Goal: Task Accomplishment & Management: Manage account settings

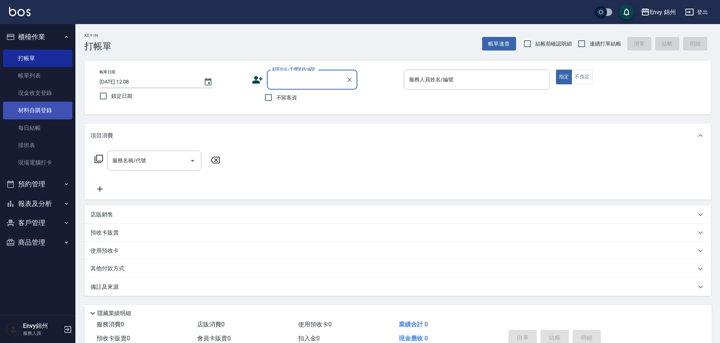
click at [27, 116] on link "材料自購登錄" at bounding box center [37, 110] width 69 height 17
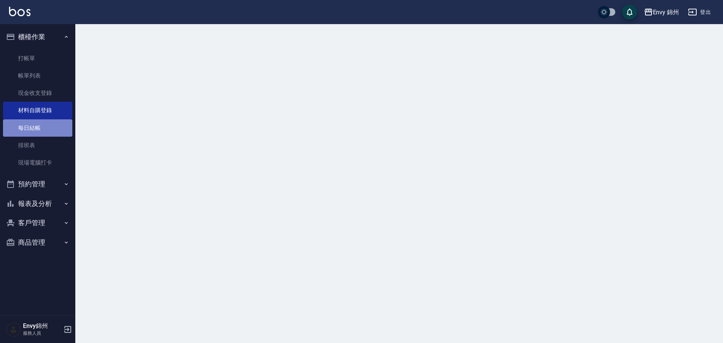
click at [32, 132] on link "每日結帳" at bounding box center [37, 127] width 69 height 17
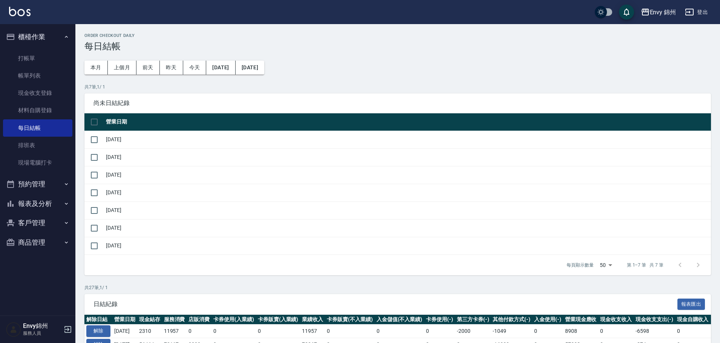
scroll to position [75, 0]
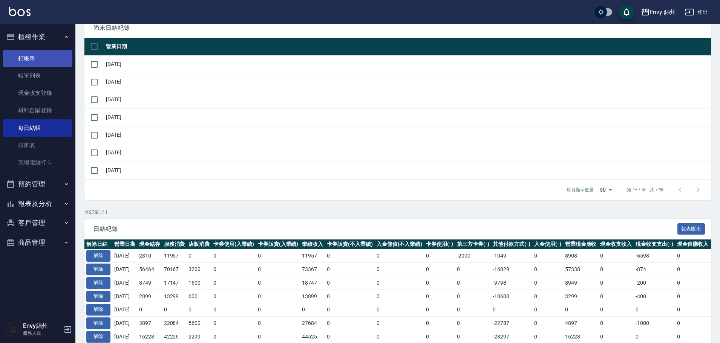
click at [21, 64] on link "打帳單" at bounding box center [37, 58] width 69 height 17
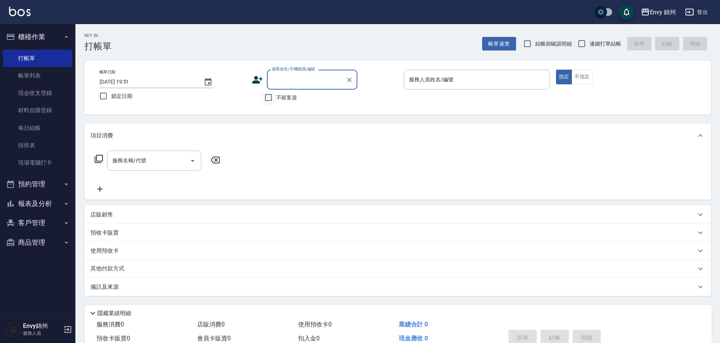
click at [267, 99] on input "不留客資" at bounding box center [268, 98] width 16 height 16
checkbox input "true"
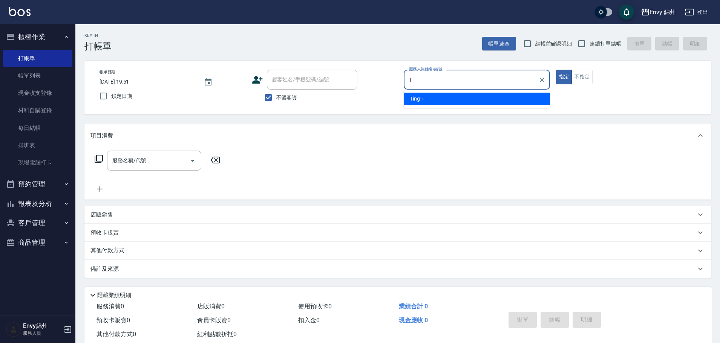
click at [431, 96] on div "Ting -T" at bounding box center [477, 99] width 146 height 12
type input "Ting-T"
click at [161, 150] on div "服務名稱/代號 服務名稱/代號" at bounding box center [397, 174] width 626 height 52
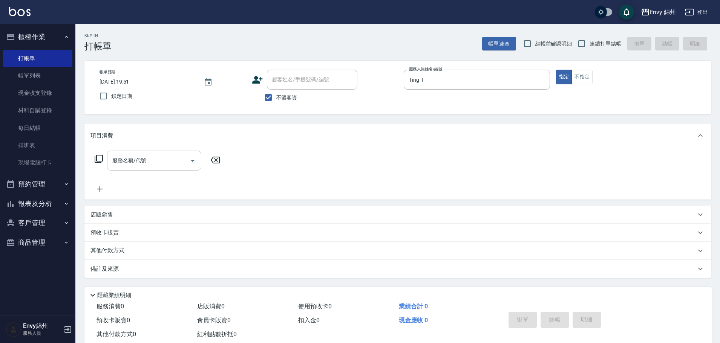
click at [160, 155] on input "服務名稱/代號" at bounding box center [148, 160] width 76 height 13
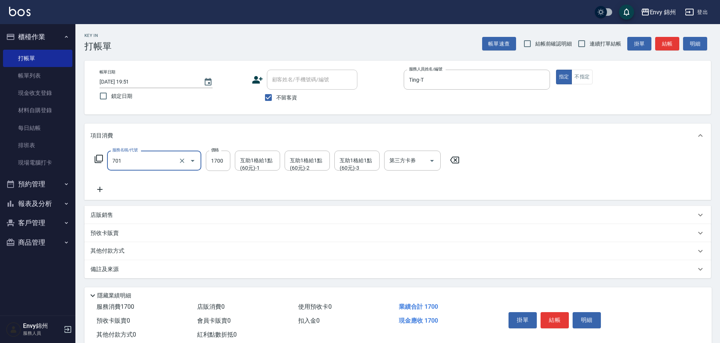
type input "701 染髮(701)"
type input "2500"
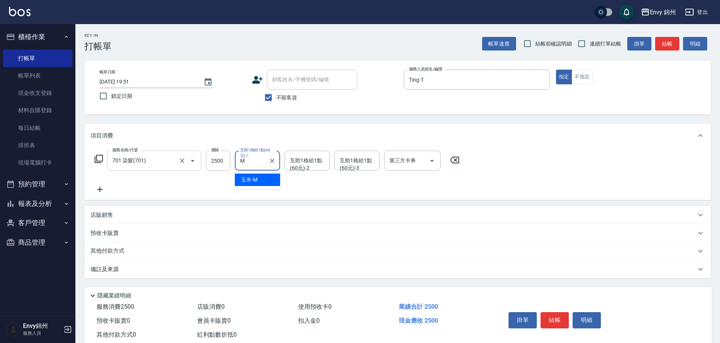
type input "玉米-M"
click at [93, 184] on div "服務名稱/代號 701 染髮(701) 服務名稱/代號 價格 2500 價格 互助1格給1點(60元)-1 玉米-M 互助1格給1點(60元)-1 互助1格給…" at bounding box center [276, 172] width 373 height 43
click at [102, 190] on icon at bounding box center [99, 189] width 5 height 5
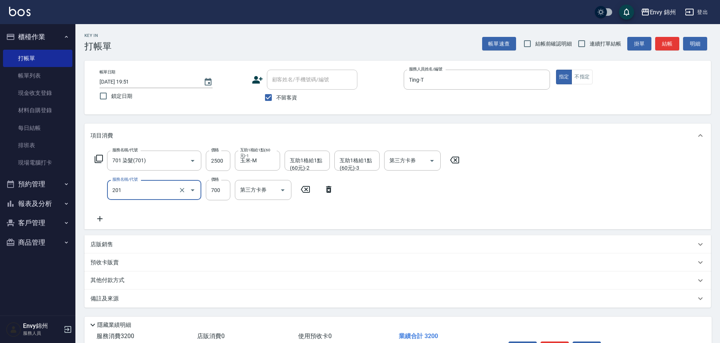
type input "201 剪髮(201)"
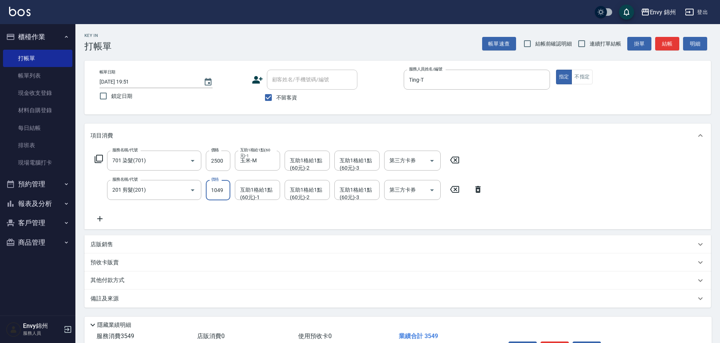
type input "1049"
click at [132, 282] on div "其他付款方式" at bounding box center [392, 281] width 605 height 8
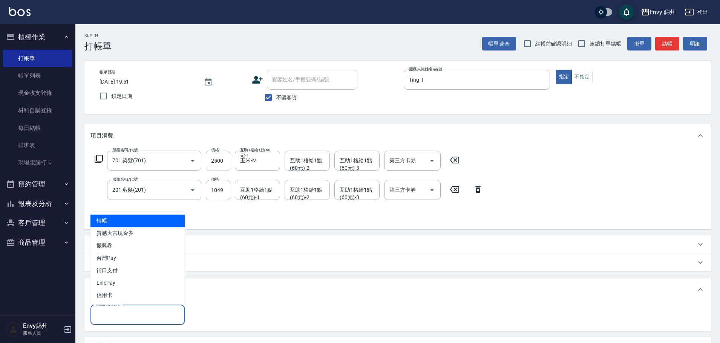
click at [128, 309] on input "其他付款方式" at bounding box center [137, 314] width 87 height 13
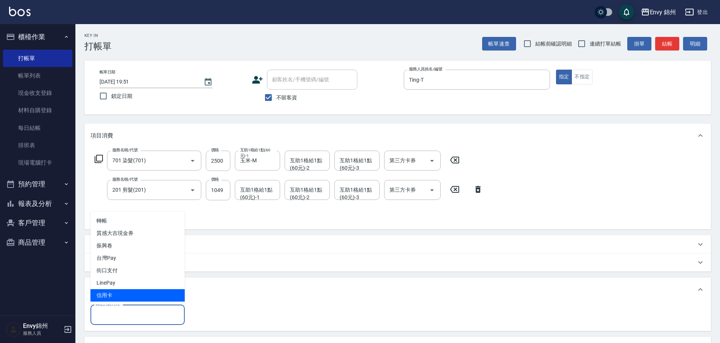
click at [130, 294] on span "信用卡" at bounding box center [137, 295] width 94 height 12
type input "信用卡"
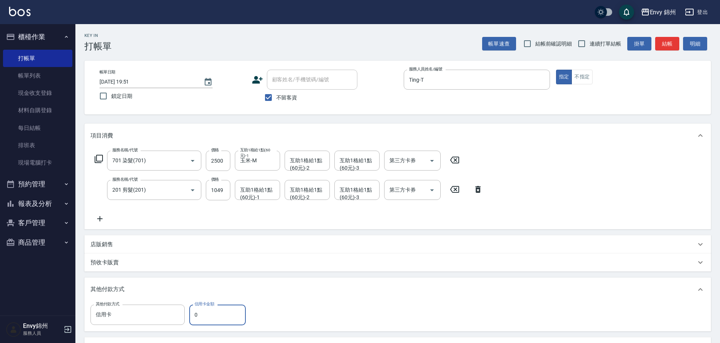
scroll to position [98, 0]
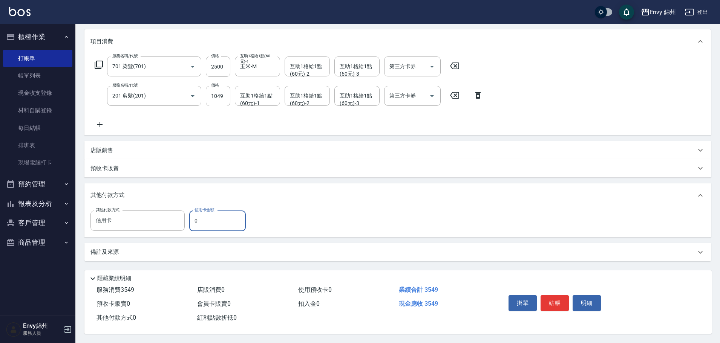
drag, startPoint x: 219, startPoint y: 222, endPoint x: 191, endPoint y: 226, distance: 28.9
click at [191, 226] on input "0" at bounding box center [217, 221] width 57 height 20
type input "3549"
click at [208, 258] on div "Key In 打帳單 帳單速查 結帳前確認明細 連續打單結帳 掛單 結帳 明細 帳單日期 2025/10/08 19:51 鎖定日期 顧客姓名/手機號碼/編號…" at bounding box center [397, 136] width 644 height 413
click at [236, 250] on div "備註及來源" at bounding box center [392, 252] width 605 height 8
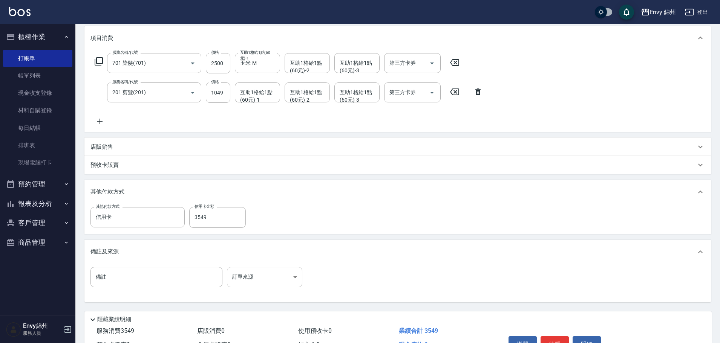
click at [275, 278] on body "Envy 錦州 登出 櫃檯作業 打帳單 帳單列表 現金收支登錄 材料自購登錄 每日結帳 排班表 現場電腦打卡 預約管理 預約管理 單日預約紀錄 單週預約紀錄 …" at bounding box center [360, 143] width 720 height 482
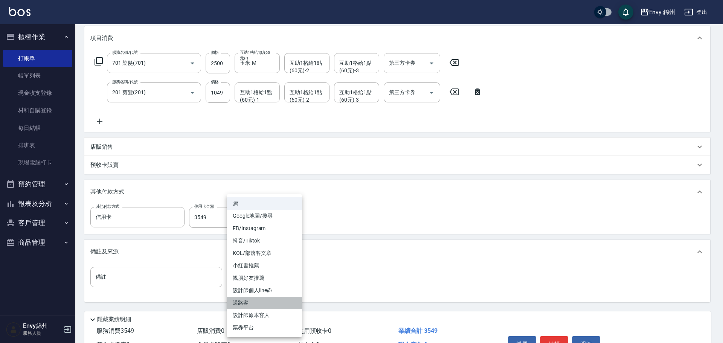
click at [276, 307] on li "過路客" at bounding box center [264, 303] width 75 height 12
type input "過路客"
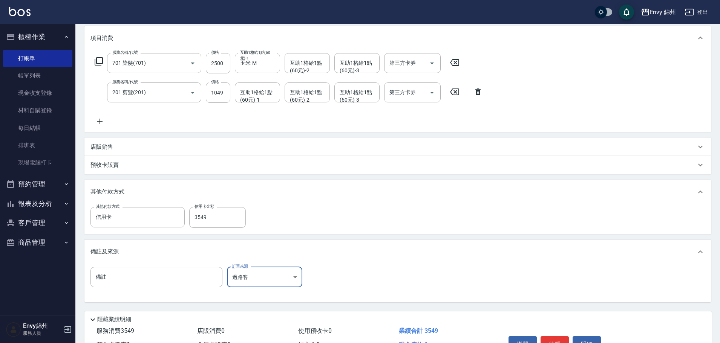
scroll to position [135, 0]
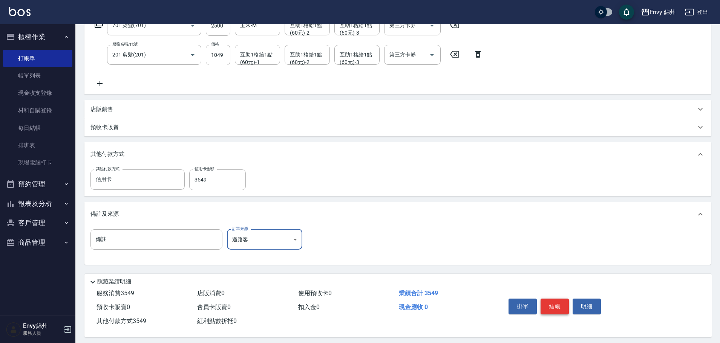
click at [558, 311] on button "結帳" at bounding box center [554, 307] width 28 height 16
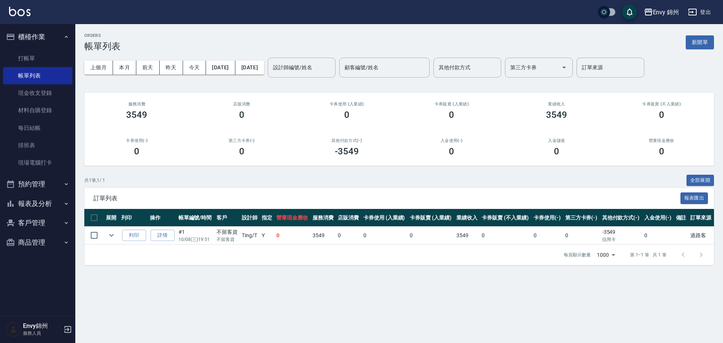
click at [719, 55] on div "ORDERS 帳單列表 新開單 上個月 本月 前天 昨天 今天 2025/10/08 2025/10/08 設計師編號/姓名 設計師編號/姓名 顧客編號/姓名…" at bounding box center [399, 149] width 648 height 250
click at [710, 46] on button "新開單" at bounding box center [700, 42] width 28 height 14
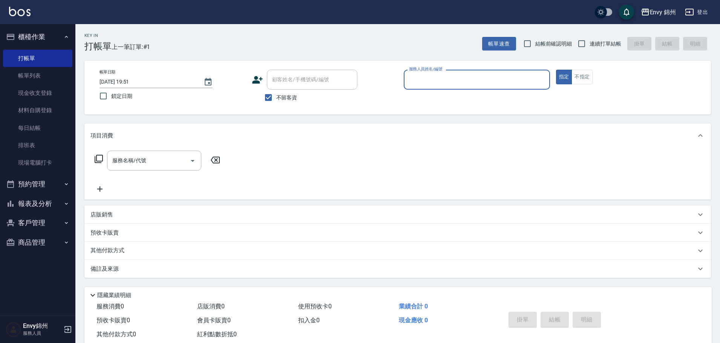
click at [593, 79] on div "指定 不指定" at bounding box center [629, 77] width 146 height 15
click at [587, 78] on button "不指定" at bounding box center [581, 77] width 21 height 15
click at [441, 84] on input "服務人員姓名/編號" at bounding box center [476, 79] width 139 height 13
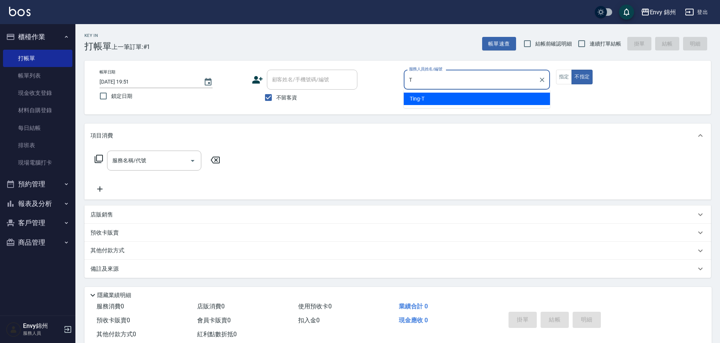
click at [437, 94] on div "Ting -T" at bounding box center [477, 99] width 146 height 12
type input "Ting-T"
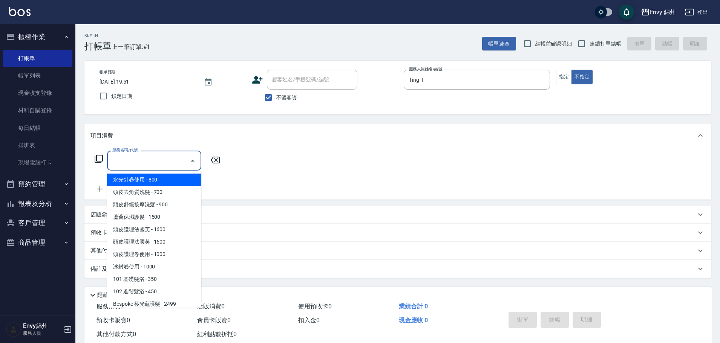
click at [147, 163] on input "服務名稱/代號" at bounding box center [148, 160] width 76 height 13
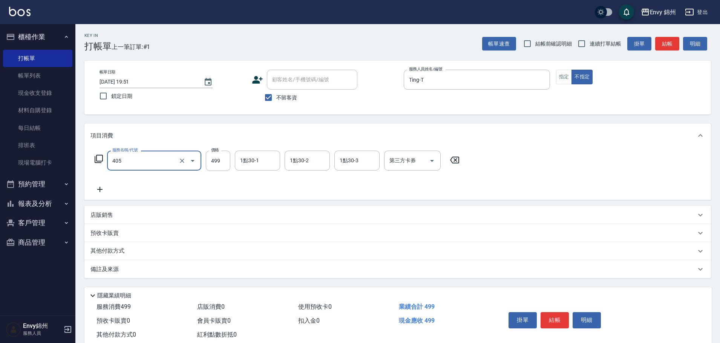
type input "MOYO頭皮clean系列499(405)"
type input "599"
drag, startPoint x: 144, startPoint y: 269, endPoint x: 277, endPoint y: 311, distance: 139.7
click at [145, 268] on div "備註及來源" at bounding box center [392, 270] width 605 height 8
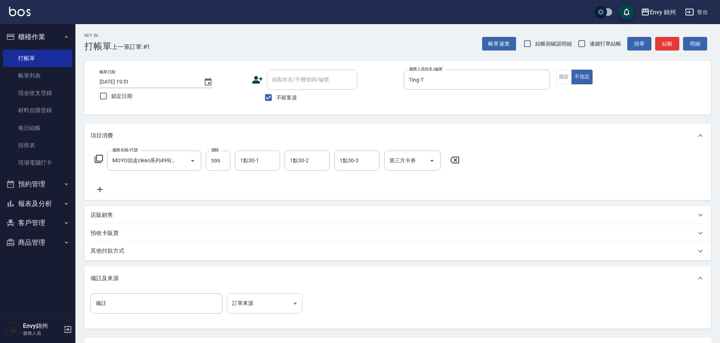
click at [281, 303] on body "Envy 錦州 登出 櫃檯作業 打帳單 帳單列表 現金收支登錄 材料自購登錄 每日結帳 排班表 現場電腦打卡 預約管理 預約管理 單日預約紀錄 單週預約紀錄 …" at bounding box center [360, 205] width 720 height 411
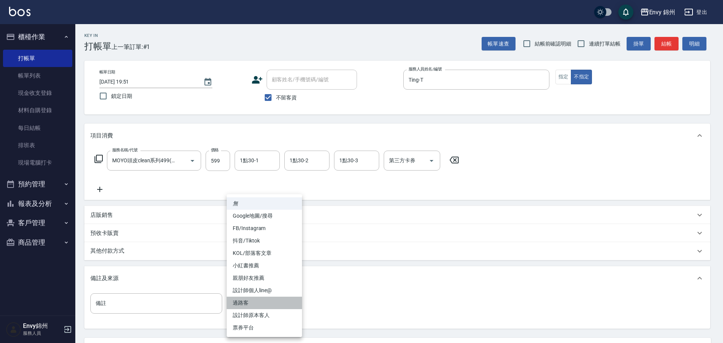
drag, startPoint x: 274, startPoint y: 304, endPoint x: 271, endPoint y: 297, distance: 8.1
click at [274, 303] on li "過路客" at bounding box center [264, 303] width 75 height 12
type input "過路客"
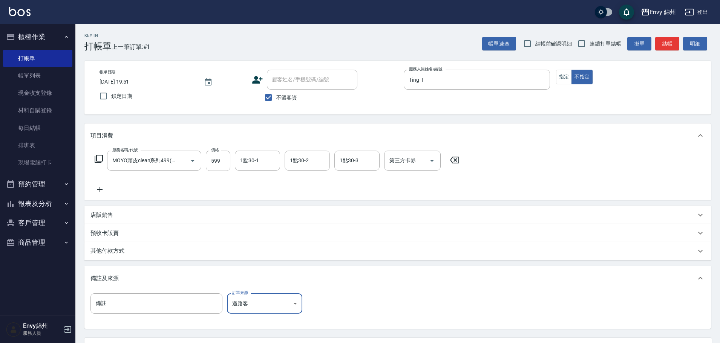
scroll to position [71, 0]
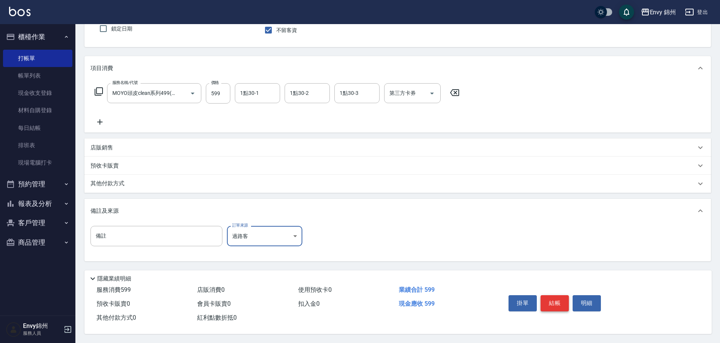
click at [554, 300] on button "結帳" at bounding box center [554, 303] width 28 height 16
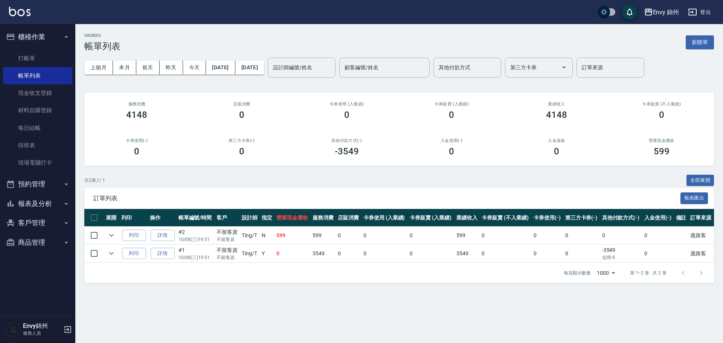
click at [693, 45] on button "新開單" at bounding box center [700, 42] width 28 height 14
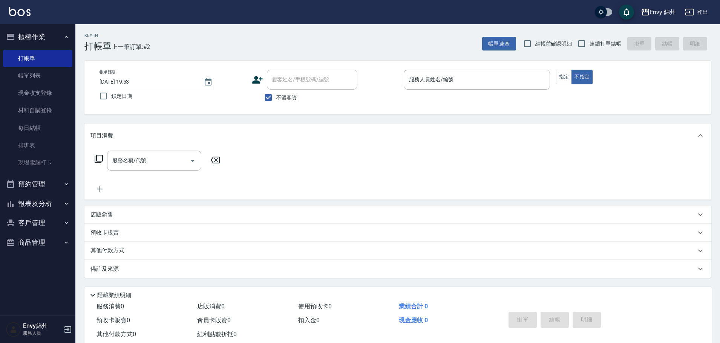
drag, startPoint x: 289, startPoint y: 102, endPoint x: 289, endPoint y: 95, distance: 6.8
click at [289, 100] on label "不留客資" at bounding box center [278, 98] width 37 height 16
click at [276, 100] on input "不留客資" at bounding box center [268, 98] width 16 height 16
checkbox input "false"
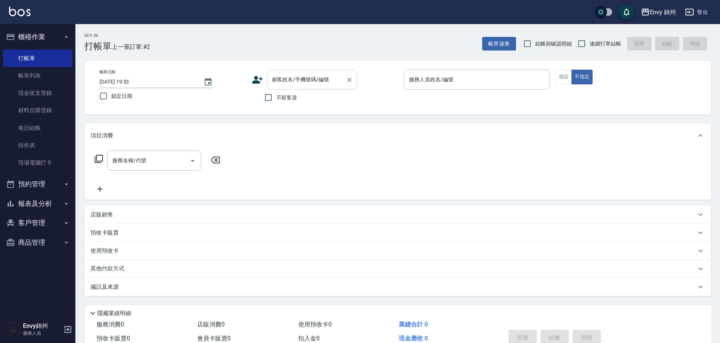
click at [297, 83] on input "顧客姓名/手機號碼/編號" at bounding box center [306, 79] width 72 height 13
type input "李思萱/李思萱/null"
type input "Annie-AT"
click at [571, 70] on button "不指定" at bounding box center [581, 77] width 21 height 15
type button "false"
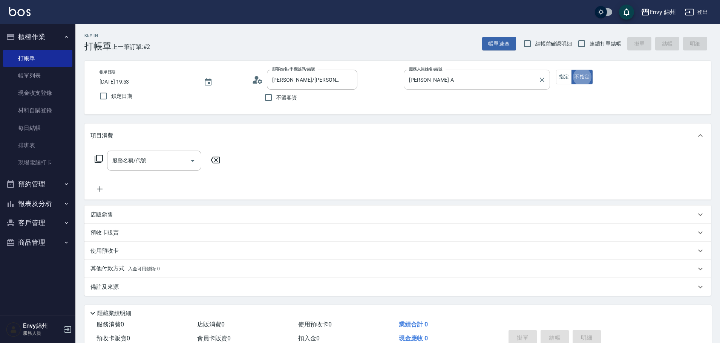
click at [427, 77] on input "Annie-A" at bounding box center [471, 79] width 128 height 13
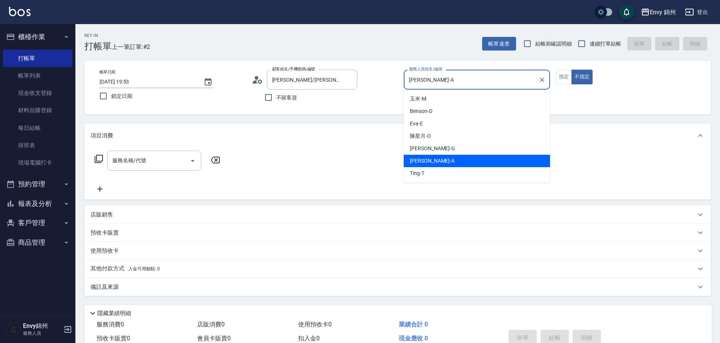
drag, startPoint x: 429, startPoint y: 78, endPoint x: 395, endPoint y: 83, distance: 34.6
click at [395, 83] on div "帳單日期 2025/10/08 19:53 鎖定日期 顧客姓名/手機號碼/編號 李思萱/李思萱/null 顧客姓名/手機號碼/編號 不留客資 服務人員姓名/編…" at bounding box center [397, 88] width 608 height 36
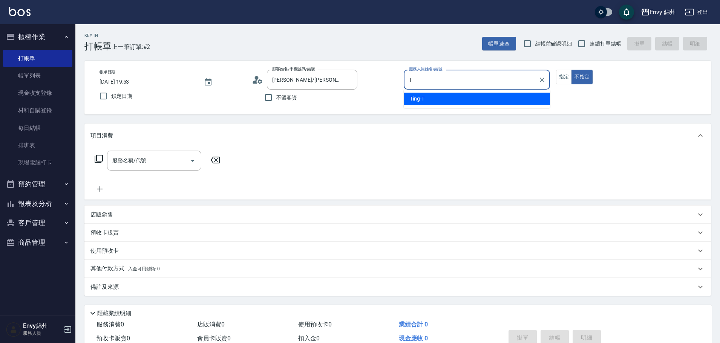
click at [440, 98] on div "Ting -T" at bounding box center [477, 99] width 146 height 12
type input "Ting-T"
click at [563, 78] on button "指定" at bounding box center [564, 77] width 16 height 15
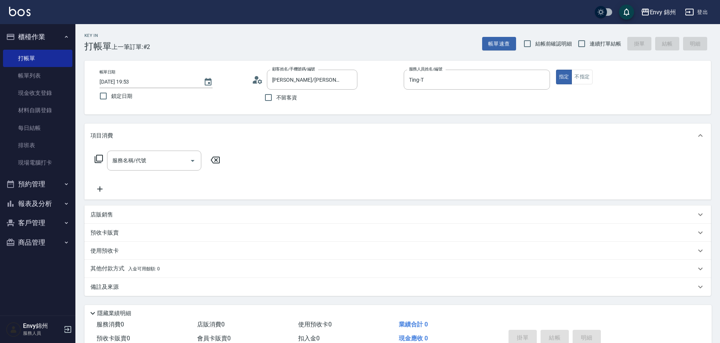
click at [163, 138] on div "項目消費" at bounding box center [392, 136] width 605 height 8
click at [155, 154] on div "項目消費 服務名稱/代號 服務名稱/代號 店販銷售 服務人員姓名/編號 服務人員姓名/編號 商品代號/名稱 商品代號/名稱 預收卡販賣 卡券名稱/代號 卡券名…" at bounding box center [397, 210] width 626 height 173
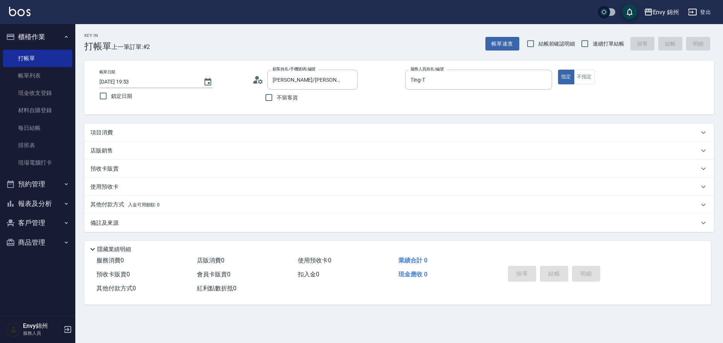
drag, startPoint x: 135, startPoint y: 137, endPoint x: 136, endPoint y: 161, distance: 23.8
click at [135, 138] on div "項目消費" at bounding box center [399, 133] width 630 height 18
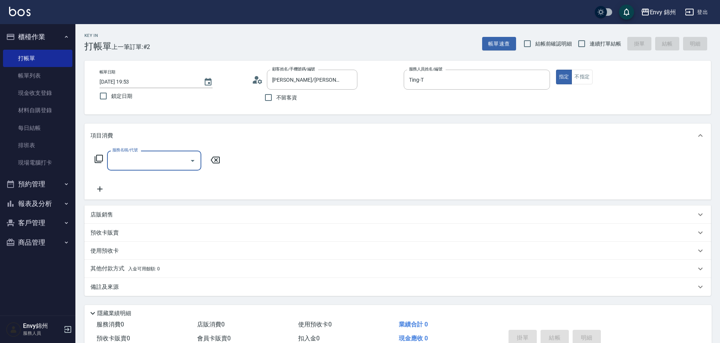
click at [124, 155] on input "服務名稱/代號" at bounding box center [148, 160] width 76 height 13
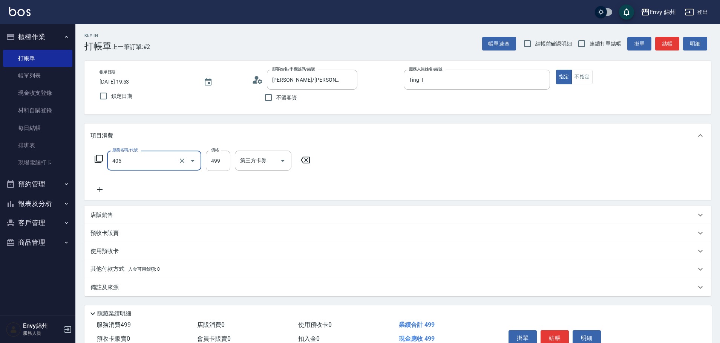
type input "MOYO頭皮clean系列499(405)"
type input "699"
drag, startPoint x: 167, startPoint y: 290, endPoint x: 265, endPoint y: 317, distance: 101.7
click at [168, 290] on div "備註及來源" at bounding box center [392, 288] width 605 height 8
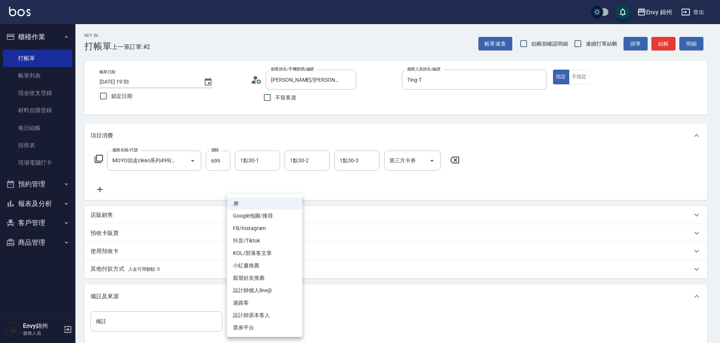
drag, startPoint x: 259, startPoint y: 312, endPoint x: 262, endPoint y: 316, distance: 4.8
click at [260, 314] on body "Envy 錦州 登出 櫃檯作業 打帳單 帳單列表 現金收支登錄 材料自購登錄 每日結帳 排班表 現場電腦打卡 預約管理 預約管理 單日預約紀錄 單週預約紀錄 …" at bounding box center [360, 214] width 720 height 429
click at [279, 316] on li "設計師原本客人" at bounding box center [264, 315] width 75 height 12
type input "設計師原本客人"
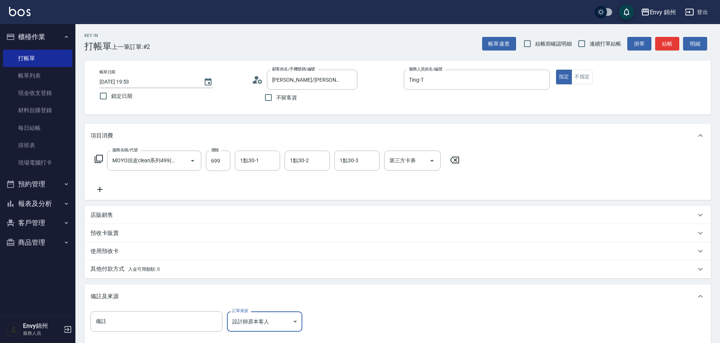
scroll to position [89, 0]
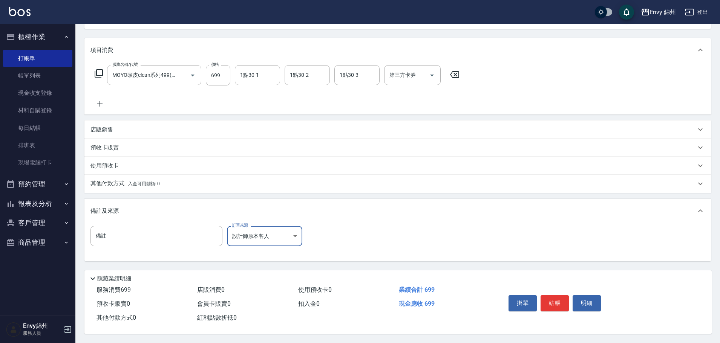
click at [551, 300] on button "結帳" at bounding box center [554, 303] width 28 height 16
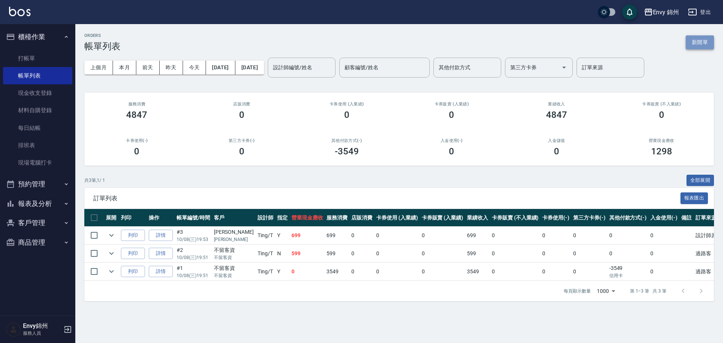
click at [708, 37] on button "新開單" at bounding box center [700, 42] width 28 height 14
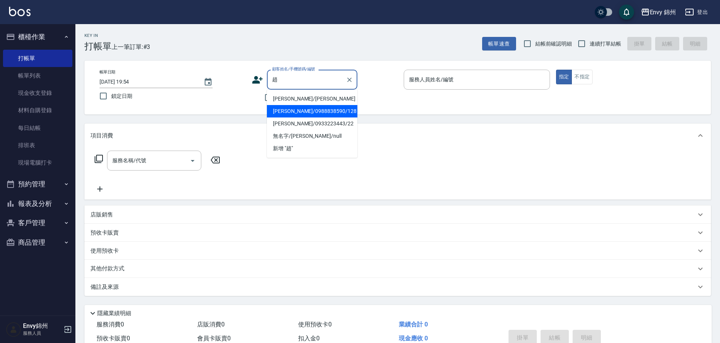
drag, startPoint x: 295, startPoint y: 116, endPoint x: 295, endPoint y: 107, distance: 8.3
click at [295, 115] on li "趙岑晞/0988838590/128" at bounding box center [312, 111] width 90 height 12
type input "趙岑晞/0988838590/128"
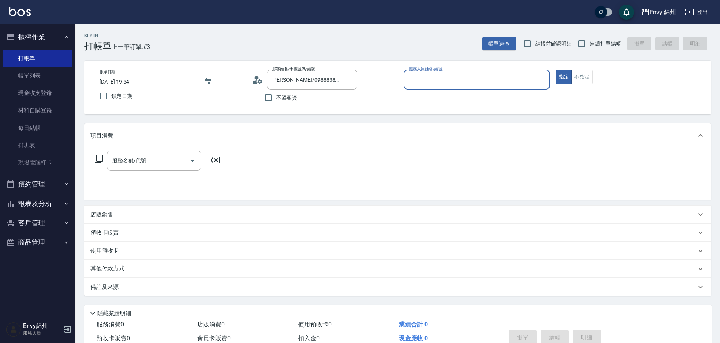
type input "Annie-A"
click at [131, 156] on div "服務名稱/代號 服務名稱/代號" at bounding box center [154, 161] width 94 height 20
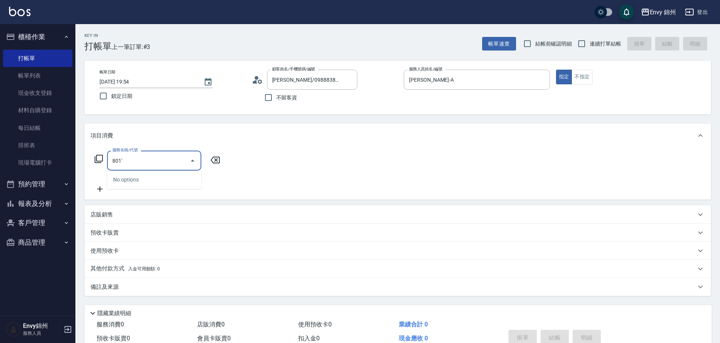
type input "801'"
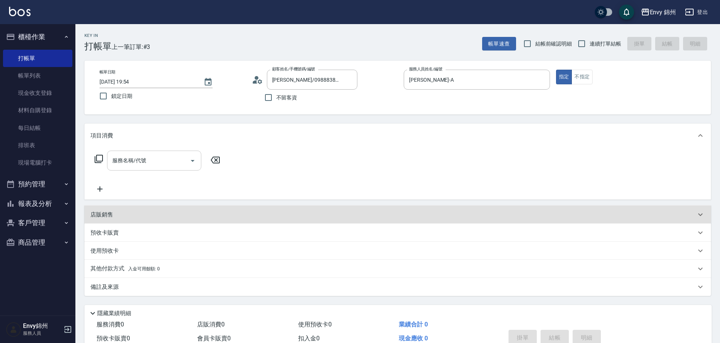
click at [175, 162] on input "服務名稱/代號" at bounding box center [148, 160] width 76 height 13
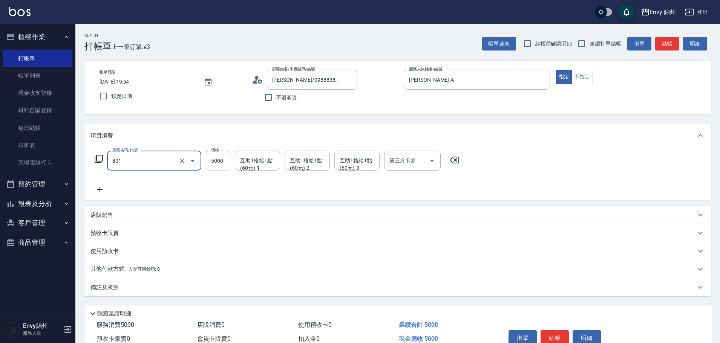
type input "801 接髮(801)"
type input "6000"
click at [248, 161] on div "互助1格給1點(60元)-1 互助1格給1點(60元)-1" at bounding box center [257, 161] width 45 height 20
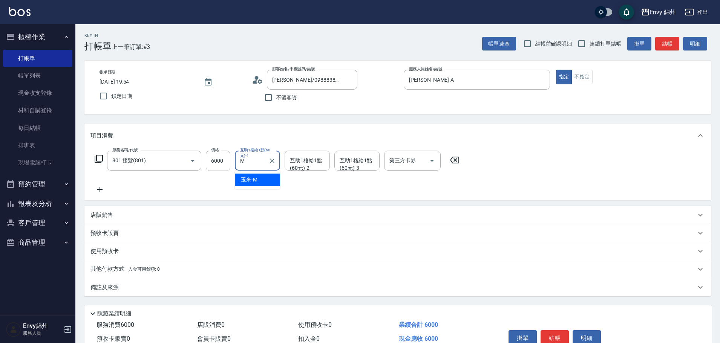
type input "玉米-M"
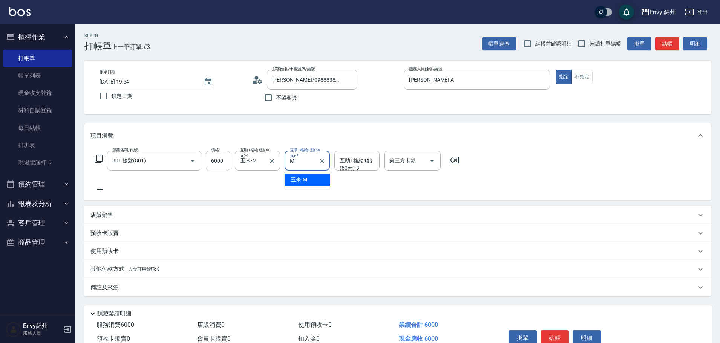
type input "玉米-M"
click at [96, 192] on icon at bounding box center [99, 189] width 19 height 9
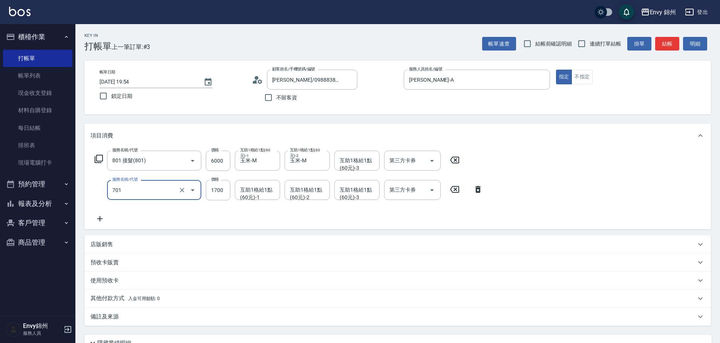
type input "701 染髮(701)"
type input "5999"
type input "Ting-T"
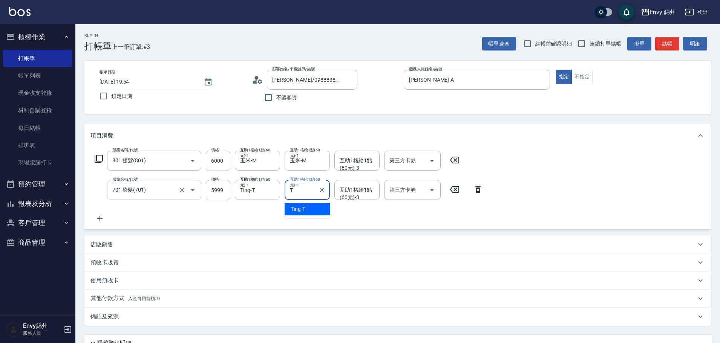
type input "Ting-T"
click at [113, 302] on p "其他付款方式 入金可用餘額: 0" at bounding box center [124, 299] width 69 height 8
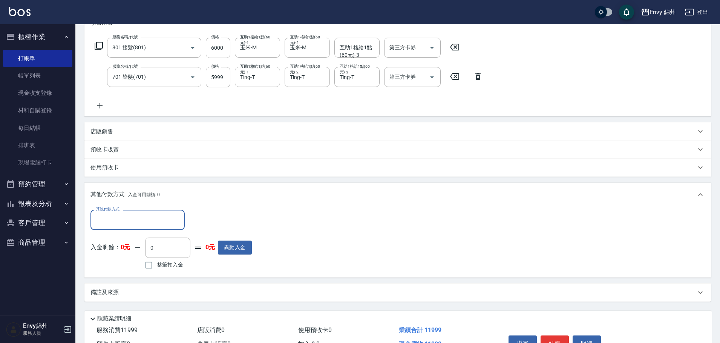
scroll to position [151, 0]
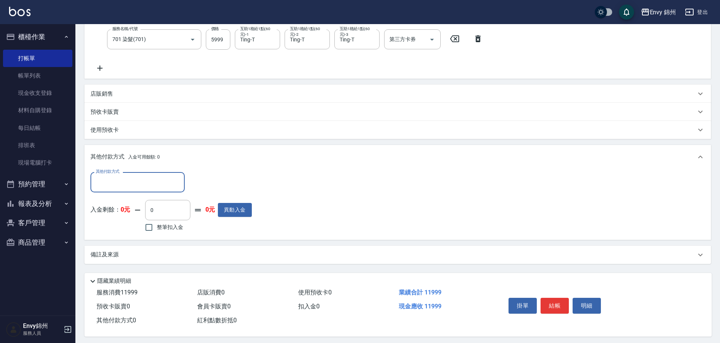
click at [141, 253] on div "備註及來源" at bounding box center [392, 255] width 605 height 8
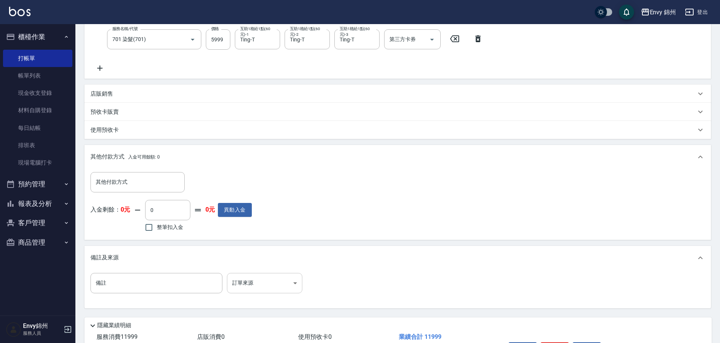
click at [275, 290] on body "Envy 錦州 登出 櫃檯作業 打帳單 帳單列表 現金收支登錄 材料自購登錄 每日結帳 排班表 現場電腦打卡 預約管理 預約管理 單日預約紀錄 單週預約紀錄 …" at bounding box center [360, 119] width 720 height 541
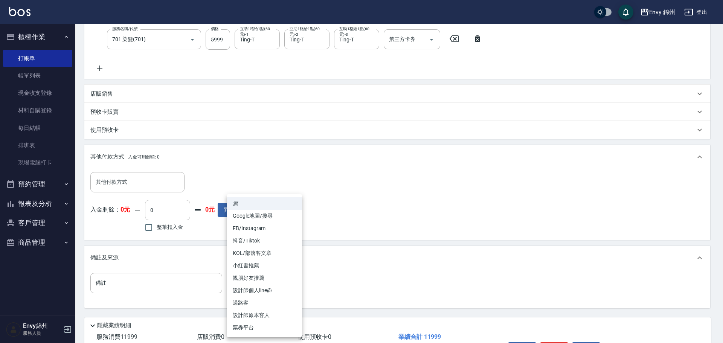
click at [274, 317] on li "設計師原本客人" at bounding box center [264, 315] width 75 height 12
type input "設計師原本客人"
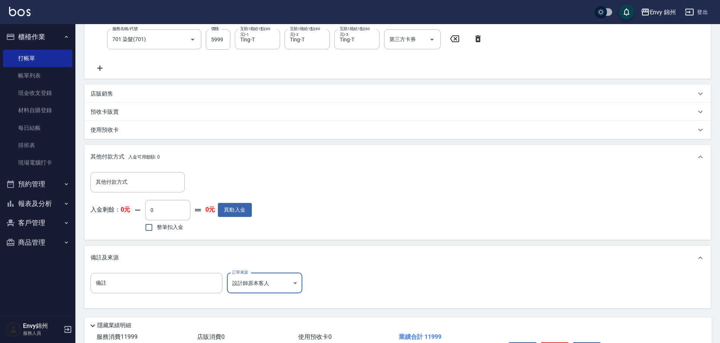
scroll to position [201, 0]
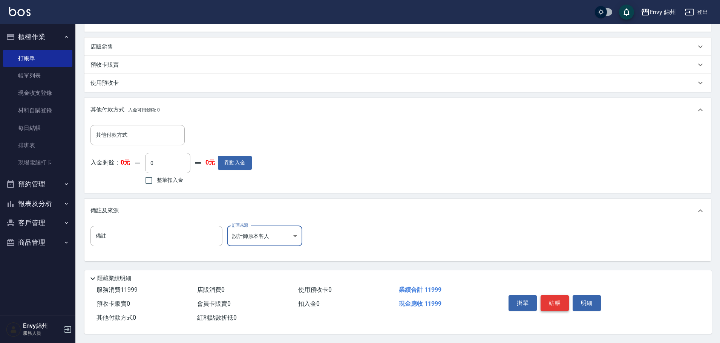
click at [564, 300] on button "結帳" at bounding box center [554, 303] width 28 height 16
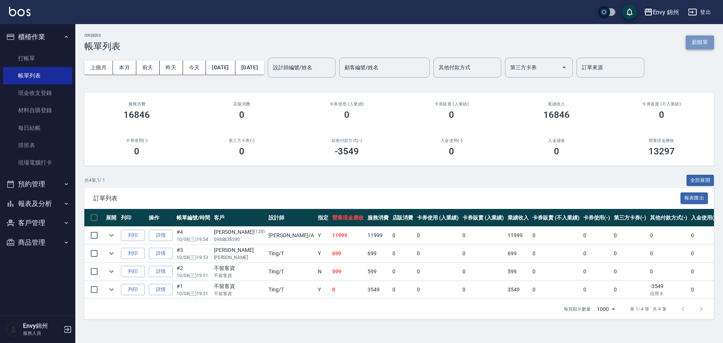
click at [691, 43] on button "新開單" at bounding box center [700, 42] width 28 height 14
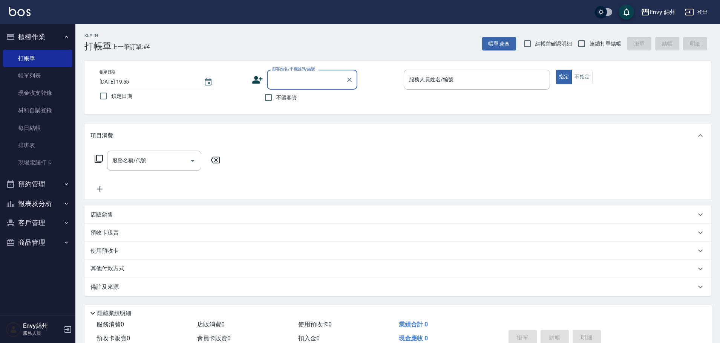
click at [277, 101] on span "不留客資" at bounding box center [286, 98] width 21 height 8
click at [276, 101] on input "不留客資" at bounding box center [268, 98] width 16 height 16
checkbox input "true"
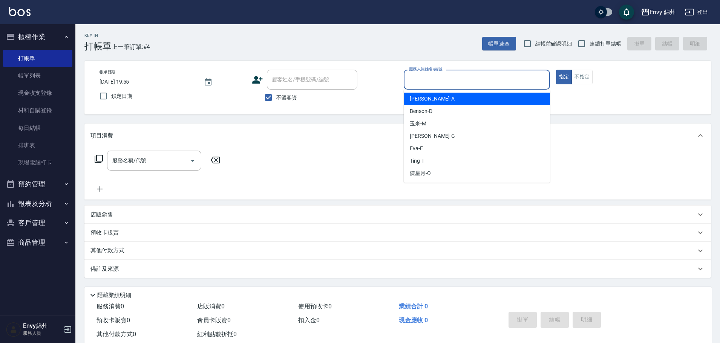
click at [494, 80] on input "服務人員姓名/編號" at bounding box center [476, 79] width 139 height 13
click at [451, 97] on div "Annie -A" at bounding box center [477, 99] width 146 height 12
type input "Annie-A"
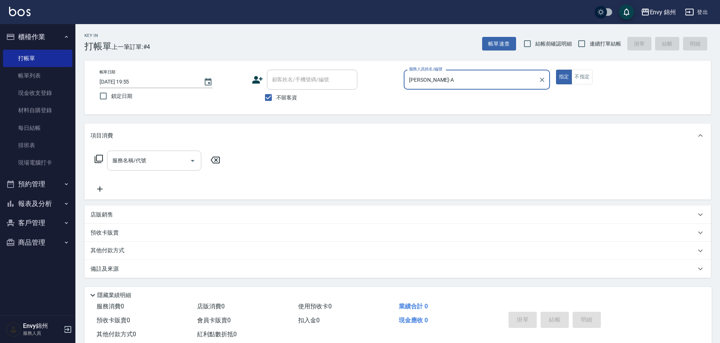
click at [164, 160] on input "服務名稱/代號" at bounding box center [148, 160] width 76 height 13
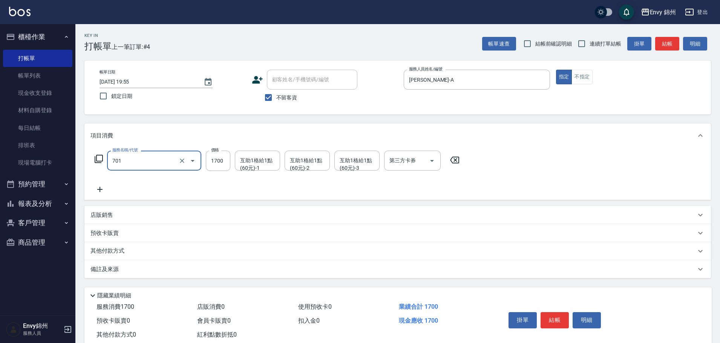
type input "701 染髮(701)"
type input "699"
click at [123, 270] on div "備註及來源" at bounding box center [392, 270] width 605 height 8
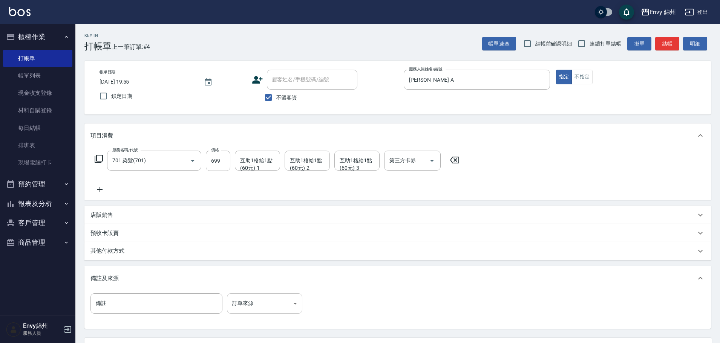
click at [266, 297] on body "Envy 錦州 登出 櫃檯作業 打帳單 帳單列表 現金收支登錄 材料自購登錄 每日結帳 排班表 現場電腦打卡 預約管理 預約管理 單日預約紀錄 單週預約紀錄 …" at bounding box center [360, 205] width 720 height 411
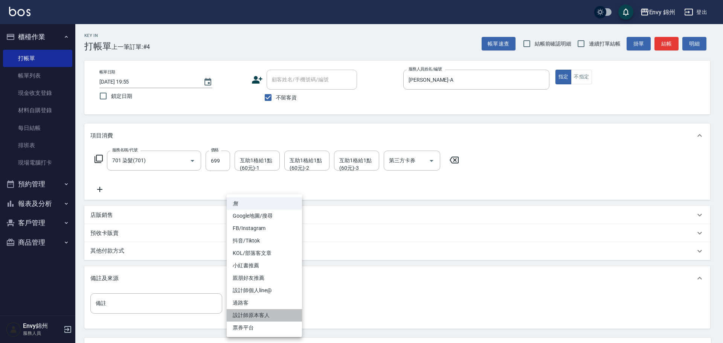
click at [275, 313] on li "設計師原本客人" at bounding box center [264, 315] width 75 height 12
type input "設計師原本客人"
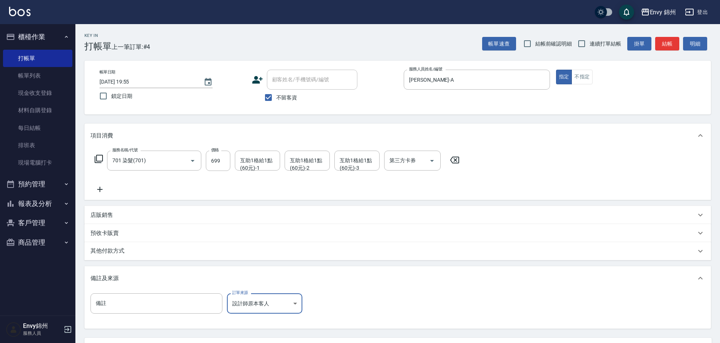
scroll to position [71, 0]
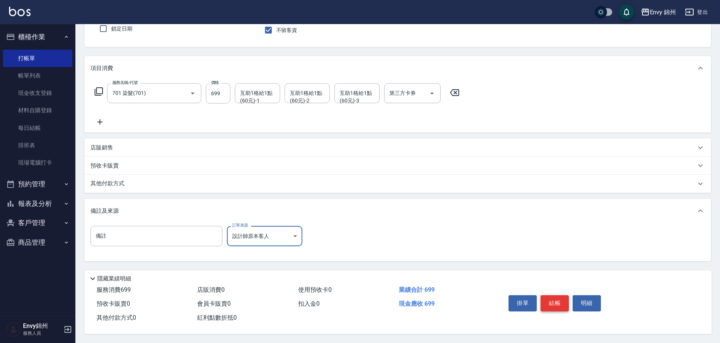
click at [559, 302] on button "結帳" at bounding box center [554, 303] width 28 height 16
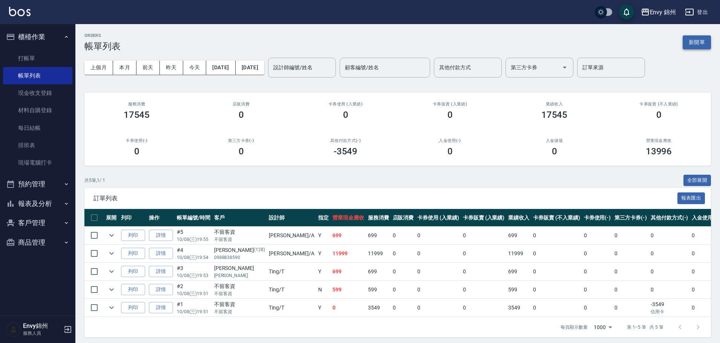
click at [708, 39] on button "新開單" at bounding box center [696, 42] width 28 height 14
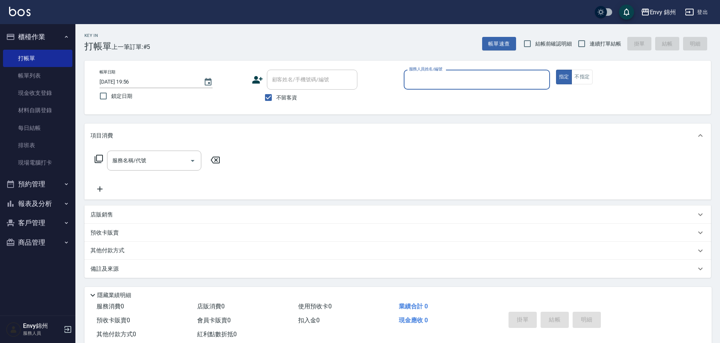
drag, startPoint x: 279, startPoint y: 99, endPoint x: 253, endPoint y: 84, distance: 30.2
click at [279, 98] on span "不留客資" at bounding box center [286, 98] width 21 height 8
click at [276, 98] on input "不留客資" at bounding box center [268, 98] width 16 height 16
checkbox input "false"
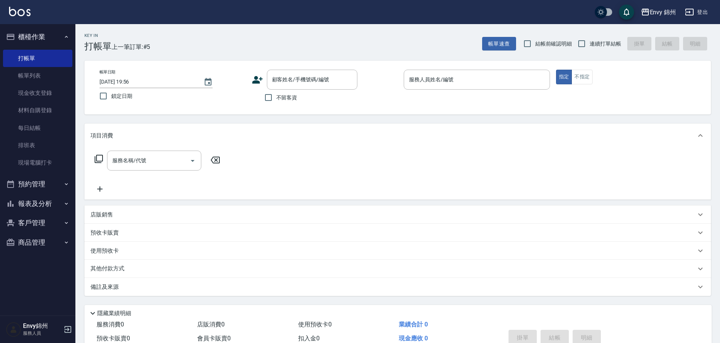
click at [254, 78] on icon at bounding box center [257, 80] width 11 height 8
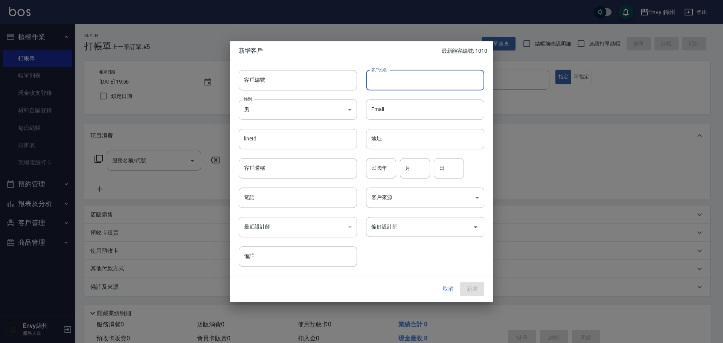
click at [465, 74] on input "客戶姓名" at bounding box center [425, 80] width 118 height 20
type input "周"
click at [445, 288] on button "取消" at bounding box center [448, 290] width 24 height 14
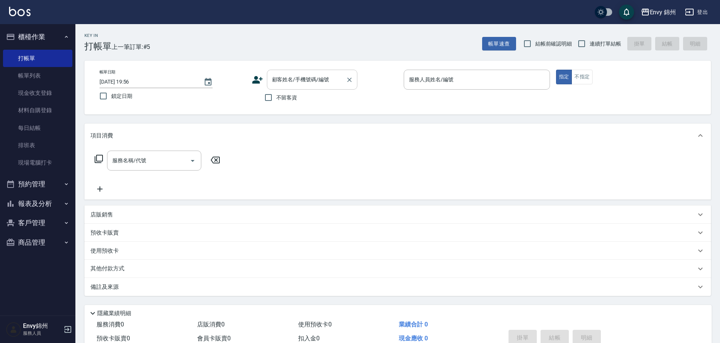
click at [316, 70] on div "顧客姓名/手機號碼/編號" at bounding box center [312, 80] width 90 height 20
type input "周亮君/0963517605/"
type input "Annie-A"
click at [123, 162] on input "服務名稱/代號" at bounding box center [148, 160] width 76 height 13
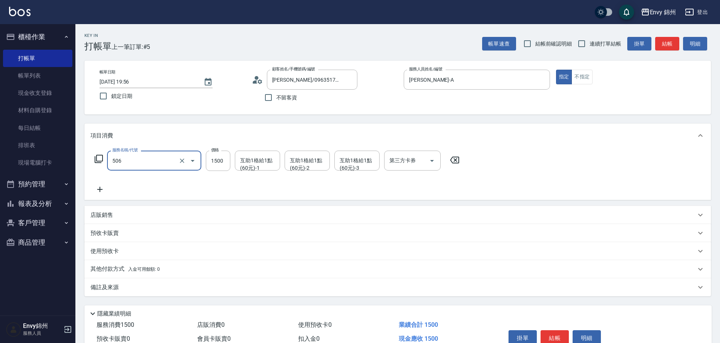
type input "506 縮毛矯正 (506)"
type input "3500"
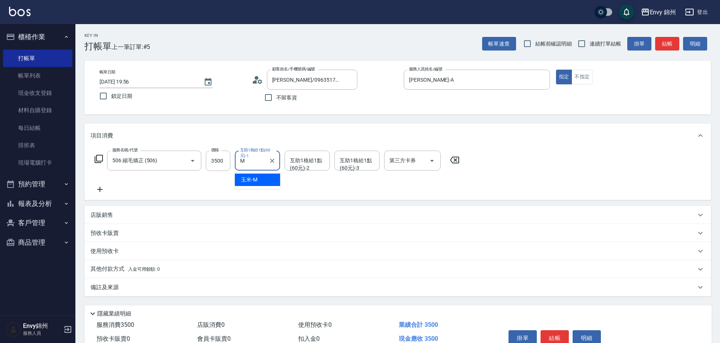
click at [255, 185] on div "玉米 -M" at bounding box center [257, 180] width 45 height 12
type input "玉米-M"
click at [104, 188] on icon at bounding box center [99, 189] width 19 height 9
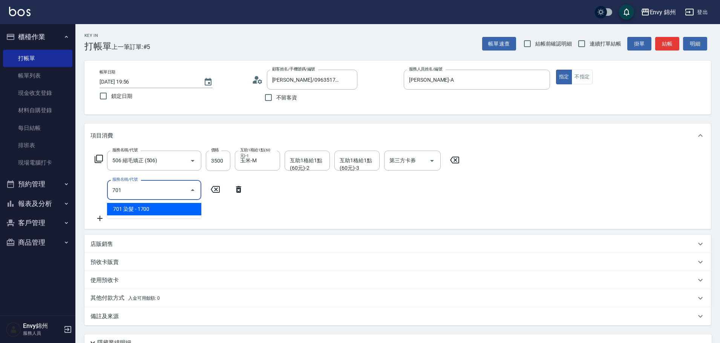
type input "701 染髮(701)"
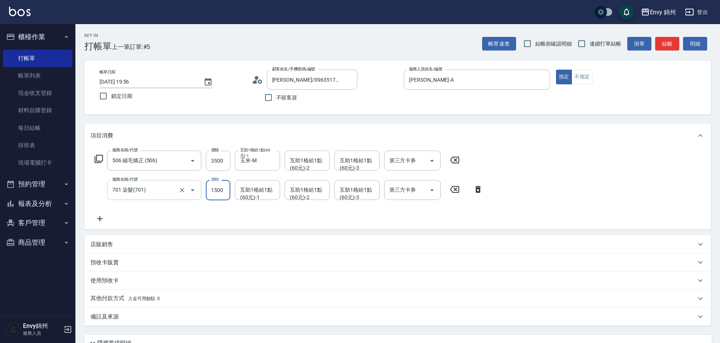
type input "1500"
type input "Ting-T"
click at [272, 188] on label "互助1格給1點(60元)-1" at bounding box center [257, 182] width 34 height 11
click at [265, 188] on input "Ting-T" at bounding box center [251, 190] width 27 height 13
click at [286, 194] on div "互助1格給1點(60元)-2" at bounding box center [307, 190] width 45 height 20
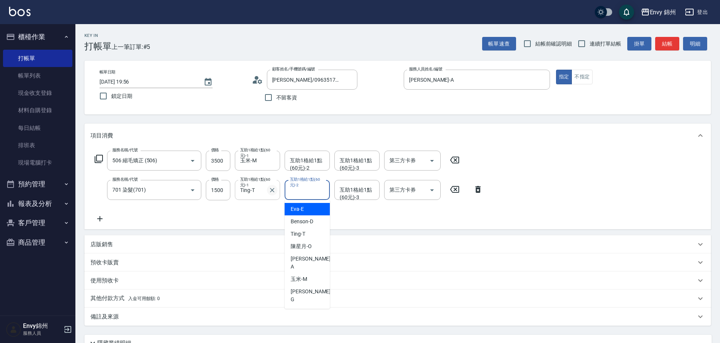
click at [272, 191] on icon "Clear" at bounding box center [272, 190] width 5 height 5
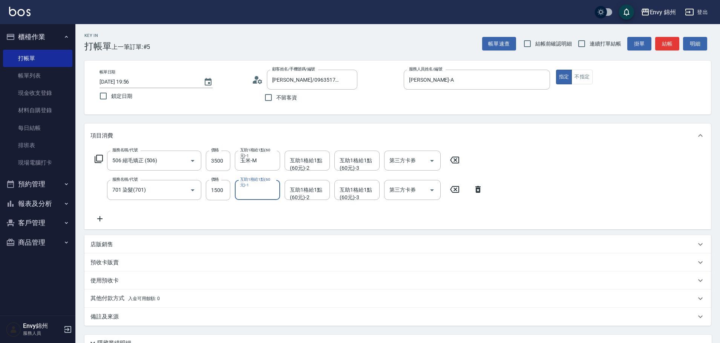
click at [264, 193] on input "互助1格給1點(60元)-1" at bounding box center [257, 190] width 38 height 13
click at [259, 206] on div "玉米 -M" at bounding box center [257, 209] width 45 height 12
type input "玉米-M"
click at [102, 223] on icon at bounding box center [99, 218] width 19 height 9
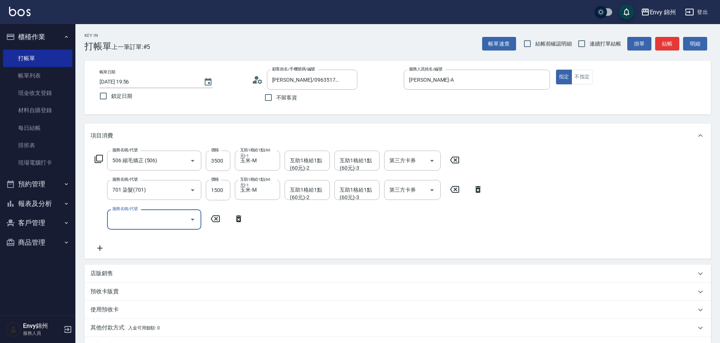
click at [141, 219] on input "服務名稱/代號" at bounding box center [148, 219] width 76 height 13
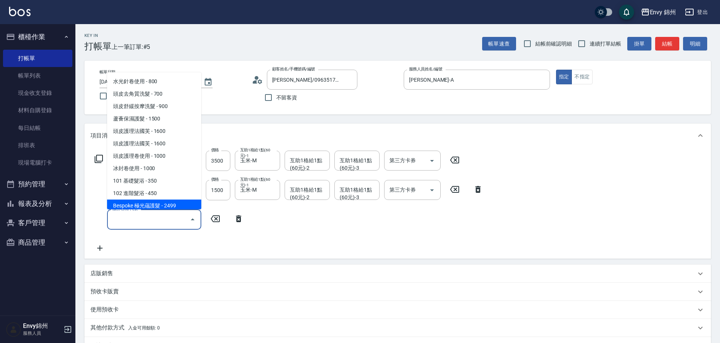
drag, startPoint x: 246, startPoint y: 223, endPoint x: 237, endPoint y: 217, distance: 11.0
click at [245, 222] on icon at bounding box center [238, 218] width 19 height 9
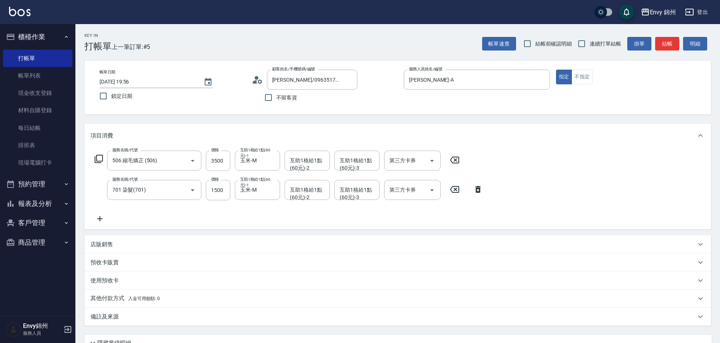
click at [101, 157] on icon at bounding box center [98, 158] width 9 height 9
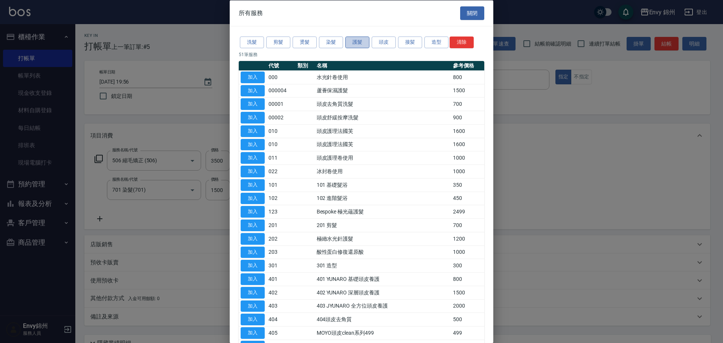
click at [358, 43] on button "護髮" at bounding box center [358, 43] width 24 height 12
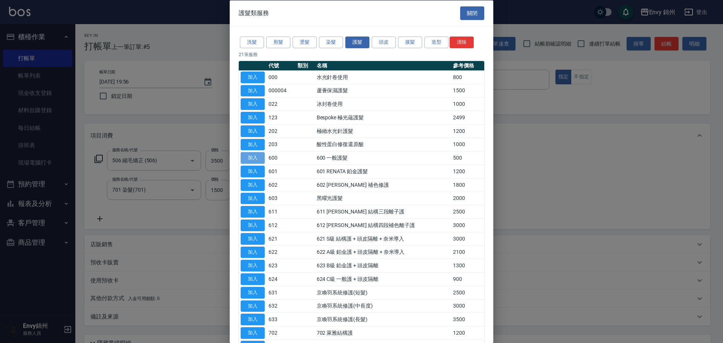
click at [257, 155] on button "加入" at bounding box center [253, 158] width 24 height 12
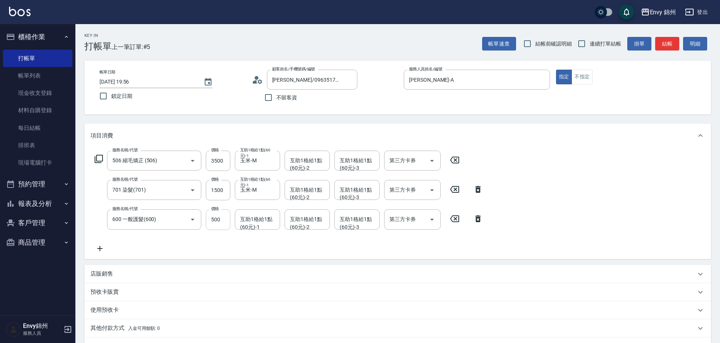
click at [218, 219] on input "500" at bounding box center [218, 220] width 24 height 20
type input "1200"
click at [293, 275] on div "店販銷售" at bounding box center [392, 274] width 605 height 8
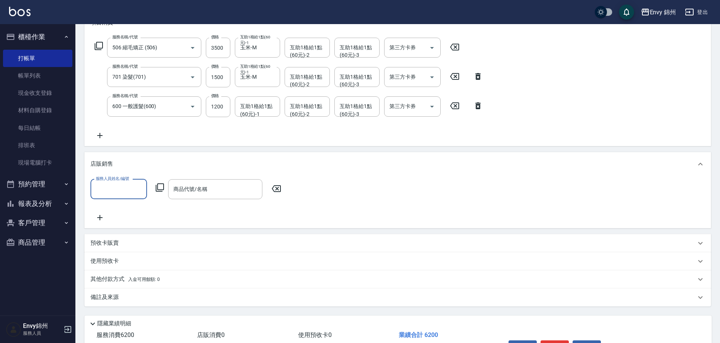
click at [116, 280] on p "其他付款方式 入金可用餘額: 0" at bounding box center [124, 279] width 69 height 8
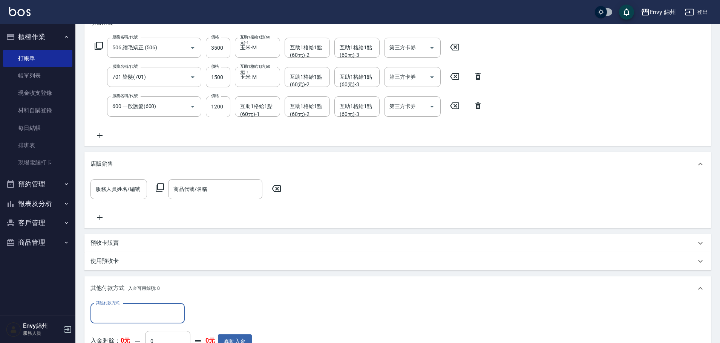
scroll to position [0, 0]
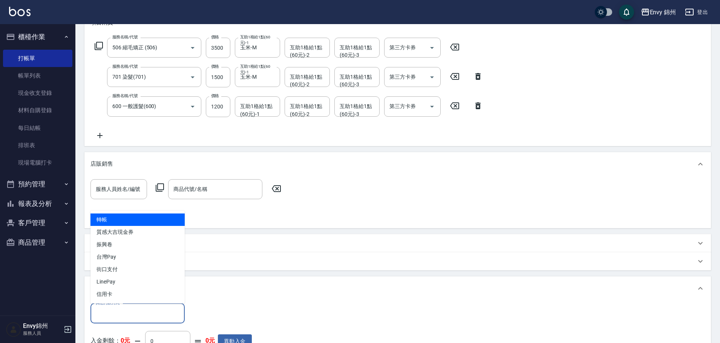
click at [116, 316] on input "其他付款方式" at bounding box center [137, 313] width 87 height 13
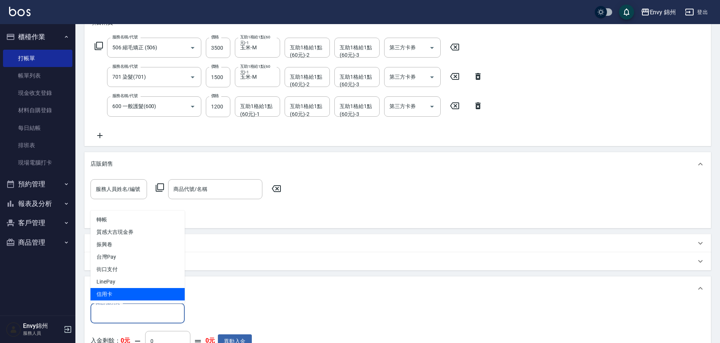
click at [116, 297] on span "信用卡" at bounding box center [137, 294] width 94 height 12
type input "信用卡"
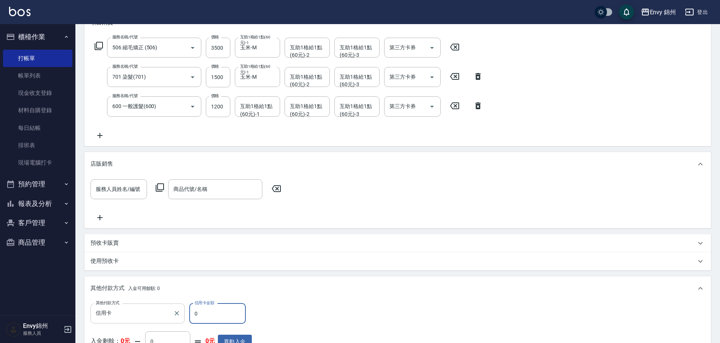
drag, startPoint x: 197, startPoint y: 309, endPoint x: 168, endPoint y: 306, distance: 29.1
click at [182, 309] on div "其他付款方式 信用卡 其他付款方式 信用卡金額 0 信用卡金額" at bounding box center [170, 314] width 161 height 20
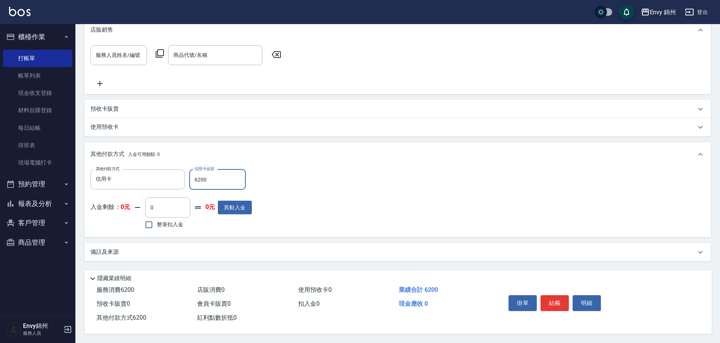
type input "6200"
click at [219, 248] on div "備註及來源" at bounding box center [392, 252] width 605 height 8
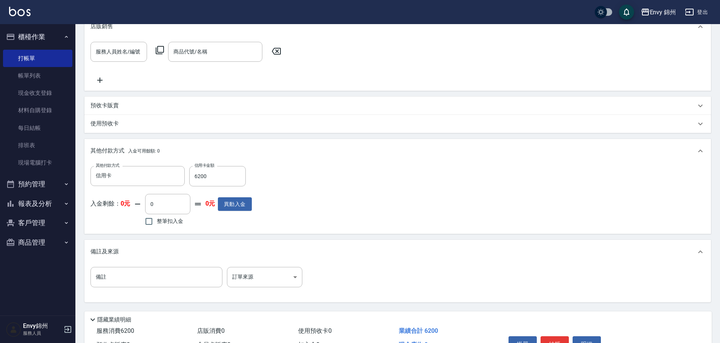
click at [291, 292] on div "備註 備註 訂單來源 ​ 訂單來源" at bounding box center [397, 281] width 614 height 29
click at [287, 280] on body "Envy 錦州 登出 櫃檯作業 打帳單 帳單列表 現金收支登錄 材料自購登錄 每日結帳 排班表 現場電腦打卡 預約管理 預約管理 單日預約紀錄 單週預約紀錄 …" at bounding box center [360, 66] width 720 height 635
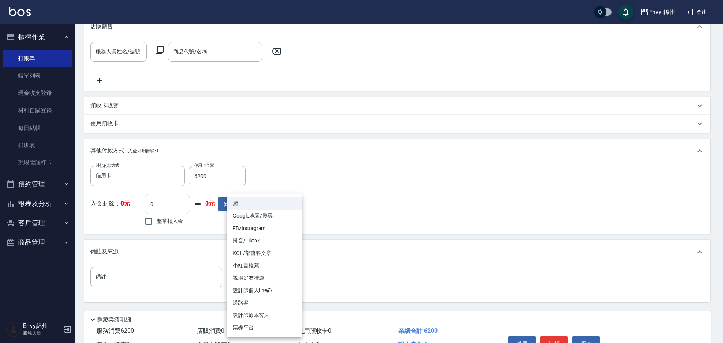
click at [291, 319] on li "設計師原本客人" at bounding box center [264, 315] width 75 height 12
type input "設計師原本客人"
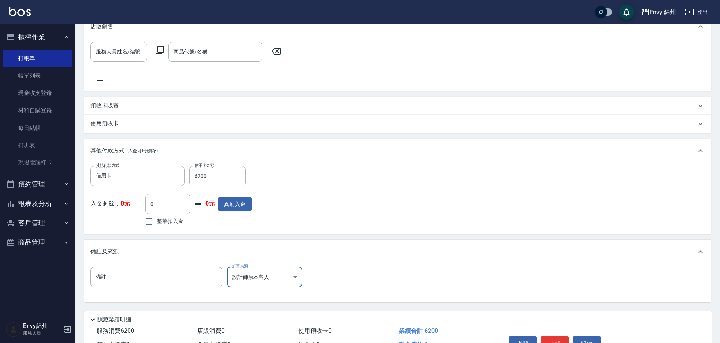
scroll to position [295, 0]
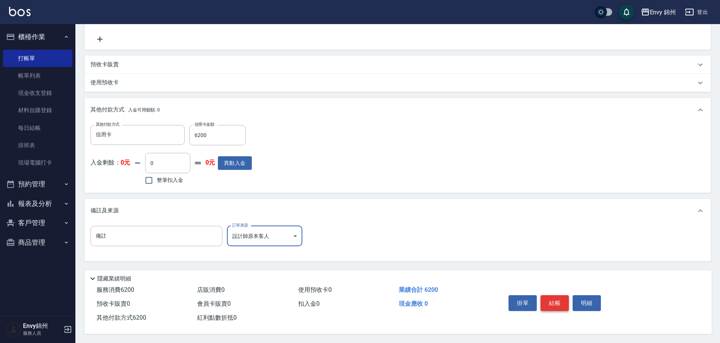
click at [555, 302] on button "結帳" at bounding box center [554, 303] width 28 height 16
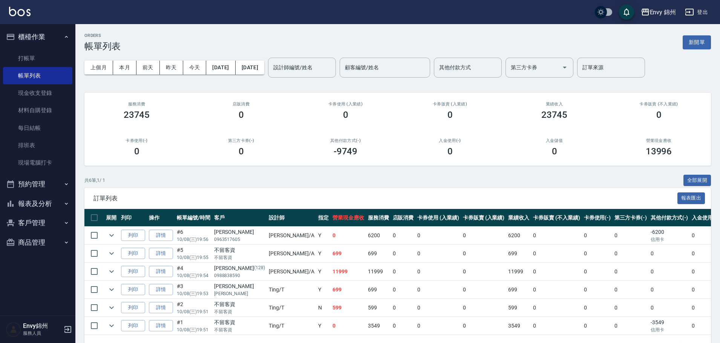
click at [702, 42] on button "新開單" at bounding box center [696, 42] width 28 height 14
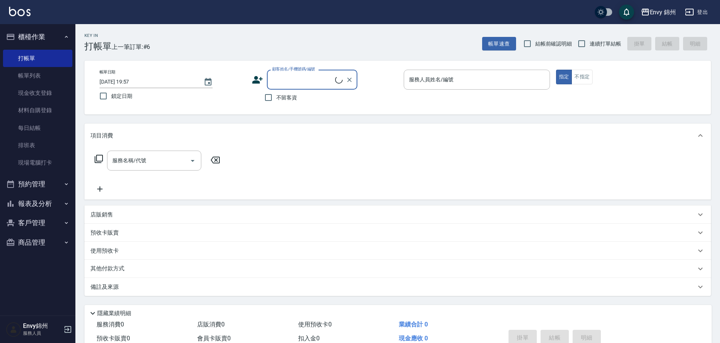
click at [281, 80] on input "顧客姓名/手機號碼/編號" at bounding box center [302, 79] width 65 height 13
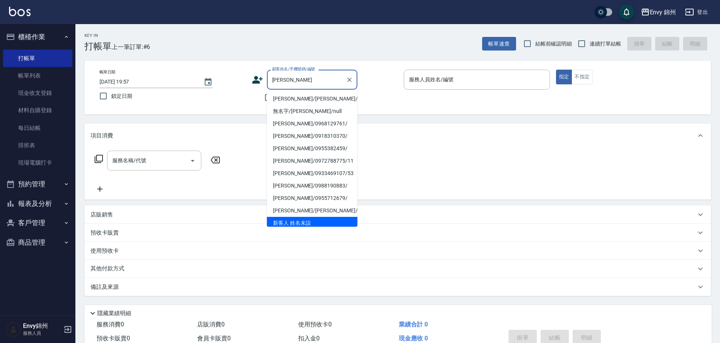
scroll to position [11, 0]
type input "新客人 姓名未設定/李馥萱0966900282/null"
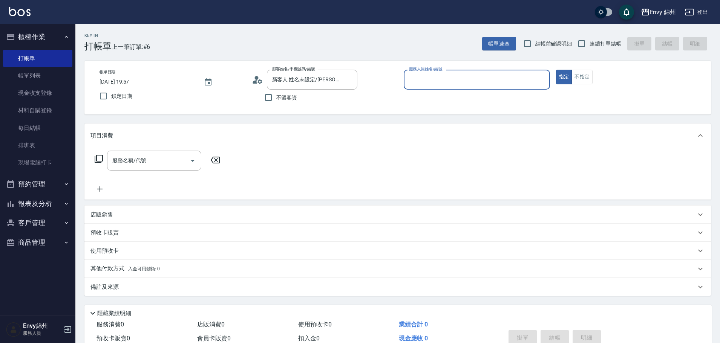
click at [257, 78] on circle at bounding box center [256, 78] width 4 height 4
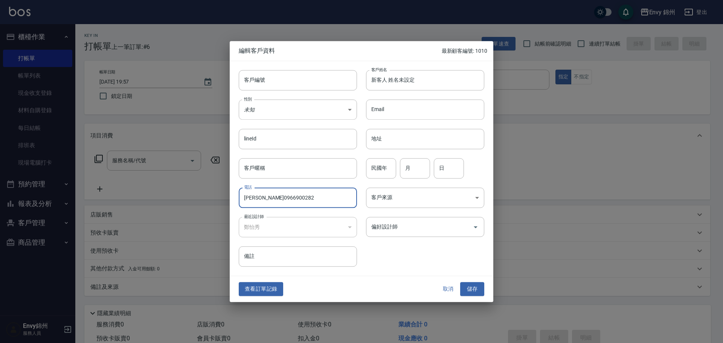
drag, startPoint x: 259, startPoint y: 198, endPoint x: 225, endPoint y: 198, distance: 33.5
click at [226, 198] on div "編輯客戶資料 最新顧客編號: 1010 客戶編號 客戶編號 客戶姓名 新客人 姓名未設定 客戶姓名 性別 未知 UNKNOWN 性別 Email Email …" at bounding box center [361, 171] width 723 height 343
type input "0966900282"
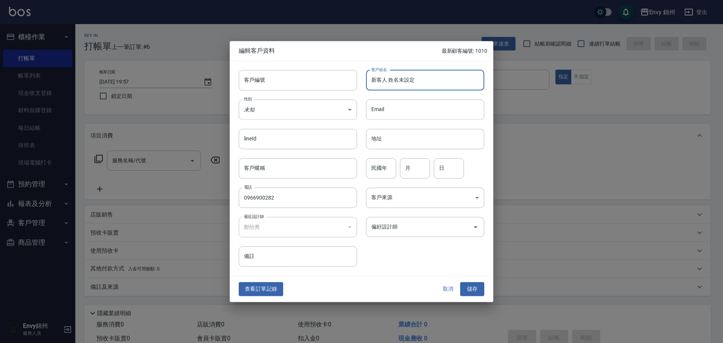
click at [428, 85] on input "新客人 姓名未設定" at bounding box center [425, 80] width 118 height 20
paste input "馥萱"
type input "李馥萱"
click at [285, 116] on body "Envy 錦州 登出 櫃檯作業 打帳單 帳單列表 現金收支登錄 材料自購登錄 每日結帳 排班表 現場電腦打卡 預約管理 預約管理 單日預約紀錄 單週預約紀錄 …" at bounding box center [361, 189] width 723 height 378
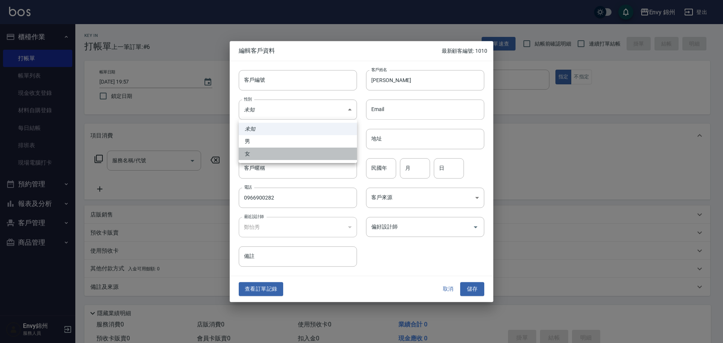
click at [280, 155] on li "女" at bounding box center [298, 154] width 118 height 12
type input "FEMALE"
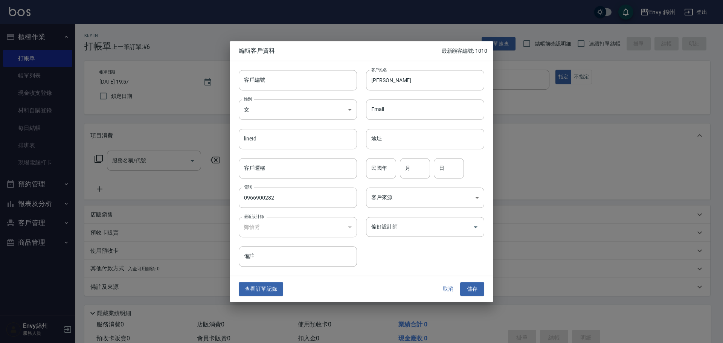
click at [447, 206] on body "Envy 錦州 登出 櫃檯作業 打帳單 帳單列表 現金收支登錄 材料自購登錄 每日結帳 排班表 現場電腦打卡 預約管理 預約管理 單日預約紀錄 單週預約紀錄 …" at bounding box center [361, 189] width 723 height 378
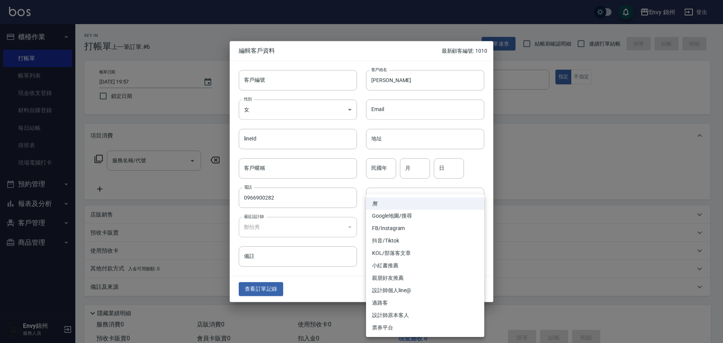
drag, startPoint x: 409, startPoint y: 323, endPoint x: 408, endPoint y: 316, distance: 7.2
click at [408, 316] on ul "無 Google地圖/搜尋 FB/Instagram 抖音/Tiktok KOL/部落客文章 小紅書推薦 親朋好友推薦 設計師個人line@ 過路客 設計師原…" at bounding box center [425, 265] width 118 height 143
click at [408, 316] on li "設計師原本客人" at bounding box center [425, 315] width 118 height 12
type input "設計師原本客人"
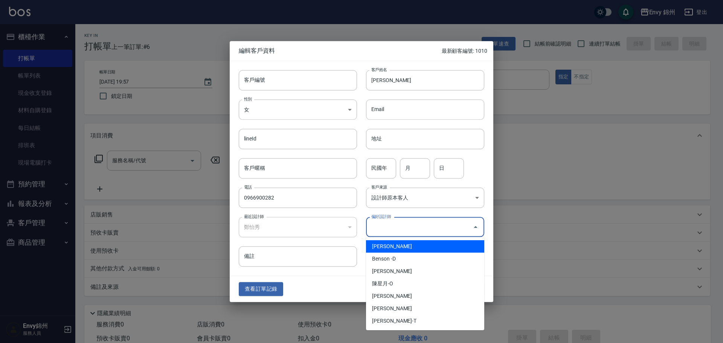
click at [394, 228] on input "偏好設計師" at bounding box center [420, 226] width 100 height 13
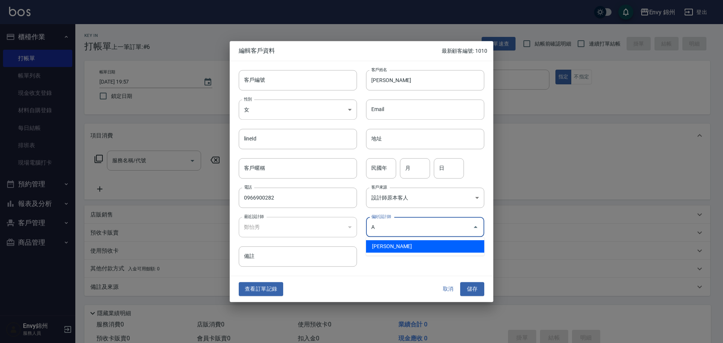
click at [401, 246] on li "鄭怡秀-A" at bounding box center [425, 246] width 118 height 12
type input "鄭怡秀"
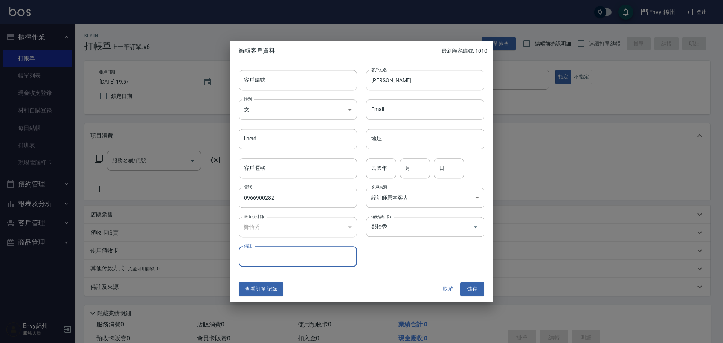
click at [390, 80] on input "李馥萱" at bounding box center [425, 80] width 118 height 20
click at [478, 301] on div "查看訂單記錄 取消 儲存" at bounding box center [362, 290] width 264 height 26
click at [471, 284] on button "儲存" at bounding box center [472, 290] width 24 height 14
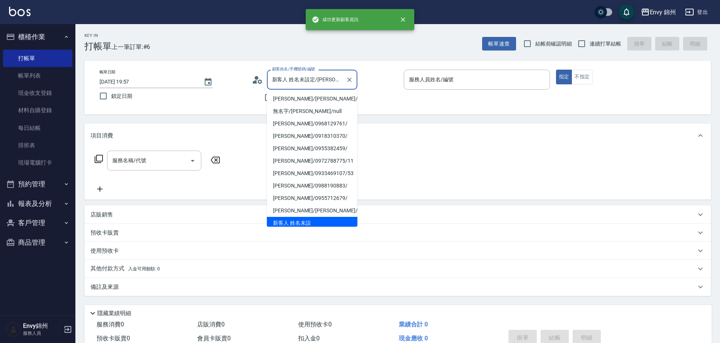
drag, startPoint x: 315, startPoint y: 81, endPoint x: 334, endPoint y: 77, distance: 19.5
click at [332, 78] on input "新客人 姓名未設定/李馥萱0966900282/null" at bounding box center [306, 79] width 72 height 13
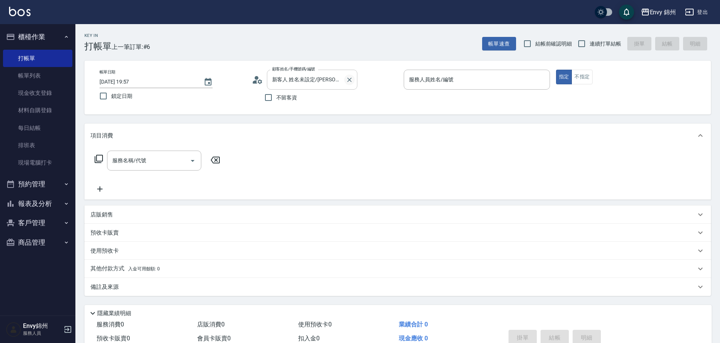
drag, startPoint x: 359, startPoint y: 76, endPoint x: 346, endPoint y: 80, distance: 13.6
click at [357, 78] on div "顧客姓名/手機號碼/編號 新客人 姓名未設定/李馥萱0966900282/null 顧客姓名/手機號碼/編號" at bounding box center [325, 80] width 146 height 20
click at [346, 80] on icon "Clear" at bounding box center [350, 80] width 8 height 8
click at [340, 81] on input "顧客姓名/手機號碼/編號" at bounding box center [306, 79] width 72 height 13
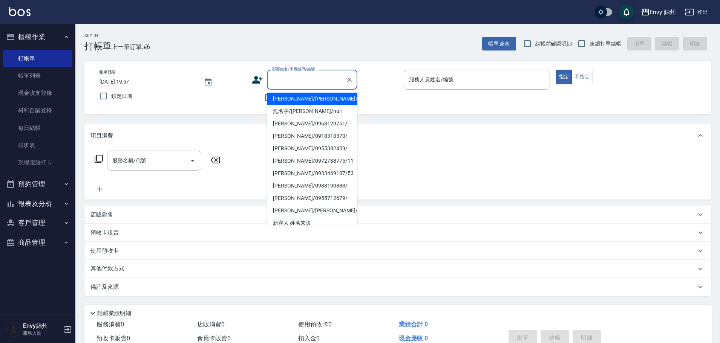
paste input "李馥萱"
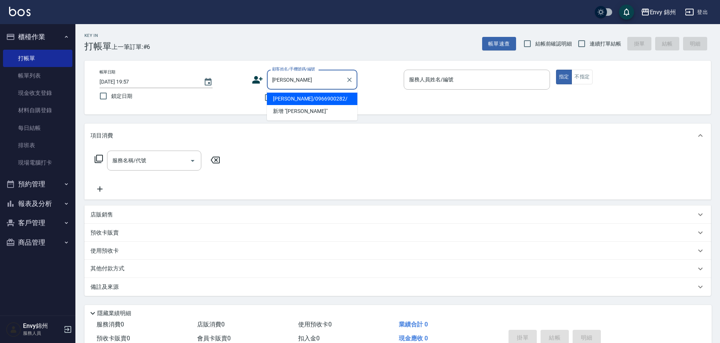
click at [320, 99] on li "李馥萱/0966900282/" at bounding box center [312, 99] width 90 height 12
type input "李馥萱/0966900282/"
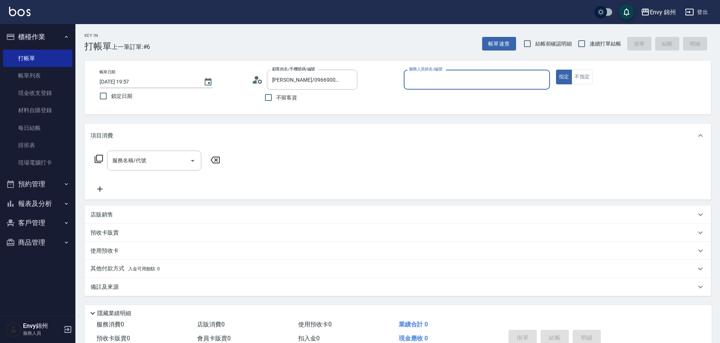
type input "Annie-A"
click at [147, 154] on input "服務名稱/代號" at bounding box center [148, 160] width 76 height 13
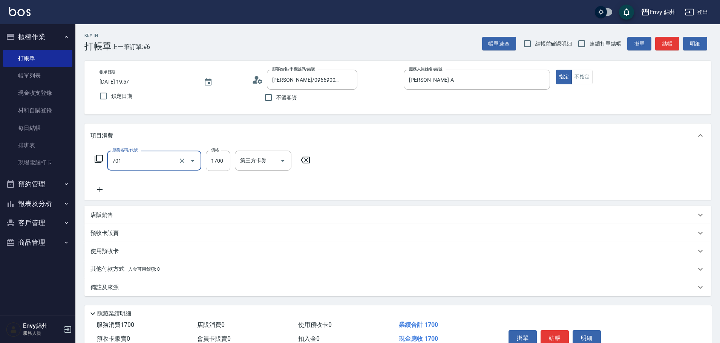
type input "701 染髮(701)"
type input "1500"
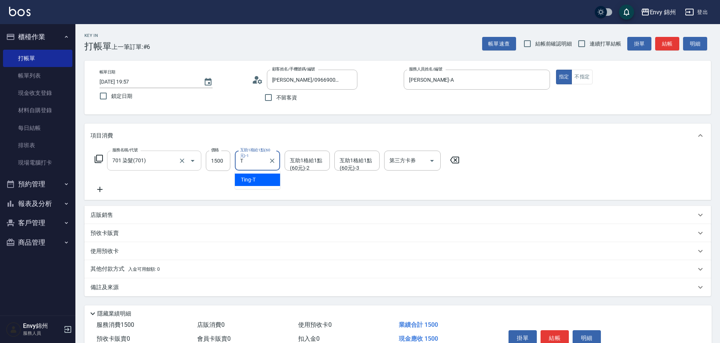
type input "Ting-T"
click at [134, 285] on div "備註及來源" at bounding box center [392, 288] width 605 height 8
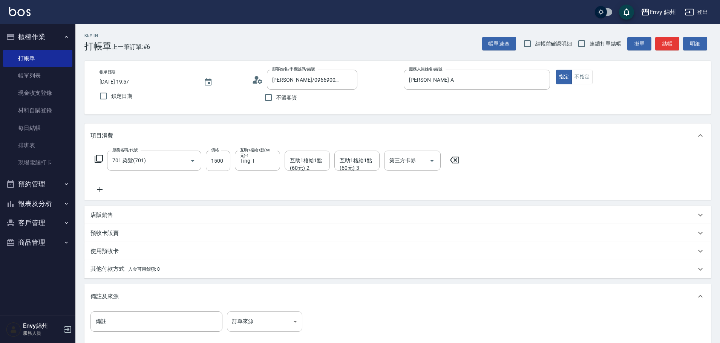
click at [273, 318] on body "Envy 錦州 登出 櫃檯作業 打帳單 帳單列表 現金收支登錄 材料自購登錄 每日結帳 排班表 現場電腦打卡 預約管理 預約管理 單日預約紀錄 單週預約紀錄 …" at bounding box center [360, 214] width 720 height 429
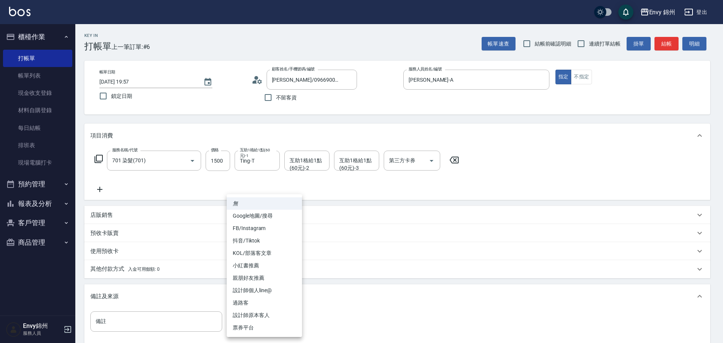
click at [285, 313] on li "設計師原本客人" at bounding box center [264, 315] width 75 height 12
type input "設計師原本客人"
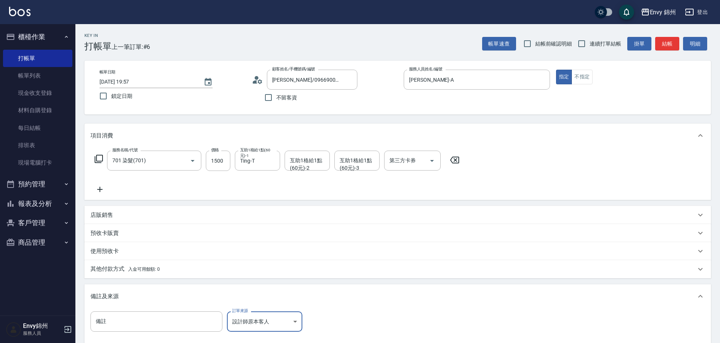
scroll to position [89, 0]
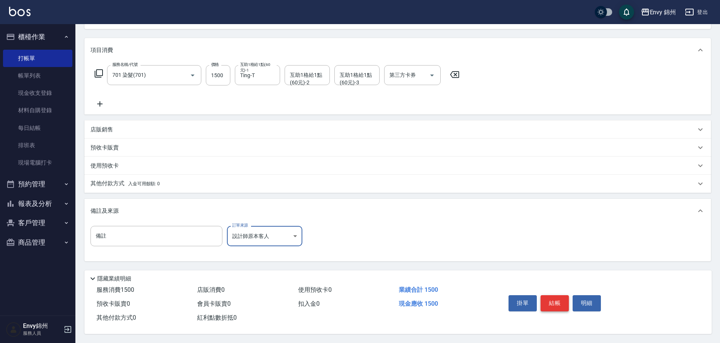
click at [564, 303] on button "結帳" at bounding box center [554, 303] width 28 height 16
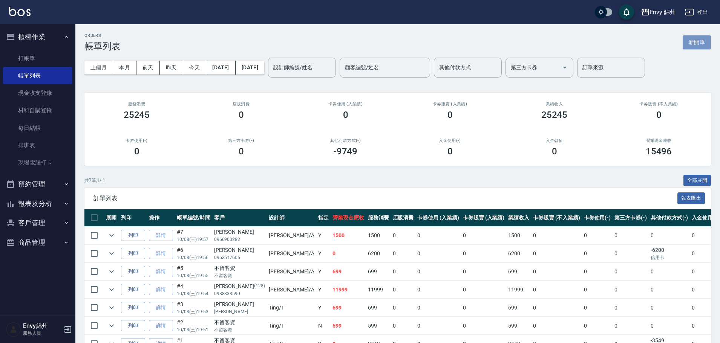
drag, startPoint x: 690, startPoint y: 47, endPoint x: 564, endPoint y: 43, distance: 125.6
click at [690, 47] on button "新開單" at bounding box center [696, 42] width 28 height 14
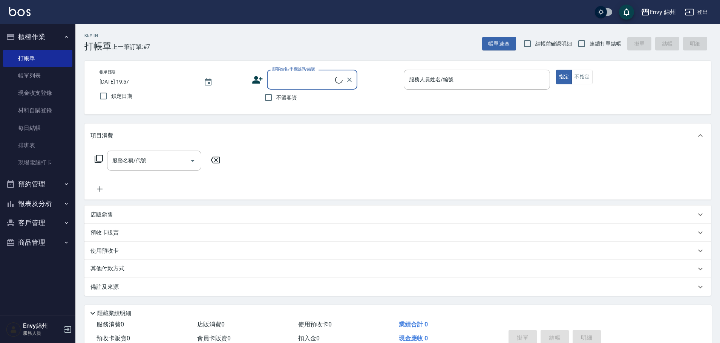
click at [304, 72] on div "顧客姓名/手機號碼/編號 顧客姓名/手機號碼/編號" at bounding box center [312, 80] width 90 height 20
click at [305, 74] on input "顧客姓名/手機號碼/編號" at bounding box center [306, 79] width 72 height 13
type input "柏心/柏心/"
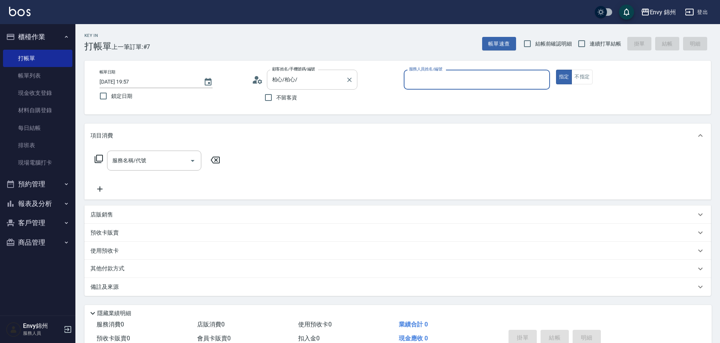
type input "Annie-A"
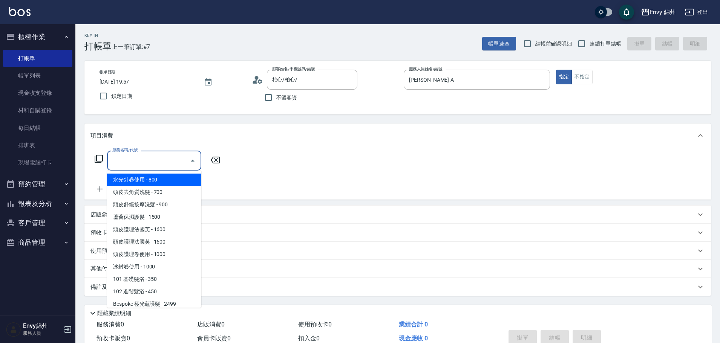
click at [145, 162] on input "服務名稱/代號" at bounding box center [148, 160] width 76 height 13
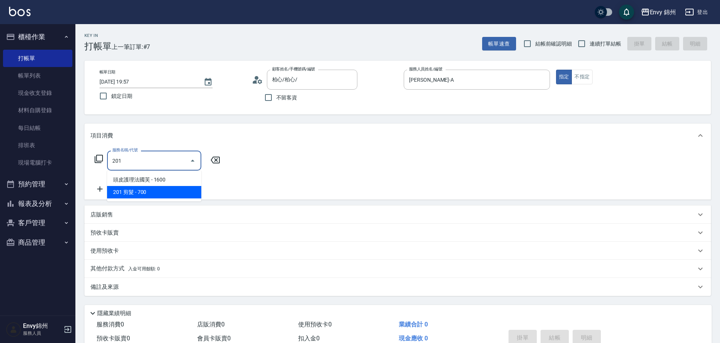
type input "'"
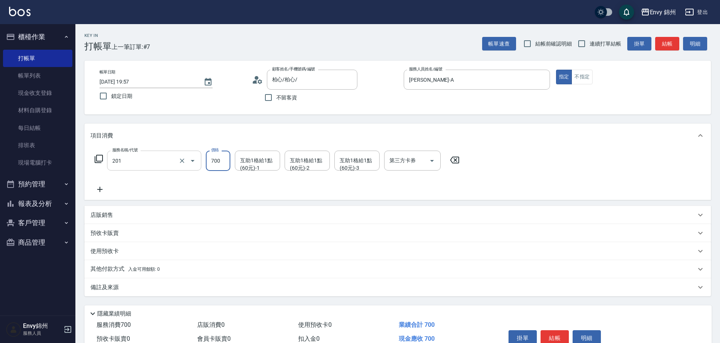
type input "201 剪髮(201)"
type input "1000"
drag, startPoint x: 125, startPoint y: 292, endPoint x: 165, endPoint y: 288, distance: 40.5
click at [125, 292] on div "備註及來源" at bounding box center [397, 287] width 626 height 18
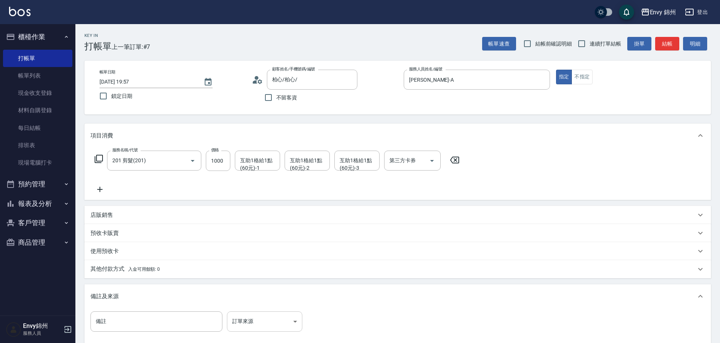
click at [246, 319] on body "Envy 錦州 登出 櫃檯作業 打帳單 帳單列表 現金收支登錄 材料自購登錄 每日結帳 排班表 現場電腦打卡 預約管理 預約管理 單日預約紀錄 單週預約紀錄 …" at bounding box center [360, 214] width 720 height 429
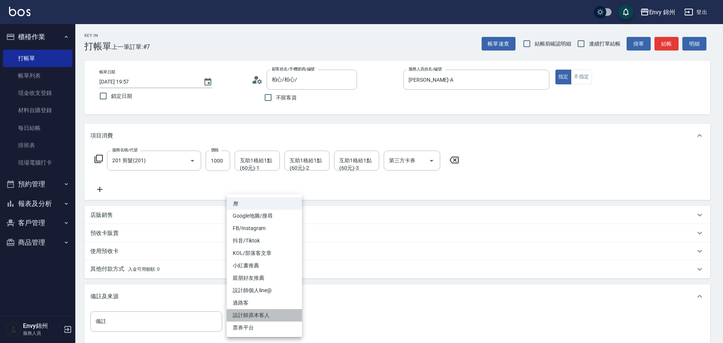
click at [265, 316] on li "設計師原本客人" at bounding box center [264, 315] width 75 height 12
type input "設計師原本客人"
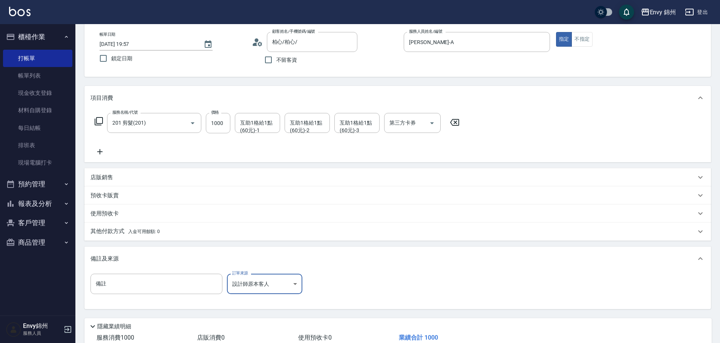
scroll to position [89, 0]
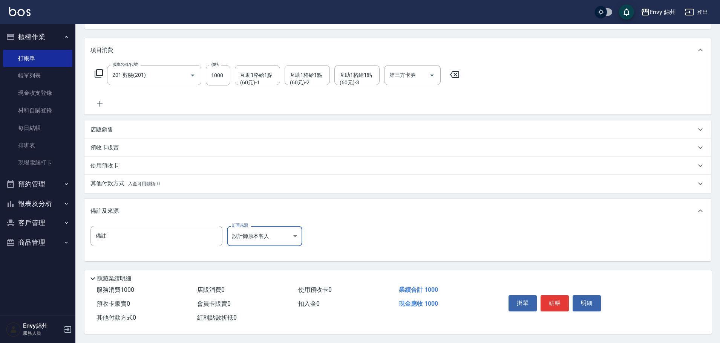
click at [560, 297] on button "結帳" at bounding box center [554, 303] width 28 height 16
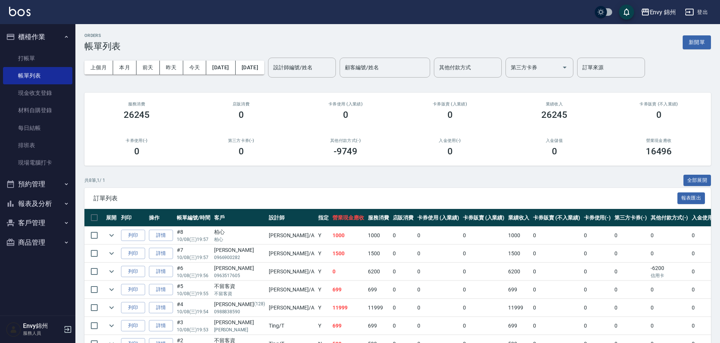
drag, startPoint x: 44, startPoint y: 107, endPoint x: 96, endPoint y: 112, distance: 51.4
click at [45, 107] on link "材料自購登錄" at bounding box center [37, 110] width 69 height 17
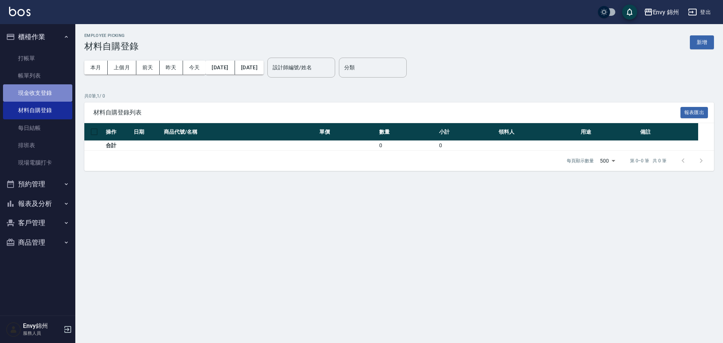
click at [14, 97] on link "現金收支登錄" at bounding box center [37, 92] width 69 height 17
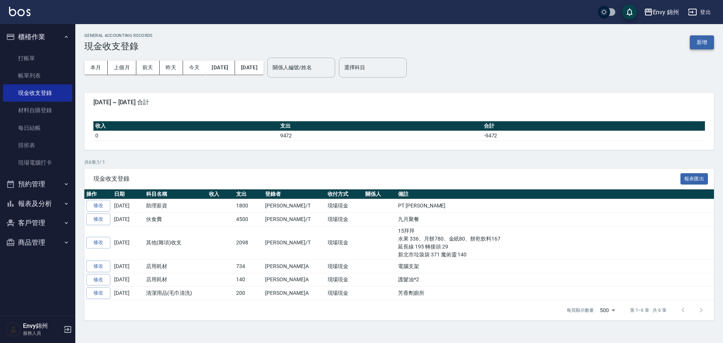
click at [704, 45] on button "新增" at bounding box center [702, 42] width 24 height 14
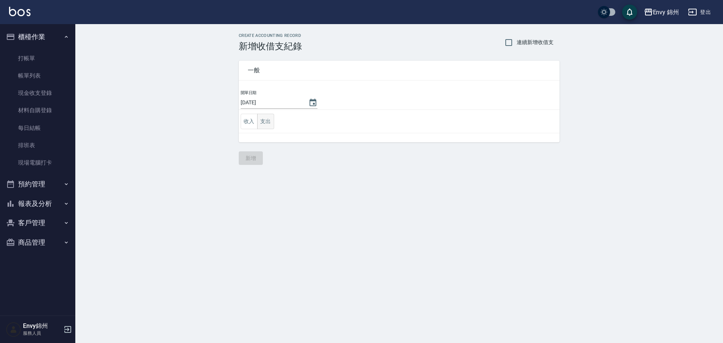
click at [271, 119] on button "支出" at bounding box center [265, 121] width 17 height 15
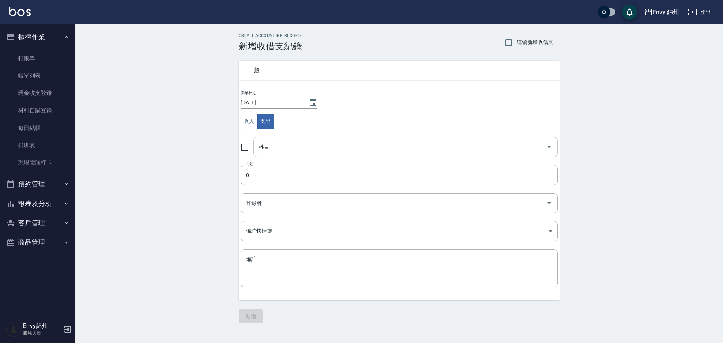
drag, startPoint x: 309, startPoint y: 131, endPoint x: 314, endPoint y: 139, distance: 8.9
click at [313, 138] on tbody "開單日期 2025/10/08 收入 支出 科目 科目 金額 0 金額 登錄者 登錄者 備註快捷鍵 ​ 備註快捷鍵 備註 x 備註" at bounding box center [399, 191] width 321 height 202
click at [314, 139] on div "科目" at bounding box center [406, 147] width 304 height 20
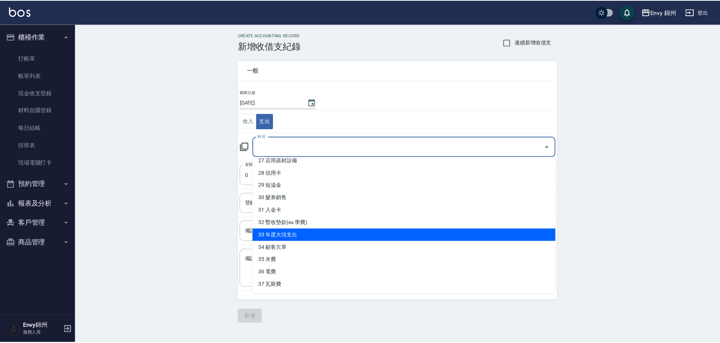
scroll to position [266, 0]
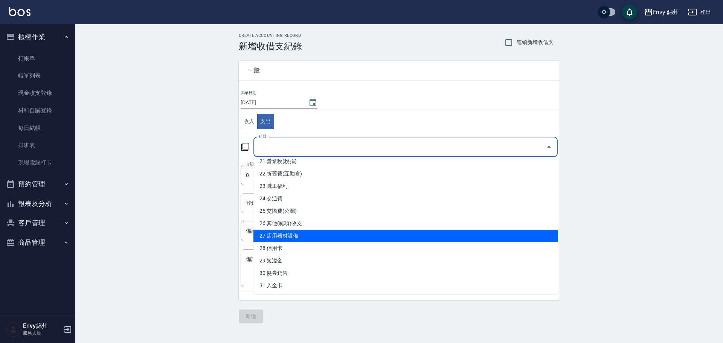
click at [305, 237] on li "27 店用器材設備" at bounding box center [406, 236] width 304 height 12
type input "27 店用器材設備"
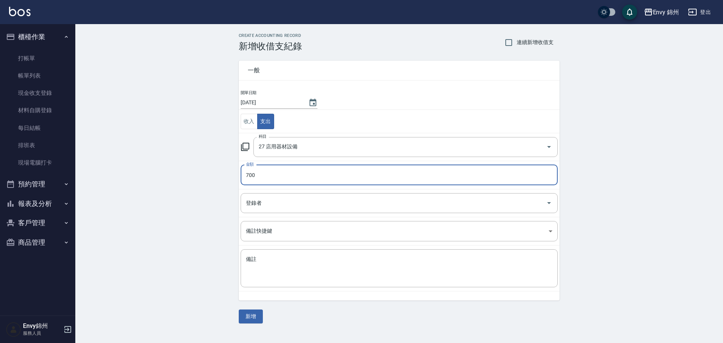
type input "700"
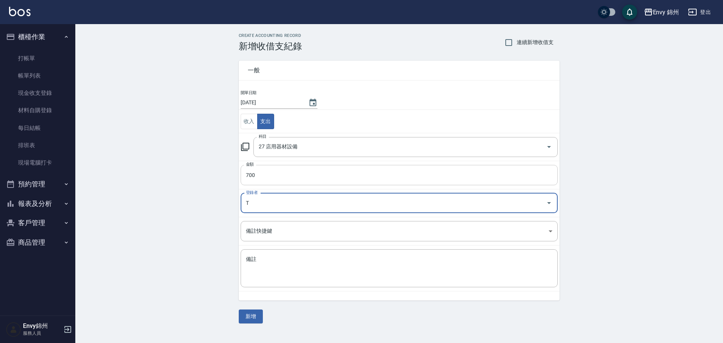
type input "潘昀廷-T"
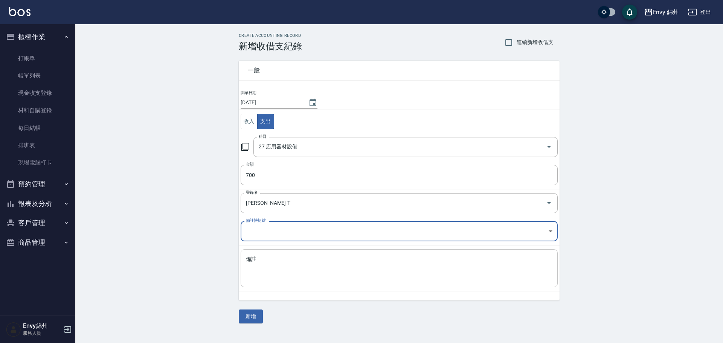
click at [266, 265] on textarea "備註" at bounding box center [399, 269] width 307 height 26
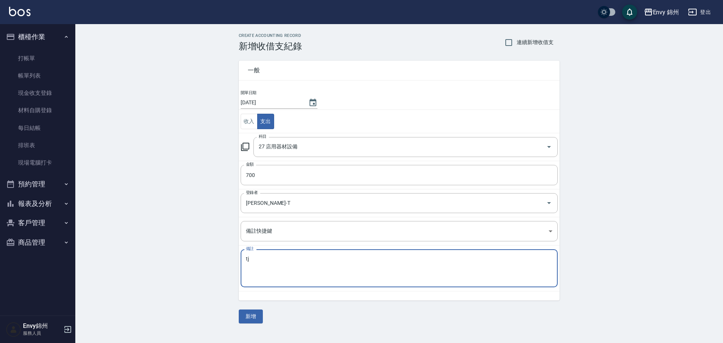
type textarea "t"
type textarea "沖水區第二台修水管"
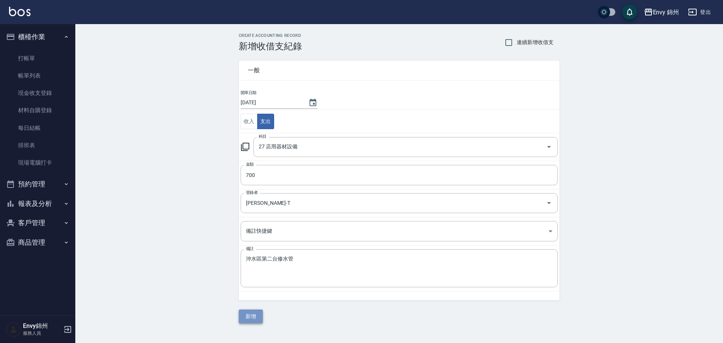
click at [244, 316] on button "新增" at bounding box center [251, 317] width 24 height 14
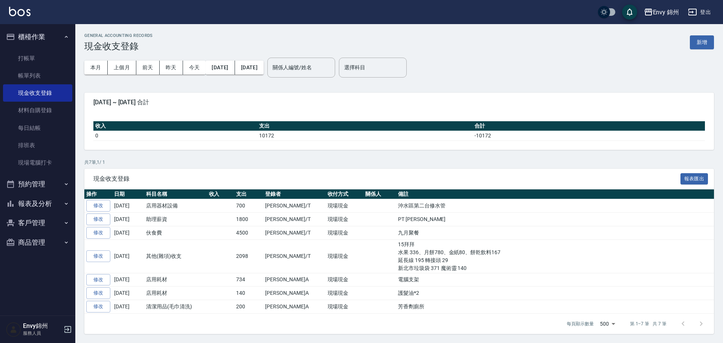
drag, startPoint x: 41, startPoint y: 126, endPoint x: 647, endPoint y: 1, distance: 618.8
click at [41, 126] on link "每日結帳" at bounding box center [37, 127] width 69 height 17
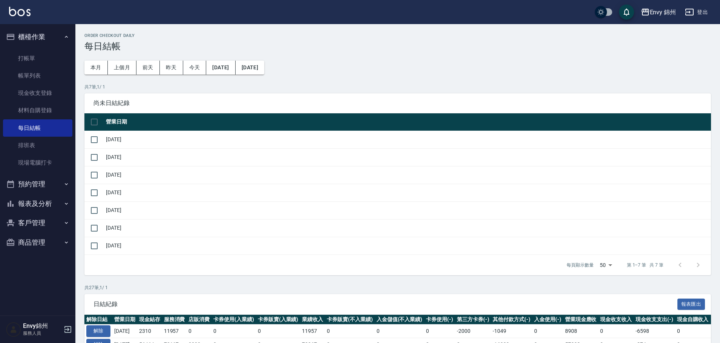
click at [190, 100] on span "尚未日結紀錄" at bounding box center [397, 103] width 608 height 8
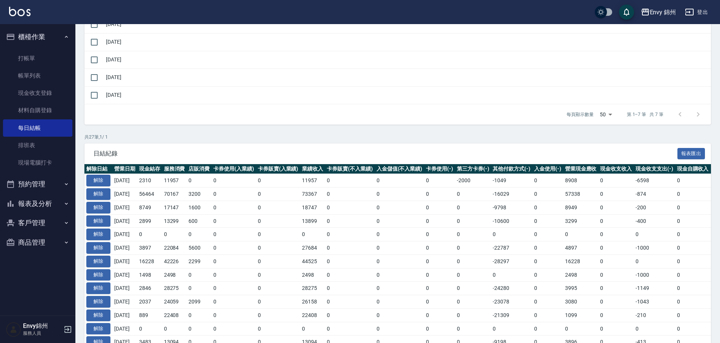
scroll to position [188, 0]
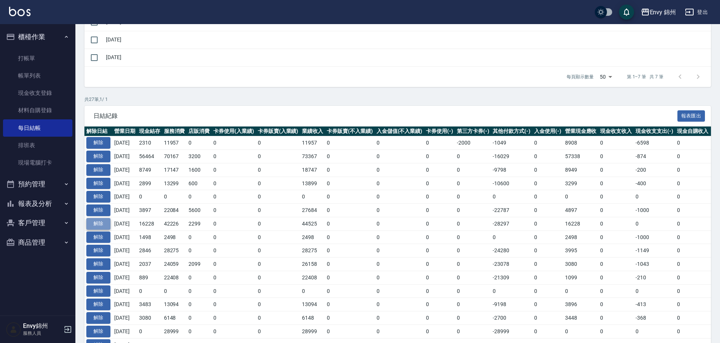
click at [100, 222] on button "解除" at bounding box center [98, 224] width 24 height 12
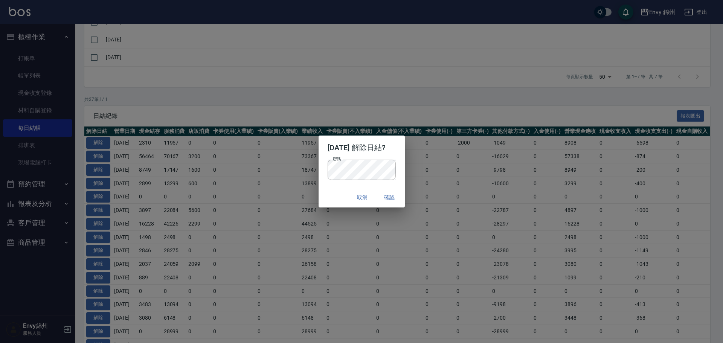
click at [339, 187] on div "密碼 密碼" at bounding box center [362, 174] width 86 height 28
click at [402, 197] on button "確認" at bounding box center [390, 198] width 24 height 14
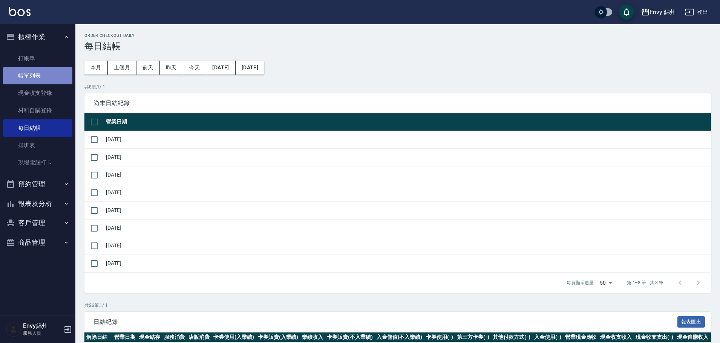
click at [38, 71] on link "帳單列表" at bounding box center [37, 75] width 69 height 17
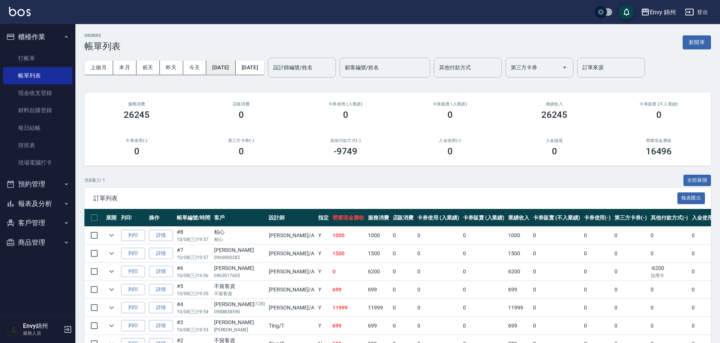
click at [235, 66] on button "[DATE]" at bounding box center [220, 68] width 29 height 14
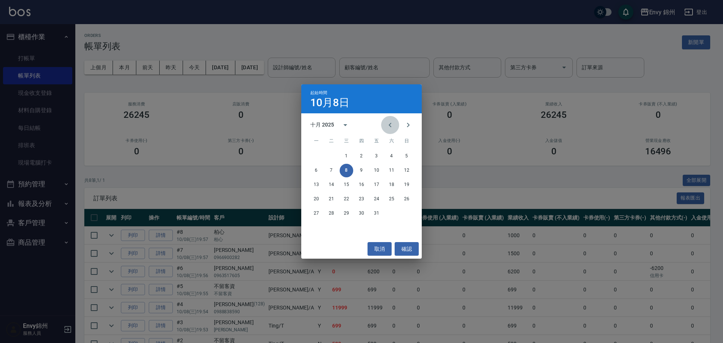
click at [391, 122] on icon "Previous month" at bounding box center [390, 125] width 9 height 9
click at [389, 197] on button "27" at bounding box center [392, 200] width 14 height 14
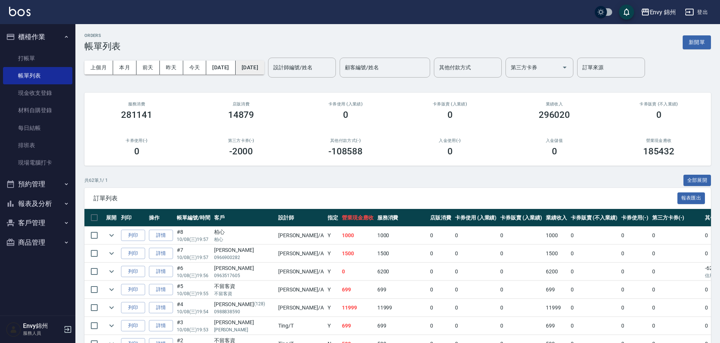
click at [264, 71] on button "[DATE]" at bounding box center [250, 68] width 29 height 14
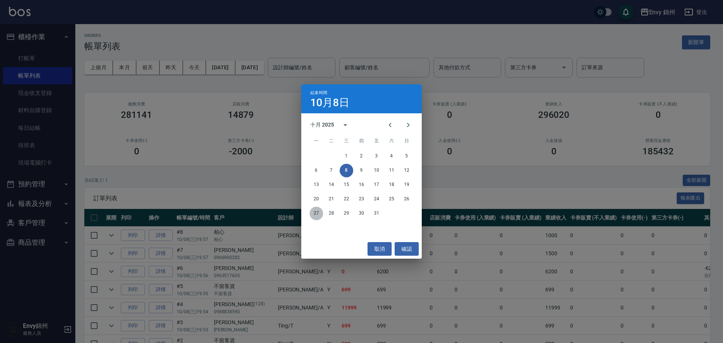
click at [313, 213] on button "27" at bounding box center [317, 214] width 14 height 14
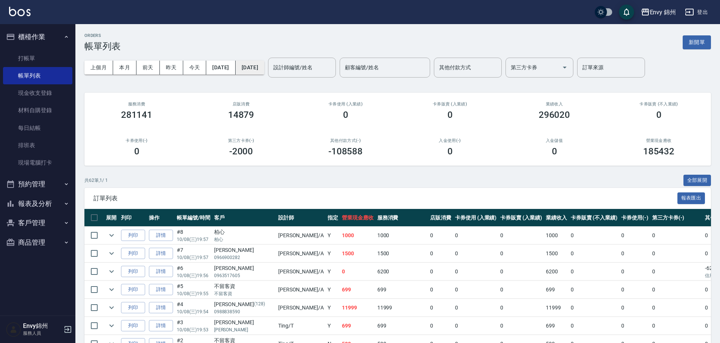
click at [264, 70] on button "2025/10/27" at bounding box center [250, 68] width 29 height 14
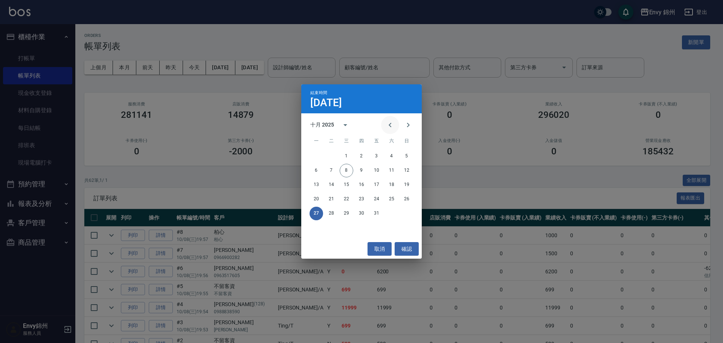
click at [392, 123] on icon "Previous month" at bounding box center [390, 125] width 3 height 5
click at [394, 200] on button "27" at bounding box center [392, 200] width 14 height 14
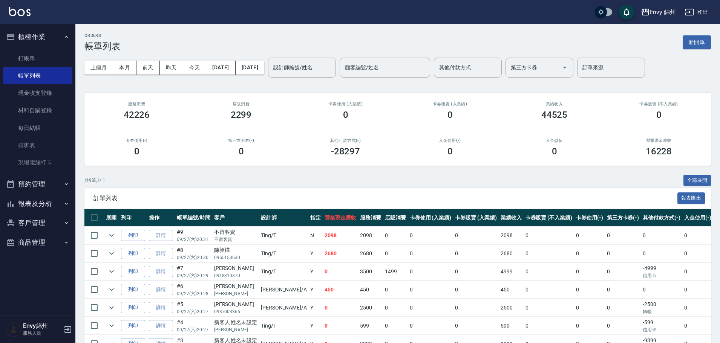
scroll to position [81, 0]
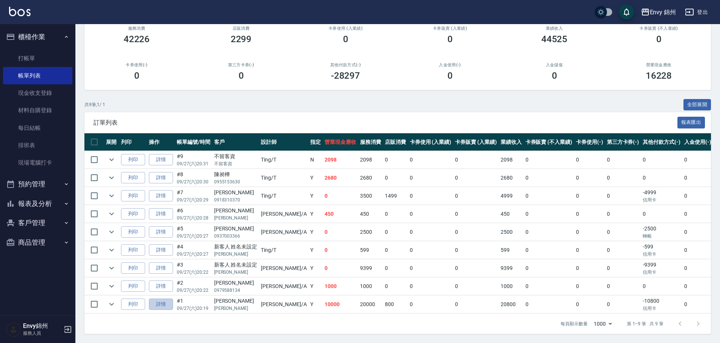
click at [164, 299] on link "詳情" at bounding box center [161, 305] width 24 height 12
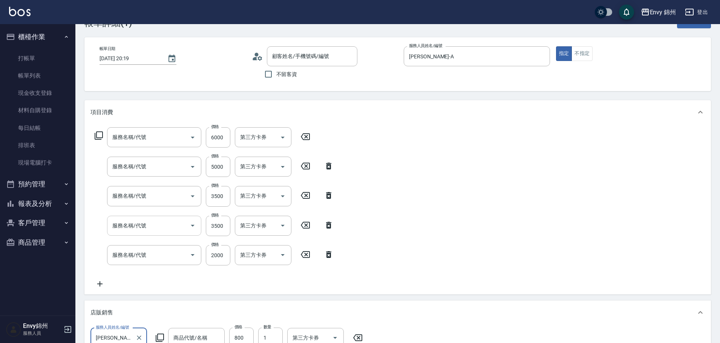
type input "2025/09/27 20:19"
type input "Annie-A"
type input "Muyo 洗髮精 / 護髮乳 500ml"
type input "設計師原本客人"
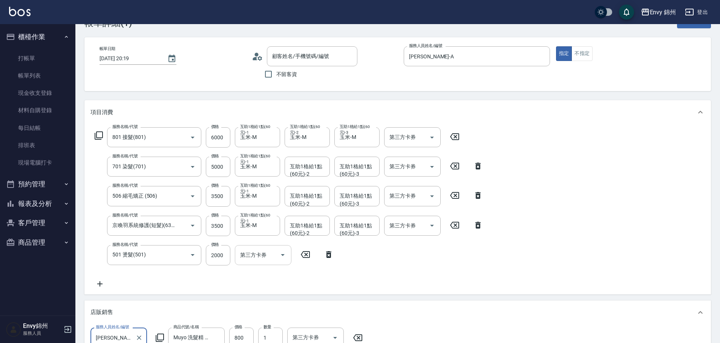
type input "801 接髮(801)"
type input "701 染髮(701)"
type input "506 縮毛矯正 (506)"
type input "京喚羽系統修護(短髮)(631)"
type input "501 燙髮(501)"
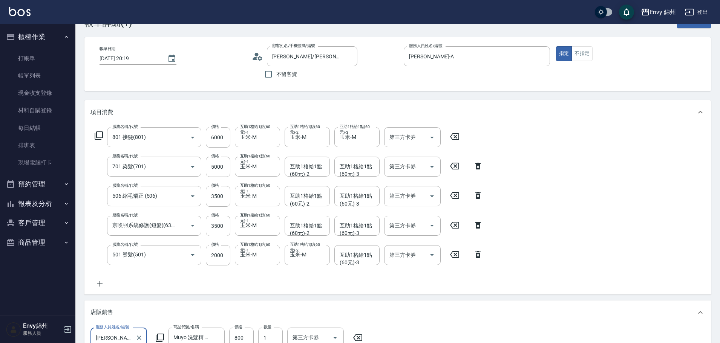
type input "顏宛芸/顏宛芸/"
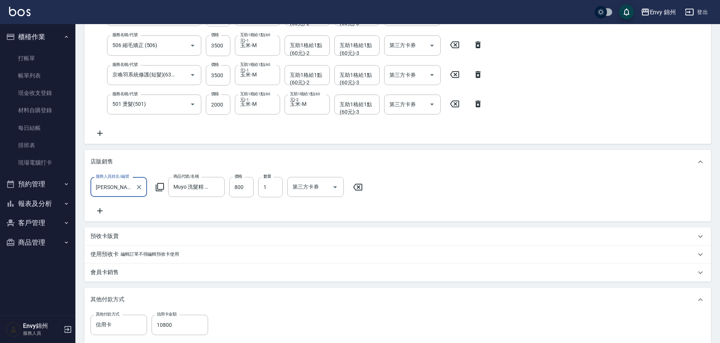
scroll to position [249, 0]
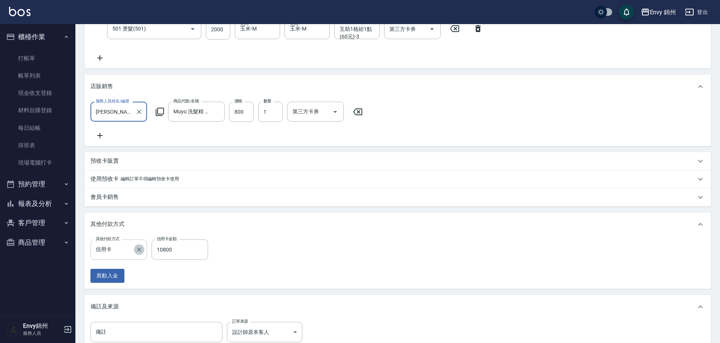
click at [135, 254] on icon "Clear" at bounding box center [139, 250] width 8 height 8
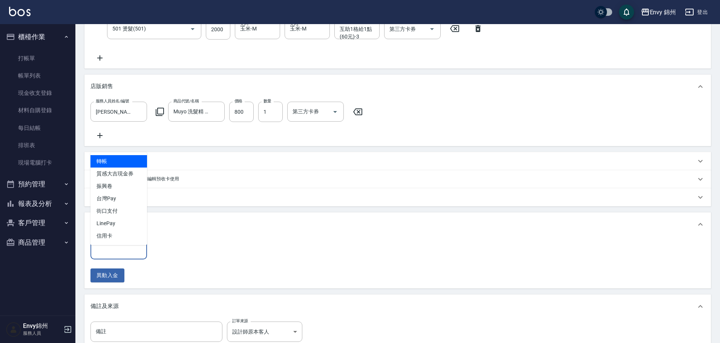
click at [113, 256] on input "其他付款方式" at bounding box center [119, 249] width 50 height 13
click at [116, 161] on span "轉帳" at bounding box center [118, 161] width 57 height 12
type input "轉帳"
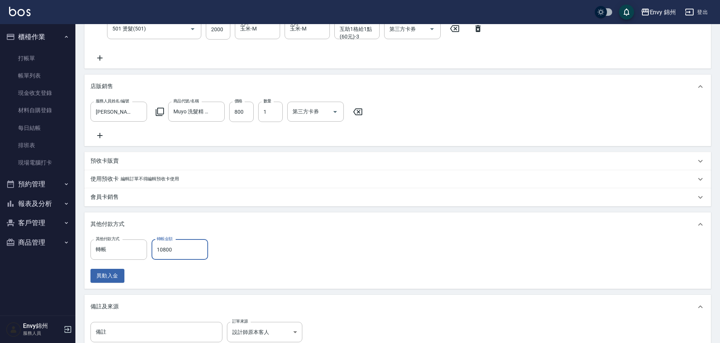
scroll to position [351, 0]
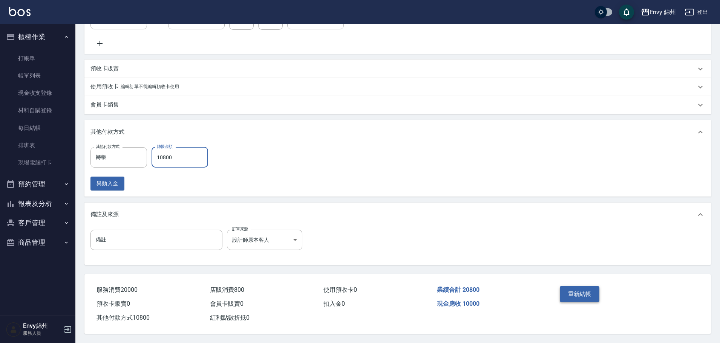
type input "10800"
click at [580, 291] on button "重新結帳" at bounding box center [580, 294] width 40 height 16
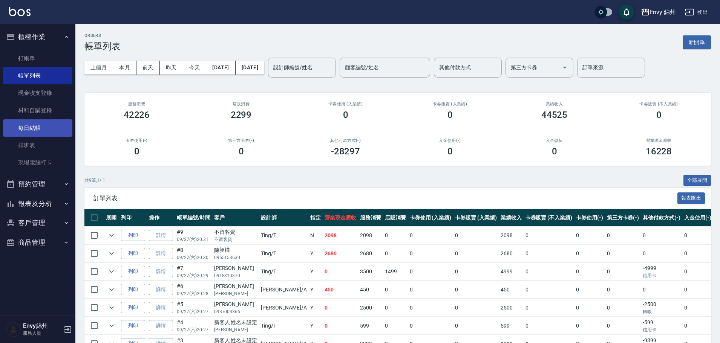
click at [26, 118] on link "材料自購登錄" at bounding box center [37, 110] width 69 height 17
click at [29, 121] on link "每日結帳" at bounding box center [37, 127] width 69 height 17
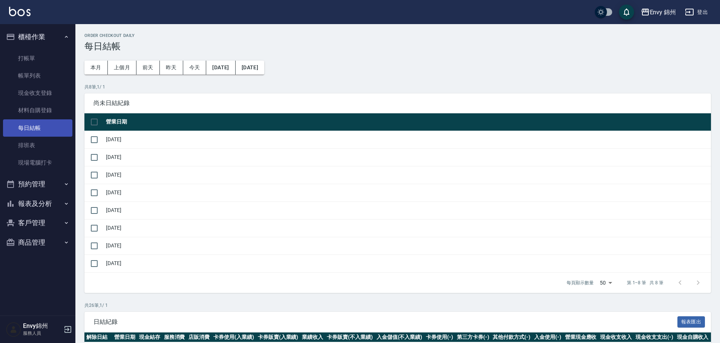
click at [32, 124] on link "每日結帳" at bounding box center [37, 127] width 69 height 17
click at [99, 139] on input "checkbox" at bounding box center [94, 140] width 16 height 16
checkbox input "true"
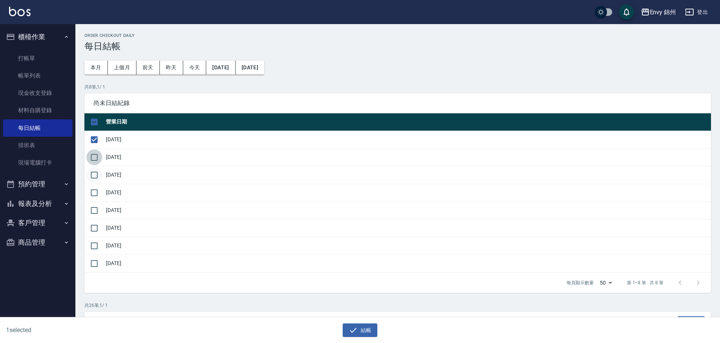
drag, startPoint x: 93, startPoint y: 160, endPoint x: 95, endPoint y: 176, distance: 15.9
click at [93, 160] on input "checkbox" at bounding box center [94, 158] width 16 height 16
checkbox input "true"
click at [94, 182] on input "checkbox" at bounding box center [94, 175] width 16 height 16
checkbox input "true"
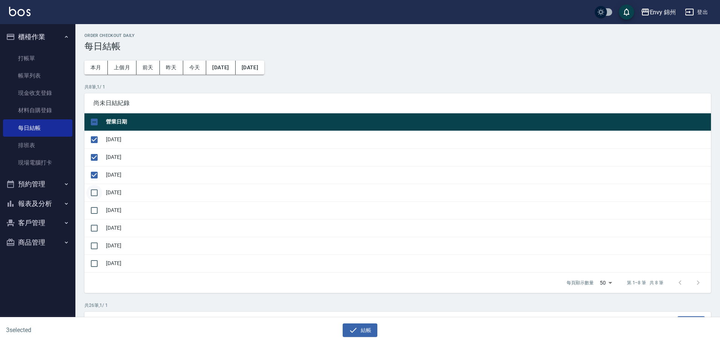
click at [96, 197] on input "checkbox" at bounding box center [94, 193] width 16 height 16
checkbox input "true"
drag, startPoint x: 95, startPoint y: 214, endPoint x: 97, endPoint y: 224, distance: 10.7
click at [95, 214] on input "checkbox" at bounding box center [94, 211] width 16 height 16
checkbox input "true"
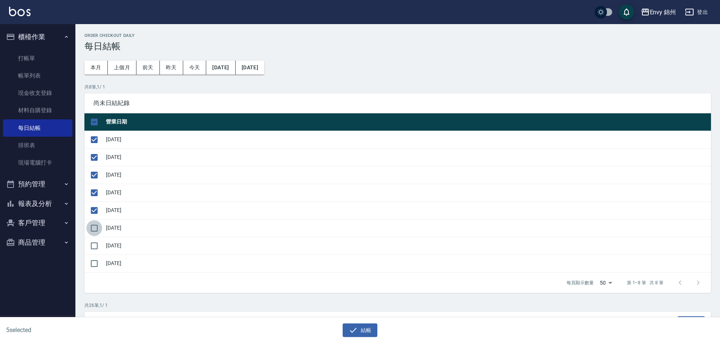
drag, startPoint x: 97, startPoint y: 226, endPoint x: 95, endPoint y: 240, distance: 14.0
click at [96, 228] on input "checkbox" at bounding box center [94, 228] width 16 height 16
checkbox input "true"
click at [95, 246] on input "checkbox" at bounding box center [94, 246] width 16 height 16
checkbox input "true"
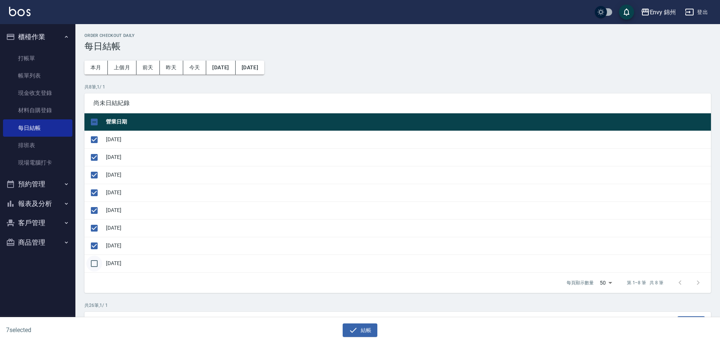
click at [98, 265] on input "checkbox" at bounding box center [94, 264] width 16 height 16
checkbox input "true"
click at [381, 333] on div "結帳" at bounding box center [360, 331] width 351 height 14
click at [366, 335] on button "結帳" at bounding box center [360, 331] width 35 height 14
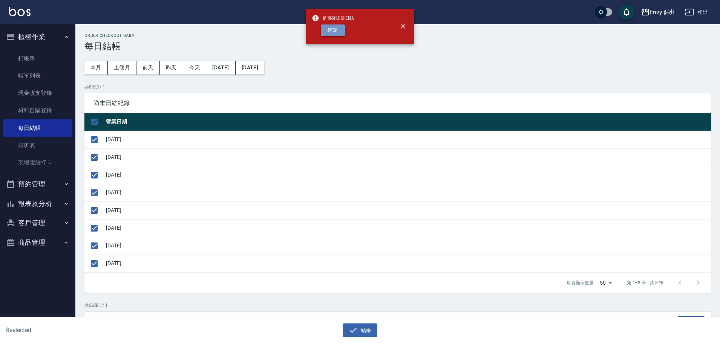
click at [333, 32] on button "確定" at bounding box center [333, 30] width 24 height 12
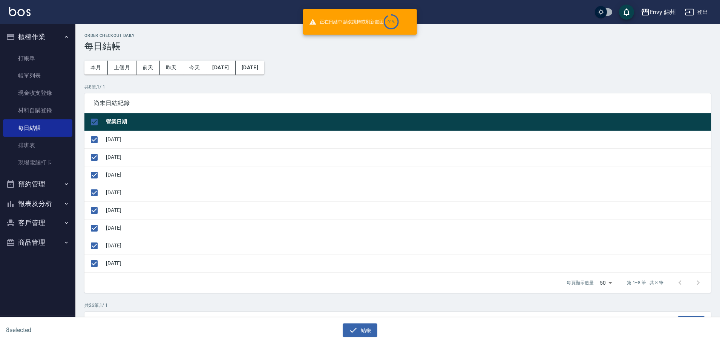
checkbox input "false"
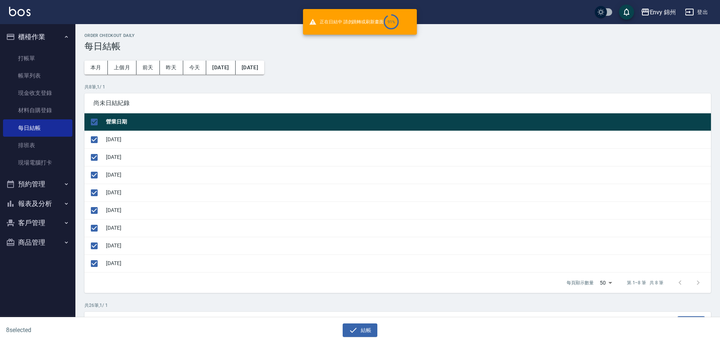
checkbox input "false"
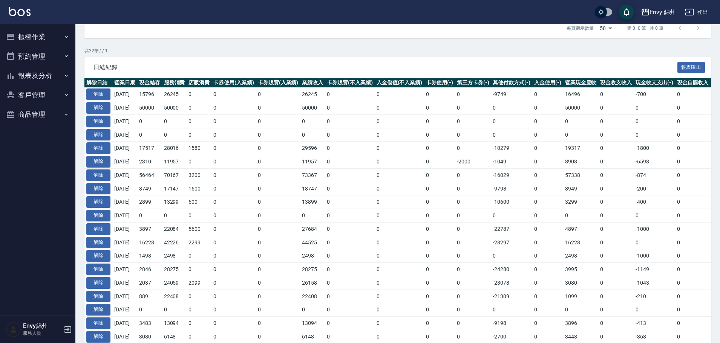
scroll to position [226, 0]
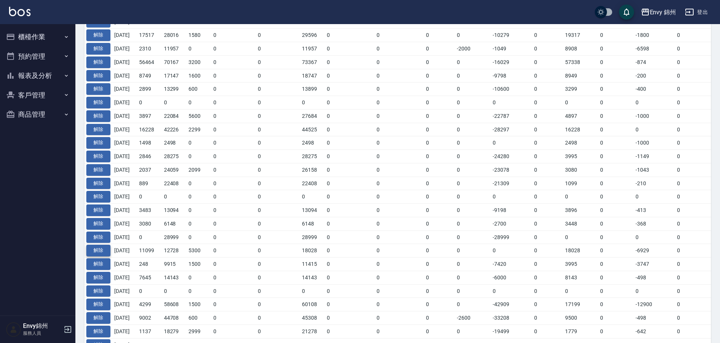
click at [93, 251] on button "解除" at bounding box center [98, 251] width 24 height 12
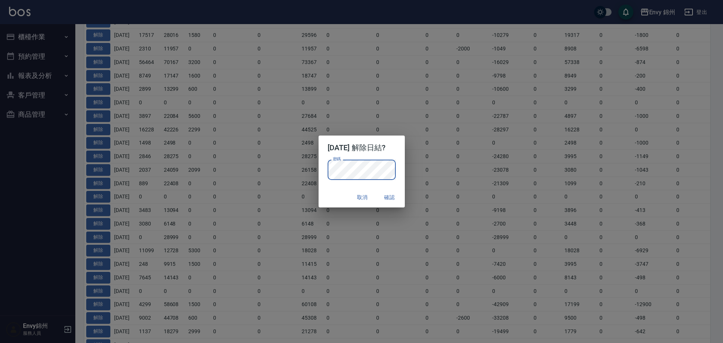
click at [342, 196] on div "取消 確認" at bounding box center [362, 198] width 86 height 20
click at [397, 195] on button "確認" at bounding box center [390, 198] width 24 height 14
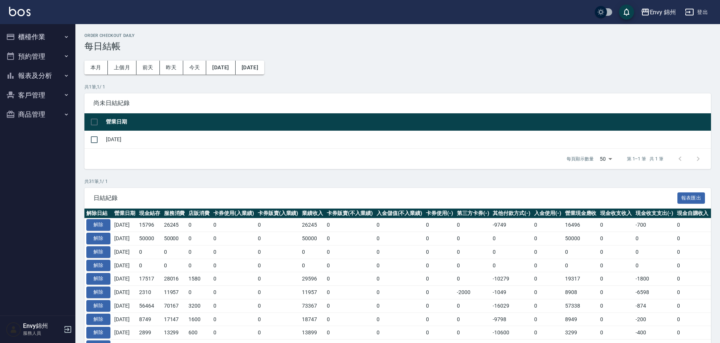
click at [26, 44] on button "櫃檯作業" at bounding box center [37, 37] width 69 height 20
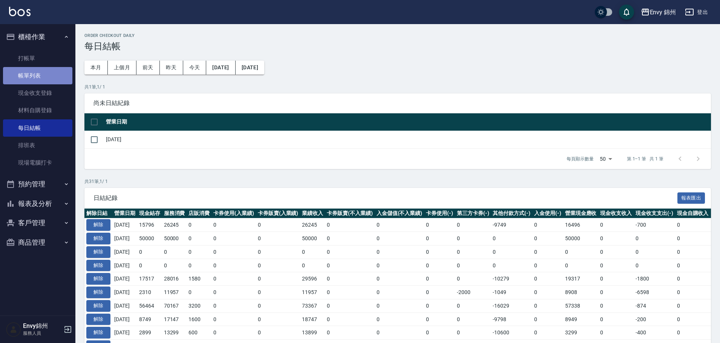
click at [46, 80] on link "帳單列表" at bounding box center [37, 75] width 69 height 17
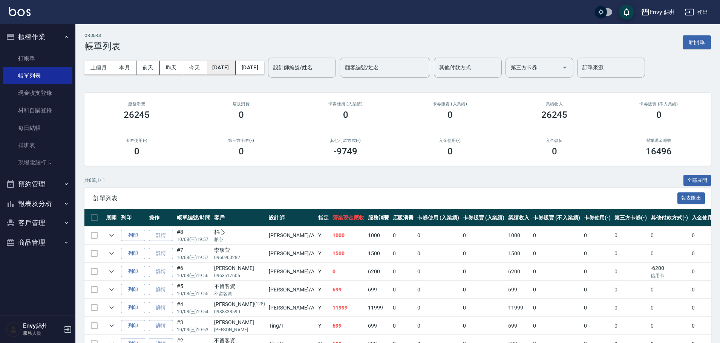
click at [234, 63] on button "[DATE]" at bounding box center [220, 68] width 29 height 14
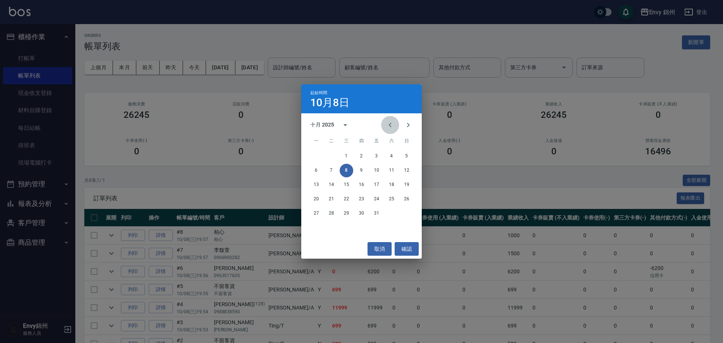
click at [394, 122] on icon "Previous month" at bounding box center [390, 125] width 9 height 9
drag, startPoint x: 357, startPoint y: 185, endPoint x: 358, endPoint y: 179, distance: 6.0
click at [357, 184] on button "18" at bounding box center [362, 185] width 14 height 14
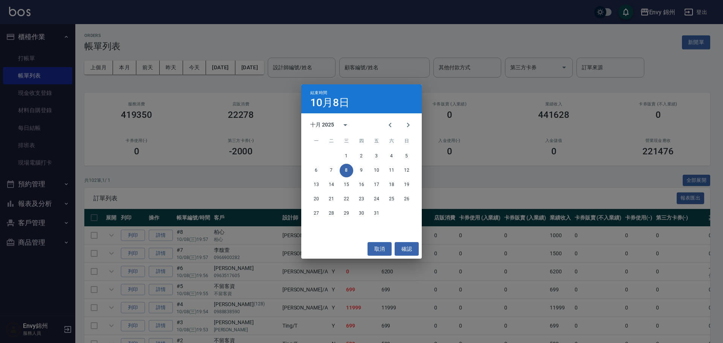
click at [267, 72] on div "結束時間 10月8日 十月 2025 一 二 三 四 五 六 日 1 2 3 4 5 6 7 8 9 10 11 12 13 14 15 16 17 18 1…" at bounding box center [361, 171] width 723 height 343
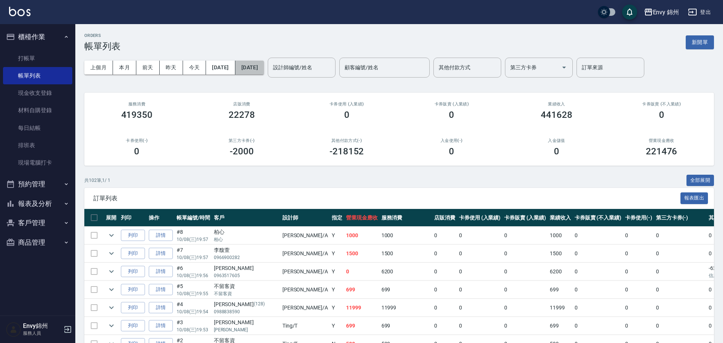
click at [250, 67] on button "[DATE]" at bounding box center [250, 68] width 29 height 14
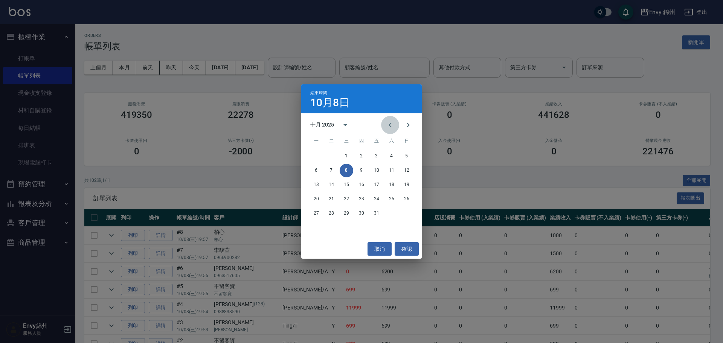
click at [384, 125] on button "Previous month" at bounding box center [390, 125] width 18 height 18
drag, startPoint x: 360, startPoint y: 184, endPoint x: 363, endPoint y: 186, distance: 4.1
click at [360, 184] on button "18" at bounding box center [362, 185] width 14 height 14
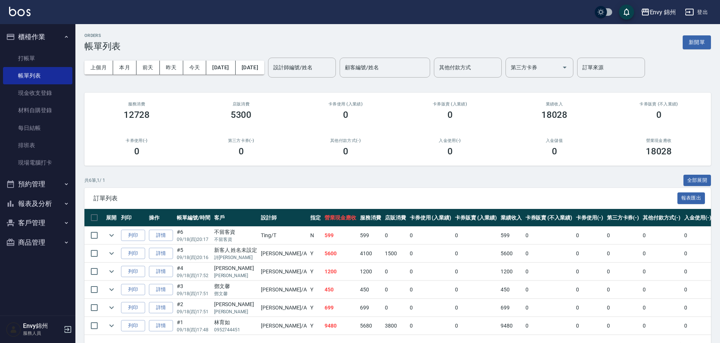
scroll to position [27, 0]
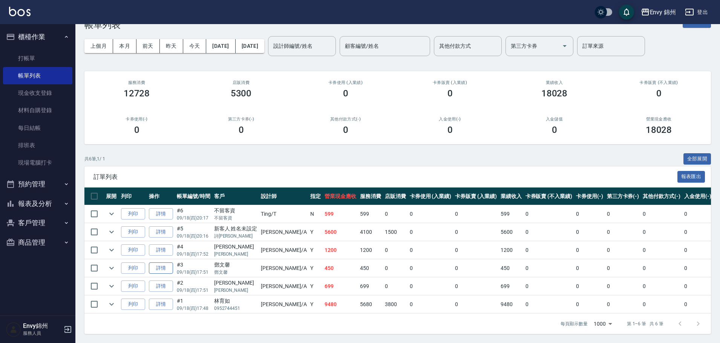
click at [163, 264] on link "詳情" at bounding box center [161, 269] width 24 height 12
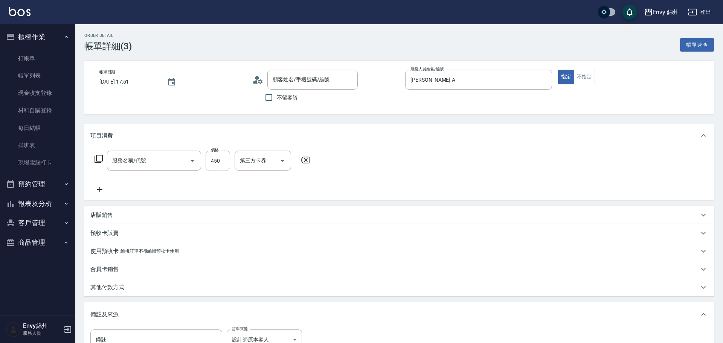
type input "2025/09/18 17:51"
type input "Annie-A"
type input "設計師原本客人"
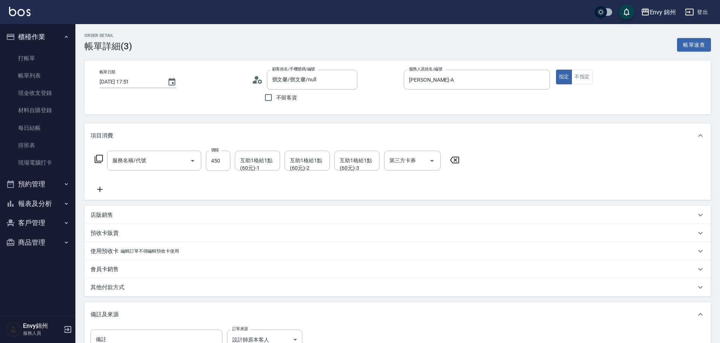
type input "鄧文馨/鄧文馨/null"
type input "201 剪髮(201)"
click at [116, 287] on p "其他付款方式" at bounding box center [107, 288] width 34 height 8
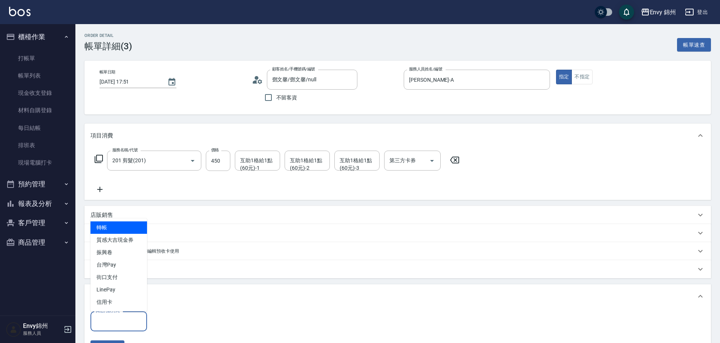
click at [123, 324] on input "其他付款方式" at bounding box center [119, 321] width 50 height 13
click at [102, 304] on span "信用卡" at bounding box center [118, 302] width 57 height 12
type input "信用卡"
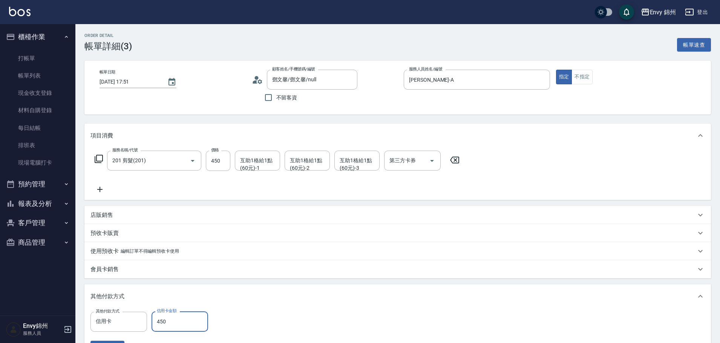
scroll to position [168, 0]
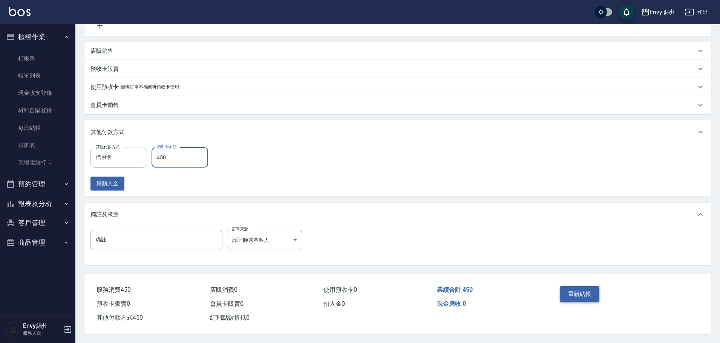
type input "450"
click at [564, 291] on button "重新結帳" at bounding box center [580, 294] width 40 height 16
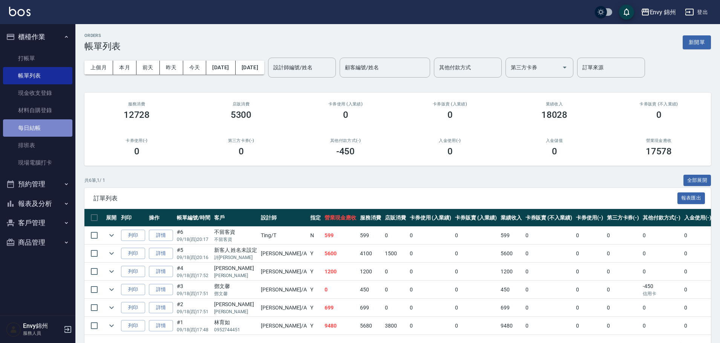
click at [42, 125] on link "每日結帳" at bounding box center [37, 127] width 69 height 17
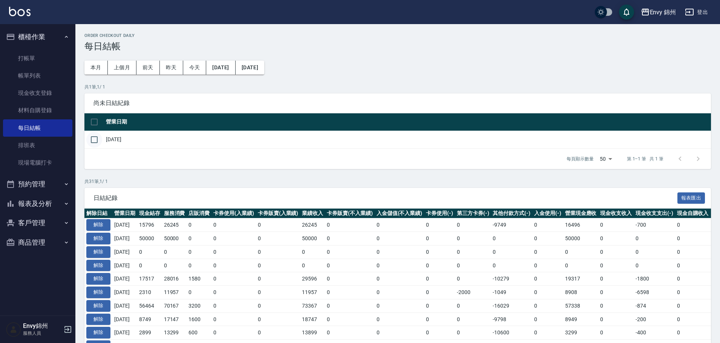
click at [96, 142] on input "checkbox" at bounding box center [94, 140] width 16 height 16
checkbox input "true"
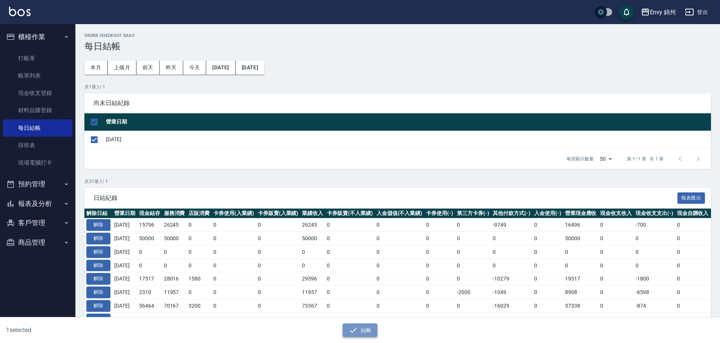
click at [367, 327] on button "結帳" at bounding box center [360, 331] width 35 height 14
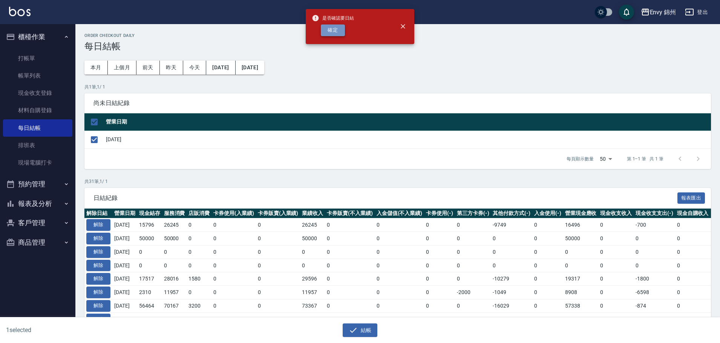
click at [324, 25] on button "確定" at bounding box center [333, 30] width 24 height 12
checkbox input "false"
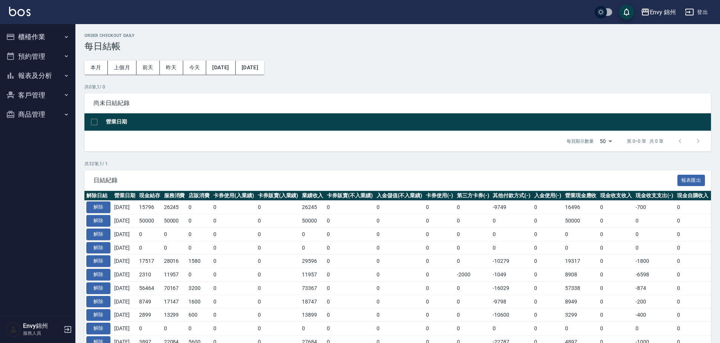
click at [48, 77] on button "報表及分析" at bounding box center [37, 76] width 69 height 20
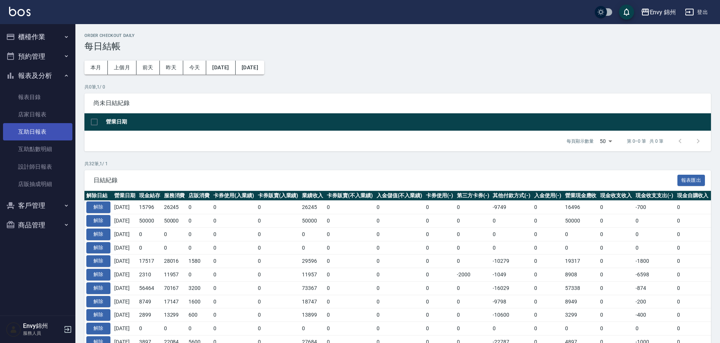
click at [36, 136] on link "互助日報表" at bounding box center [37, 131] width 69 height 17
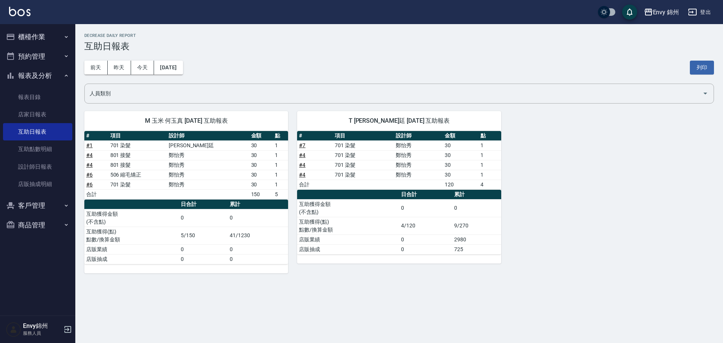
click at [704, 14] on button "登出" at bounding box center [699, 12] width 29 height 14
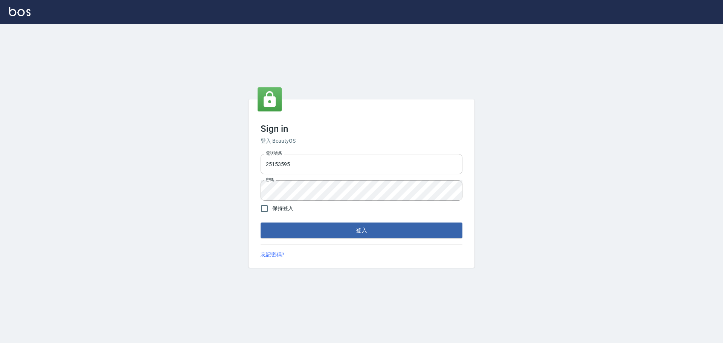
click at [323, 162] on input "25153595" at bounding box center [362, 164] width 202 height 20
type input "9990001234567"
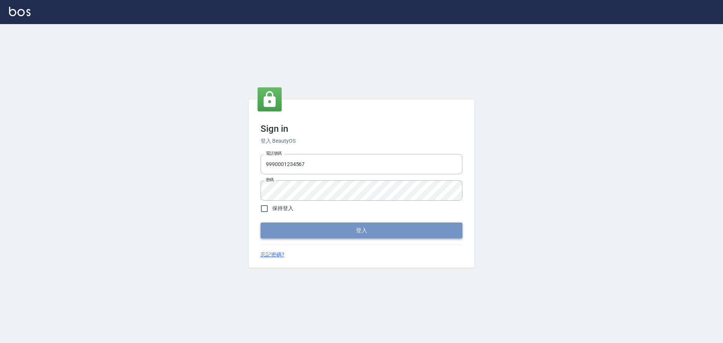
click at [315, 237] on button "登入" at bounding box center [362, 231] width 202 height 16
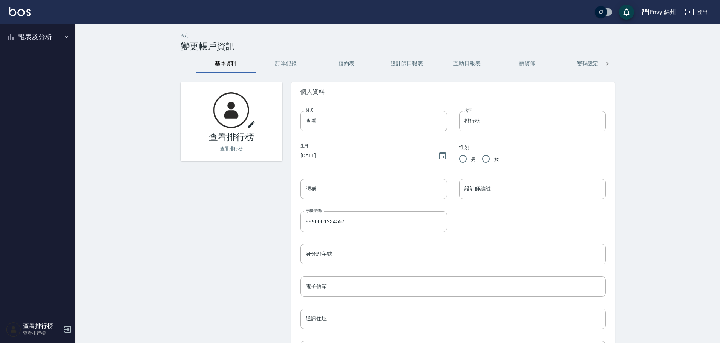
click at [26, 38] on button "報表及分析" at bounding box center [37, 37] width 69 height 20
click at [37, 97] on link "設計師排行榜" at bounding box center [37, 92] width 69 height 17
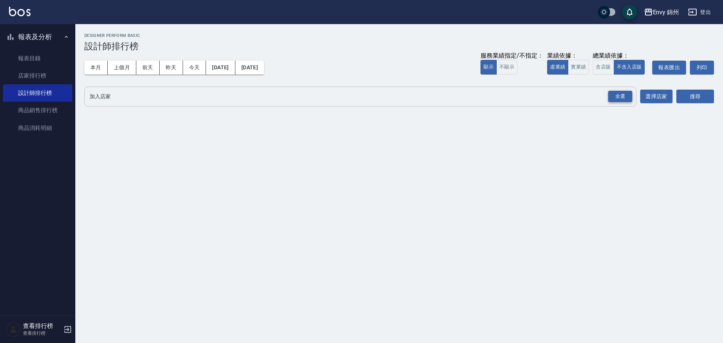
drag, startPoint x: 621, startPoint y: 99, endPoint x: 645, endPoint y: 101, distance: 24.2
click at [620, 99] on div "全選" at bounding box center [621, 97] width 24 height 12
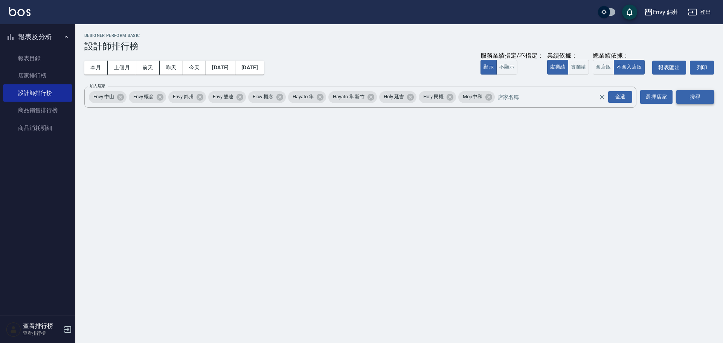
click at [690, 101] on button "搜尋" at bounding box center [696, 97] width 38 height 14
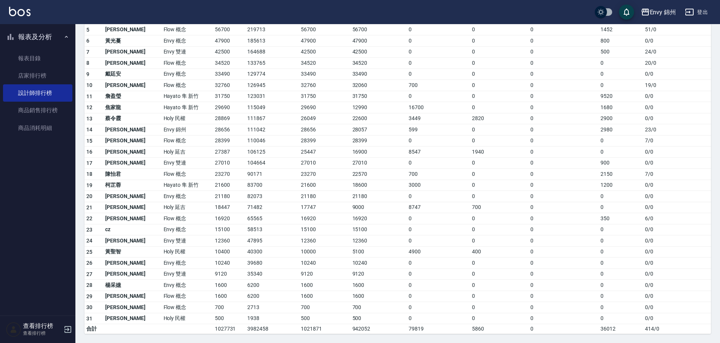
scroll to position [28, 0]
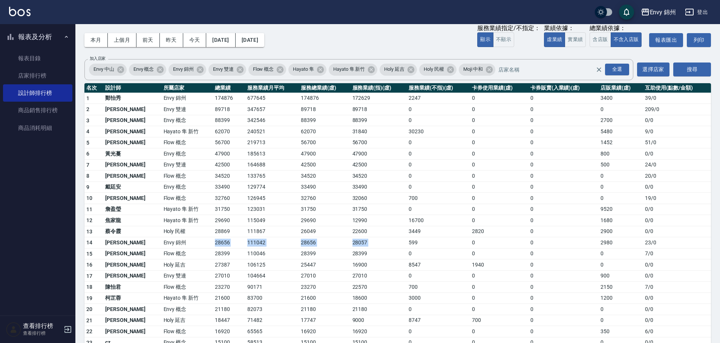
drag, startPoint x: 186, startPoint y: 242, endPoint x: 392, endPoint y: 246, distance: 205.4
click at [392, 246] on tr "14 [PERSON_NAME] [GEOGRAPHIC_DATA] 111042 28656 28057 599 0 0 2980 23 / 0" at bounding box center [397, 242] width 626 height 11
click at [191, 43] on button "今天" at bounding box center [194, 40] width 23 height 14
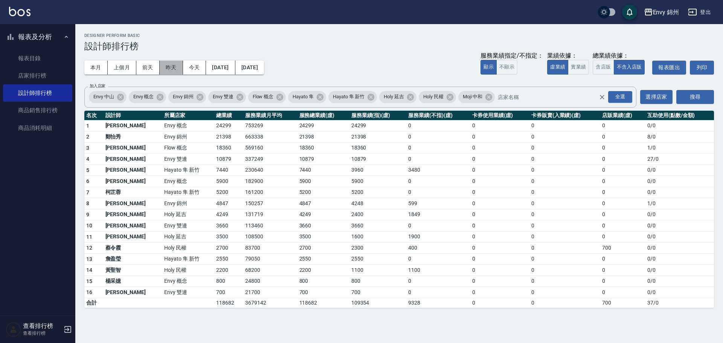
click at [173, 71] on button "昨天" at bounding box center [171, 68] width 23 height 14
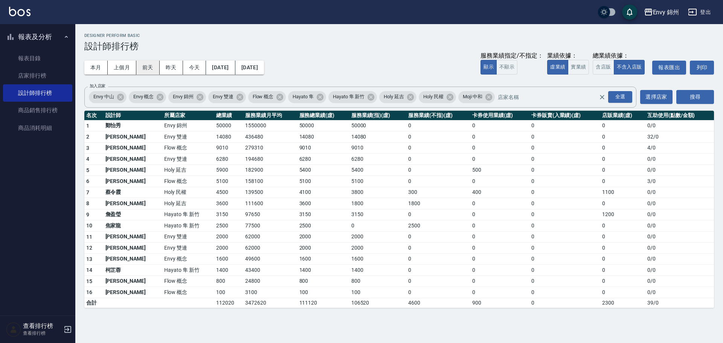
click at [152, 68] on button "前天" at bounding box center [147, 68] width 23 height 14
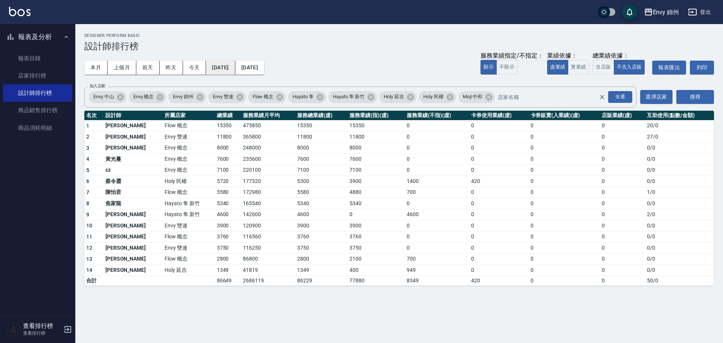
click at [213, 69] on button "[DATE]" at bounding box center [220, 68] width 29 height 14
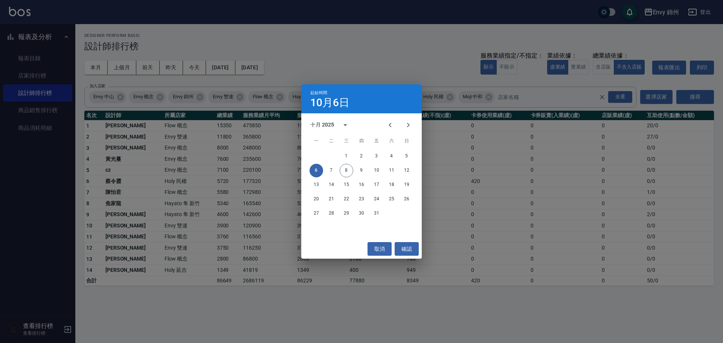
click at [410, 150] on div "1 2 3 4 5" at bounding box center [361, 157] width 121 height 14
click at [408, 154] on button "5" at bounding box center [407, 157] width 14 height 14
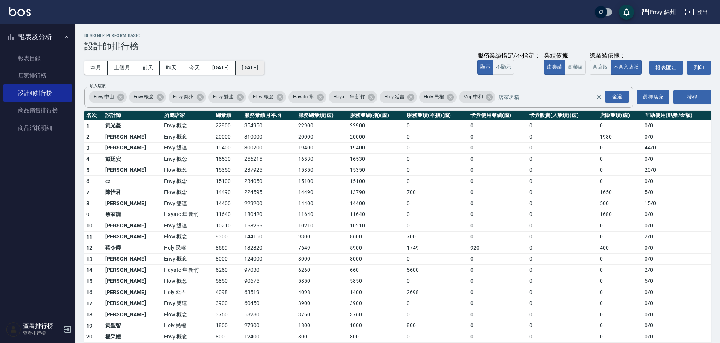
click at [264, 73] on button "[DATE]" at bounding box center [250, 68] width 29 height 14
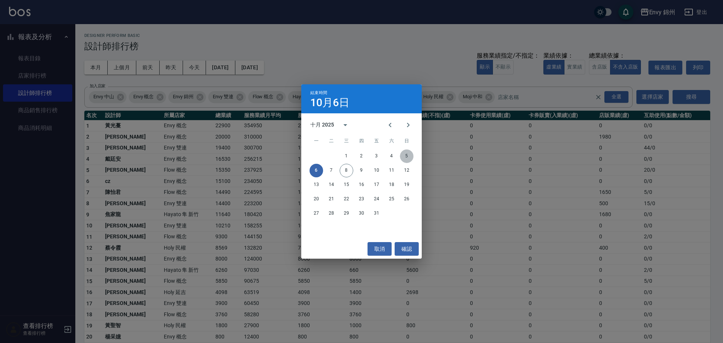
click at [410, 157] on button "5" at bounding box center [407, 157] width 14 height 14
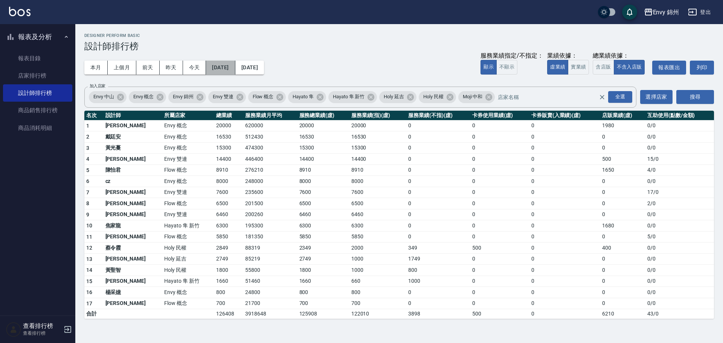
click at [215, 73] on button "[DATE]" at bounding box center [220, 68] width 29 height 14
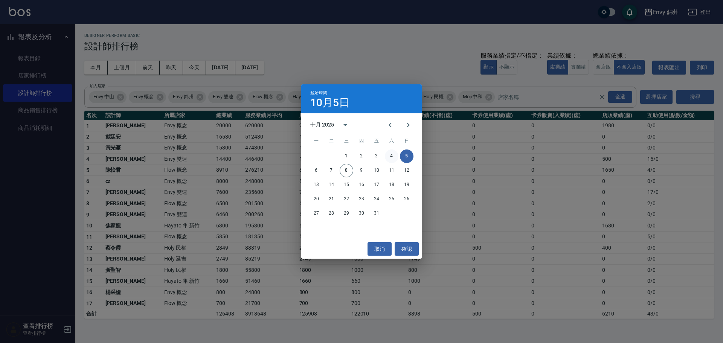
click at [392, 155] on button "4" at bounding box center [392, 157] width 14 height 14
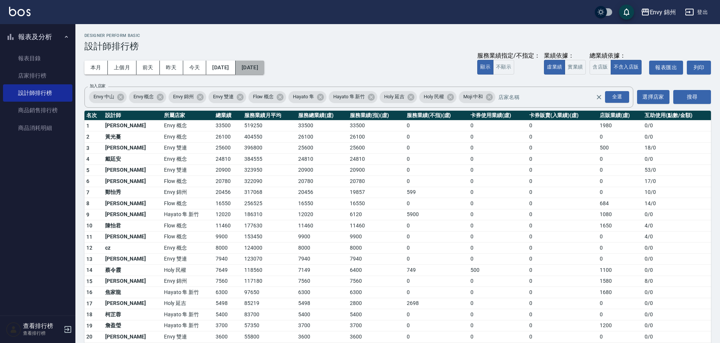
click at [264, 72] on button "[DATE]" at bounding box center [250, 68] width 29 height 14
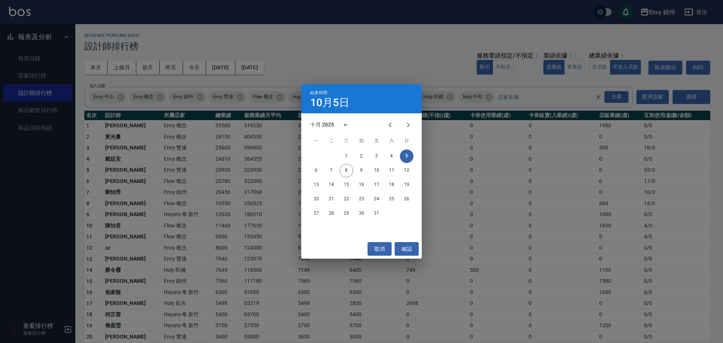
click at [400, 156] on button "5" at bounding box center [407, 157] width 14 height 14
click at [393, 156] on button "4" at bounding box center [392, 157] width 14 height 14
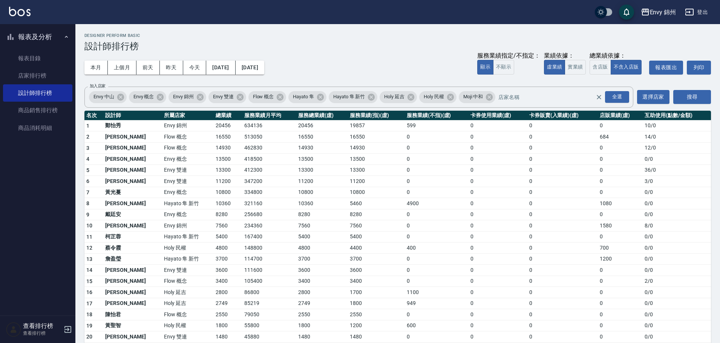
click at [269, 59] on div "本月 上個月 [DATE] [DATE] [DATE] [DATE] [DATE] 服務業績指定/不指定： 顯示 不顯示 業績依據： 虛業績 實業績 總業績依…" at bounding box center [397, 68] width 626 height 32
click at [101, 70] on button "本月" at bounding box center [95, 68] width 23 height 14
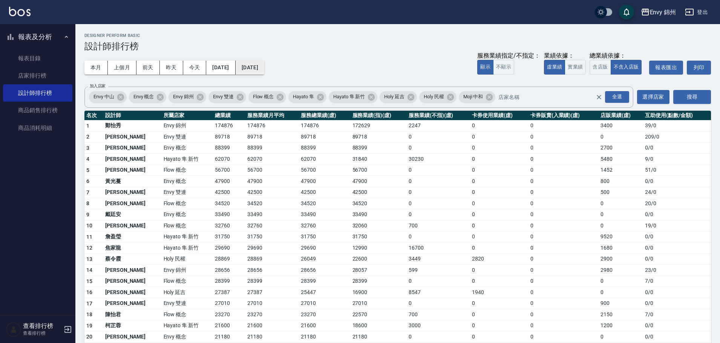
click at [264, 70] on button "[DATE]" at bounding box center [250, 68] width 29 height 14
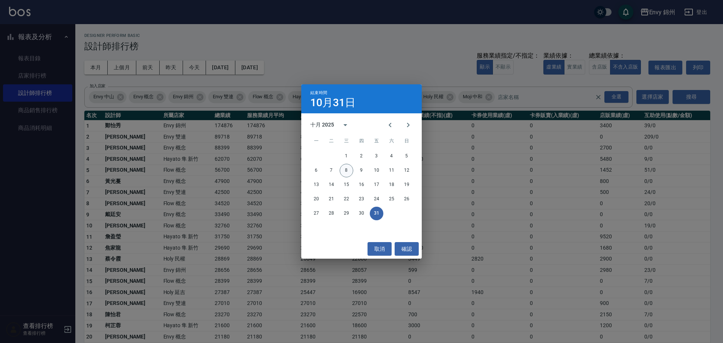
click at [346, 169] on button "8" at bounding box center [347, 171] width 14 height 14
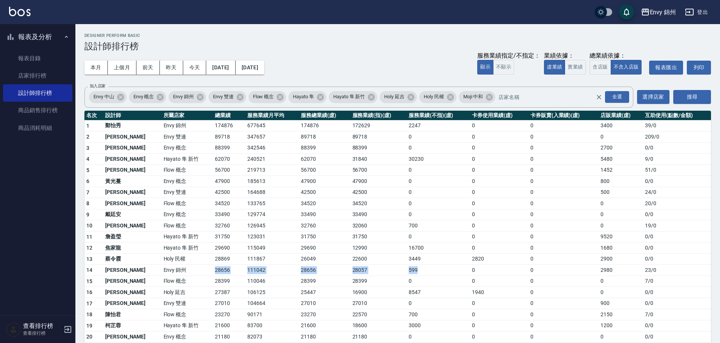
drag, startPoint x: 184, startPoint y: 271, endPoint x: 413, endPoint y: 272, distance: 229.5
click at [413, 272] on tr "14 [PERSON_NAME] [GEOGRAPHIC_DATA] 111042 28656 28057 599 0 0 2980 23 / 0" at bounding box center [397, 270] width 626 height 11
click at [672, 10] on div "Envy 錦州" at bounding box center [663, 12] width 26 height 9
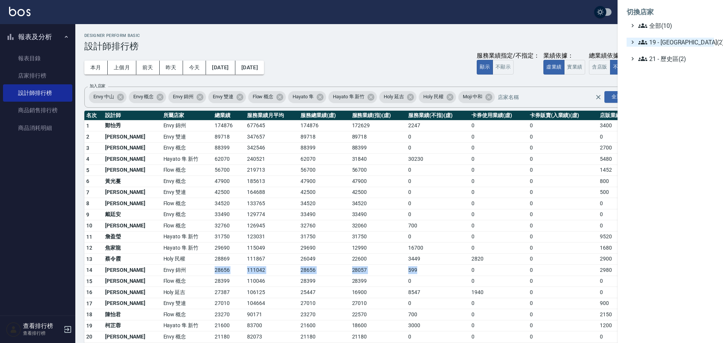
click at [665, 42] on span "19 - [GEOGRAPHIC_DATA](2)" at bounding box center [675, 42] width 73 height 9
click at [676, 52] on span "19.01 - [GEOGRAPHIC_DATA] (3)" at bounding box center [678, 51] width 65 height 9
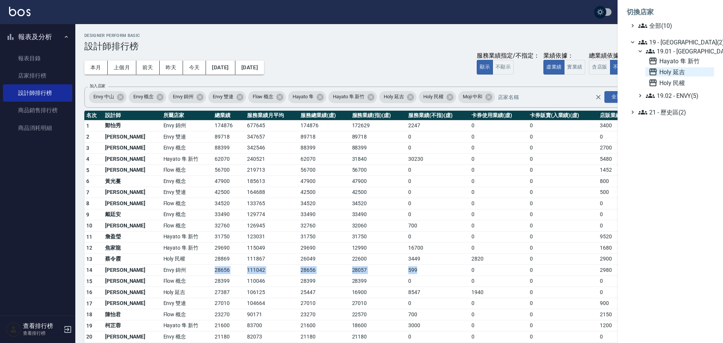
click at [681, 72] on span "Holy 延吉" at bounding box center [680, 71] width 63 height 9
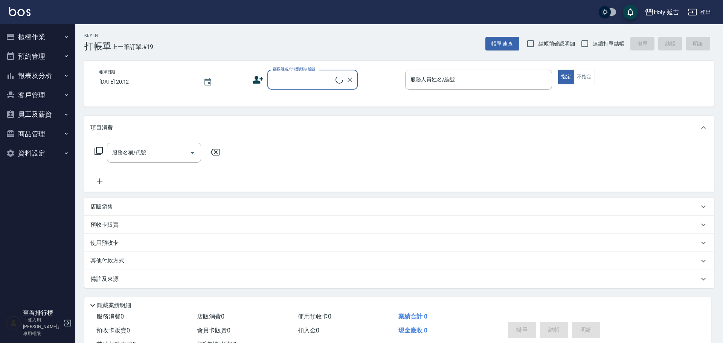
click at [41, 74] on button "報表及分析" at bounding box center [37, 76] width 69 height 20
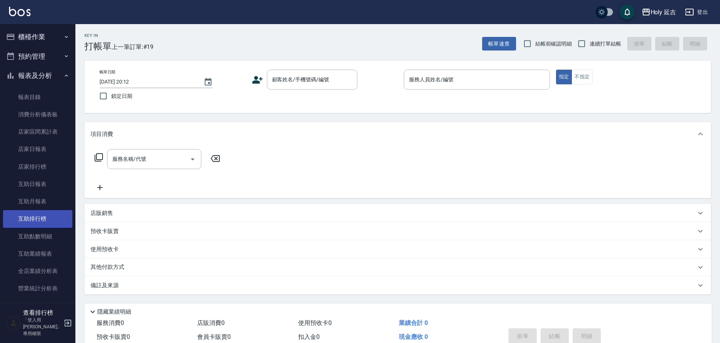
drag, startPoint x: 39, startPoint y: 216, endPoint x: 47, endPoint y: 214, distance: 8.0
click at [39, 216] on link "互助排行榜" at bounding box center [37, 218] width 69 height 17
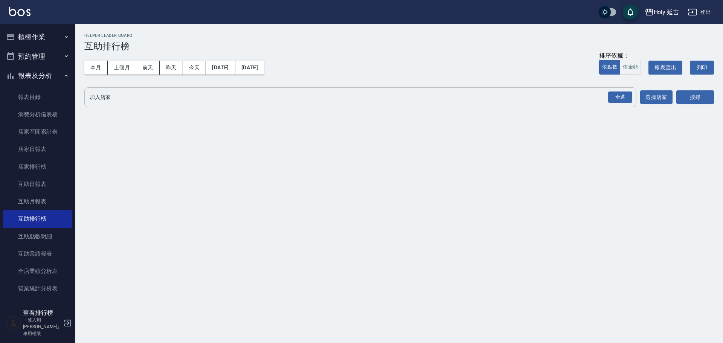
drag, startPoint x: 605, startPoint y: 107, endPoint x: 609, endPoint y: 104, distance: 5.1
click at [609, 104] on div "全選 加入店家" at bounding box center [360, 97] width 552 height 20
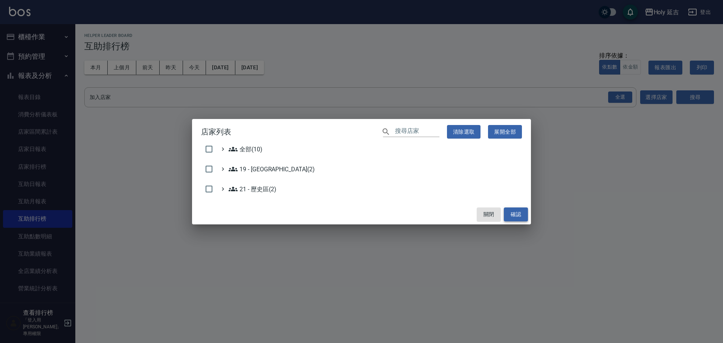
click at [519, 213] on button "確認" at bounding box center [516, 215] width 24 height 14
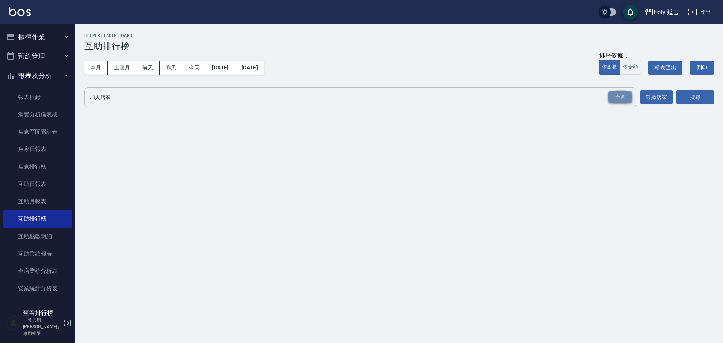
click at [626, 97] on div "全選" at bounding box center [621, 98] width 24 height 12
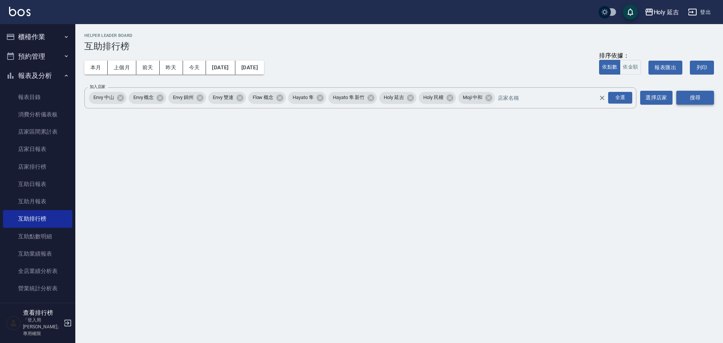
click at [691, 104] on button "搜尋" at bounding box center [696, 98] width 38 height 14
click at [692, 99] on button "搜尋" at bounding box center [696, 98] width 38 height 14
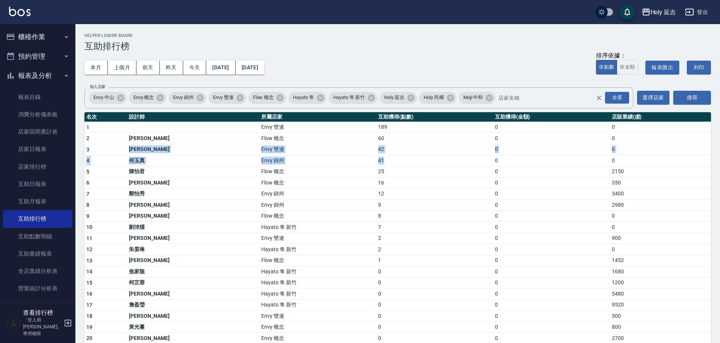
drag, startPoint x: 355, startPoint y: 162, endPoint x: 125, endPoint y: 152, distance: 230.8
click at [125, 152] on tbody "1 Envy 雙連 189 0 0 2 楊佳蒨 Flow 概念 60 0 0 3 葉莉娜 Envy 雙連 42 0 0 4 何玉真 Envy 錦州 41 0 …" at bounding box center [397, 243] width 626 height 243
click at [259, 141] on td "Flow 概念" at bounding box center [317, 138] width 116 height 11
drag, startPoint x: 190, startPoint y: 147, endPoint x: 291, endPoint y: 149, distance: 101.4
click at [291, 149] on tr "3 葉莉娜 Envy 雙連 42 0 0" at bounding box center [397, 149] width 626 height 11
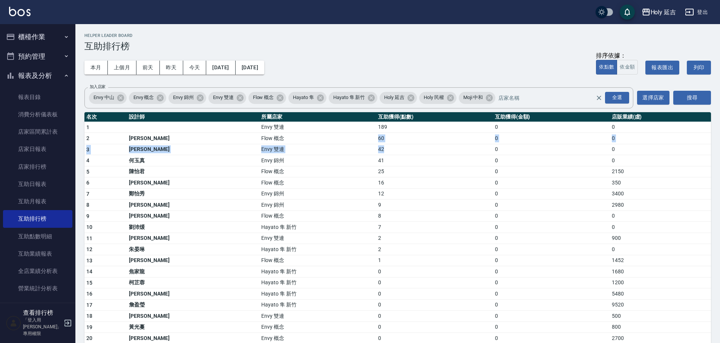
drag, startPoint x: 354, startPoint y: 146, endPoint x: 287, endPoint y: 141, distance: 67.6
click at [287, 141] on tbody "1 Envy 雙連 189 0 0 2 楊佳蒨 Flow 概念 60 0 0 3 葉莉娜 Envy 雙連 42 0 0 4 何玉真 Envy 錦州 41 0 …" at bounding box center [397, 243] width 626 height 243
click at [306, 171] on td "Flow 概念" at bounding box center [317, 171] width 116 height 11
drag, startPoint x: 133, startPoint y: 150, endPoint x: 210, endPoint y: 150, distance: 77.6
click at [207, 150] on tr "3 葉莉娜 Envy 雙連 42 0 0" at bounding box center [397, 149] width 626 height 11
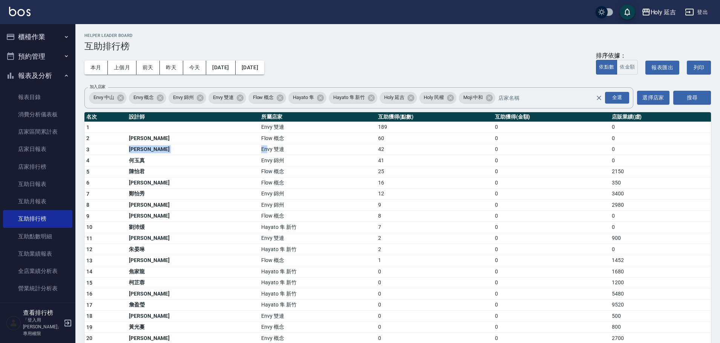
click at [184, 153] on td "葉莉娜" at bounding box center [193, 149] width 132 height 11
drag, startPoint x: 167, startPoint y: 150, endPoint x: 122, endPoint y: 151, distance: 44.5
click at [124, 151] on tr "3 葉莉娜 Envy 雙連 42 0 0" at bounding box center [397, 149] width 626 height 11
drag, startPoint x: 327, startPoint y: 150, endPoint x: 387, endPoint y: 160, distance: 60.4
click at [382, 153] on tr "3 葉莉娜 Envy 雙連 42 0 0" at bounding box center [397, 149] width 626 height 11
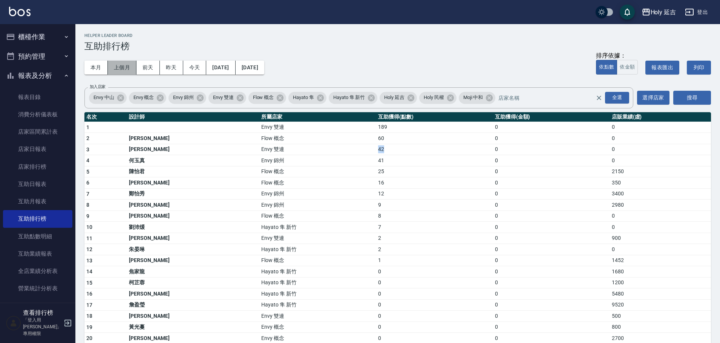
click at [119, 67] on button "上個月" at bounding box center [122, 68] width 29 height 14
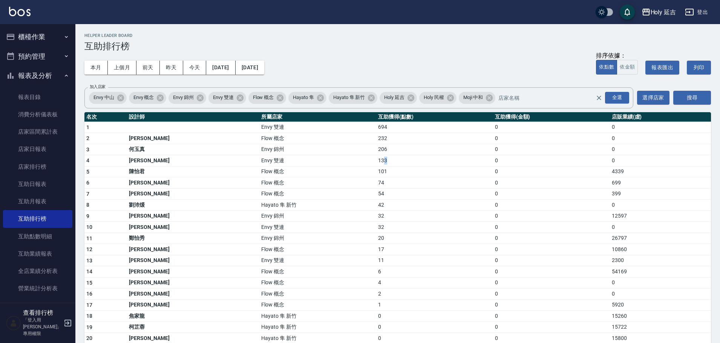
drag, startPoint x: 333, startPoint y: 162, endPoint x: 349, endPoint y: 161, distance: 15.5
click at [376, 161] on td "133" at bounding box center [434, 160] width 117 height 11
click at [105, 69] on button "本月" at bounding box center [95, 68] width 23 height 14
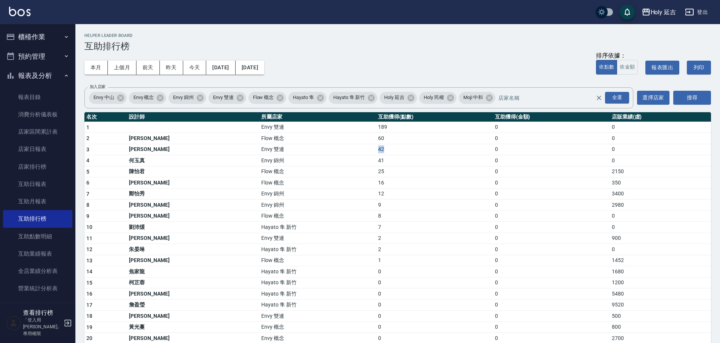
drag, startPoint x: 349, startPoint y: 149, endPoint x: 411, endPoint y: 148, distance: 61.8
click at [400, 148] on tr "3 葉莉娜 Envy 雙連 42 0 0" at bounding box center [397, 149] width 626 height 11
drag, startPoint x: 135, startPoint y: 205, endPoint x: 159, endPoint y: 201, distance: 24.8
click at [159, 201] on td "[PERSON_NAME]" at bounding box center [193, 205] width 132 height 11
click at [663, 11] on div "Holy 延吉" at bounding box center [663, 12] width 26 height 9
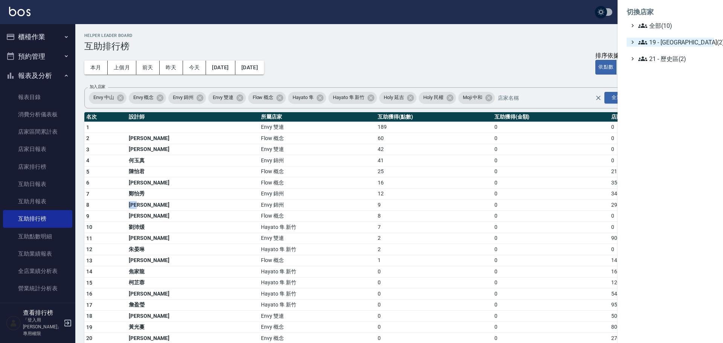
click at [670, 41] on span "19 - 新城區(2)" at bounding box center [675, 42] width 73 height 9
click at [677, 62] on span "19.02 - ENVY(5)" at bounding box center [678, 64] width 65 height 9
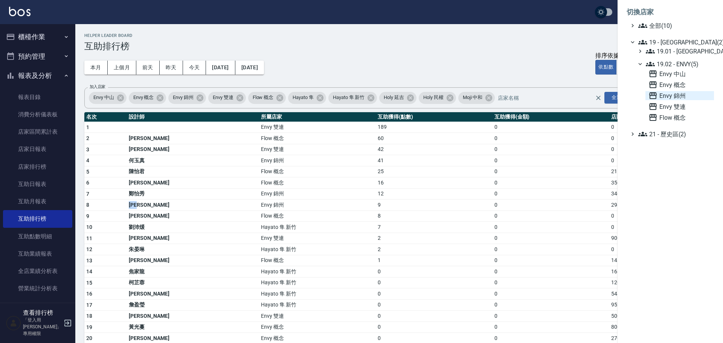
click at [678, 92] on span "Envy 錦州" at bounding box center [680, 95] width 63 height 9
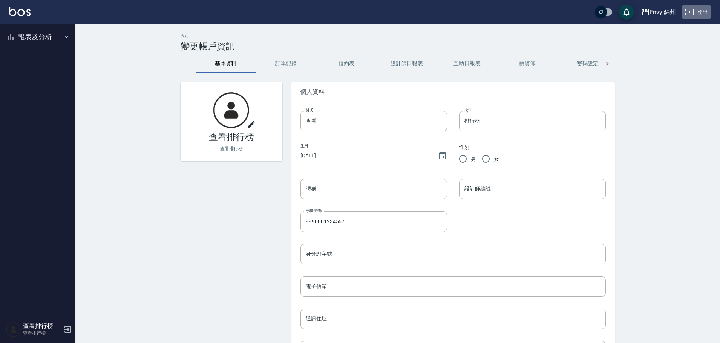
click at [690, 18] on button "登出" at bounding box center [696, 12] width 29 height 14
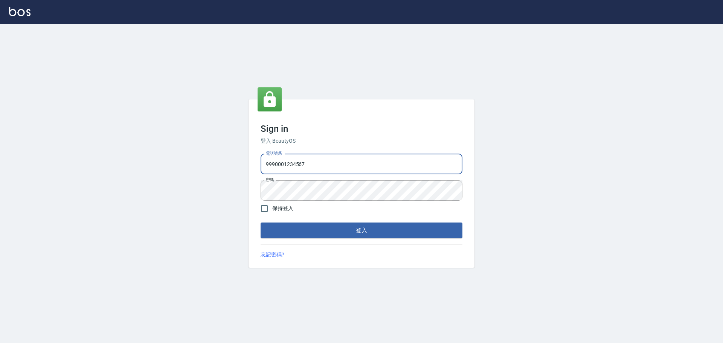
type input "25153595"
click at [338, 228] on button "登入" at bounding box center [362, 231] width 202 height 16
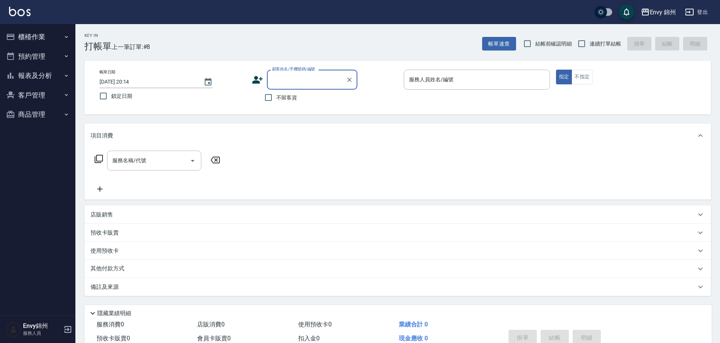
click at [45, 78] on button "報表及分析" at bounding box center [37, 76] width 69 height 20
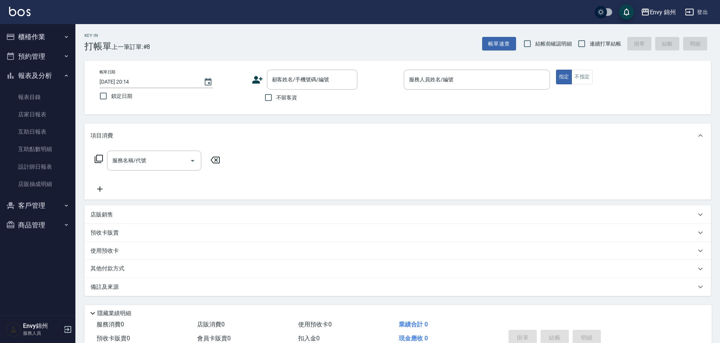
click at [44, 39] on button "櫃檯作業" at bounding box center [37, 37] width 69 height 20
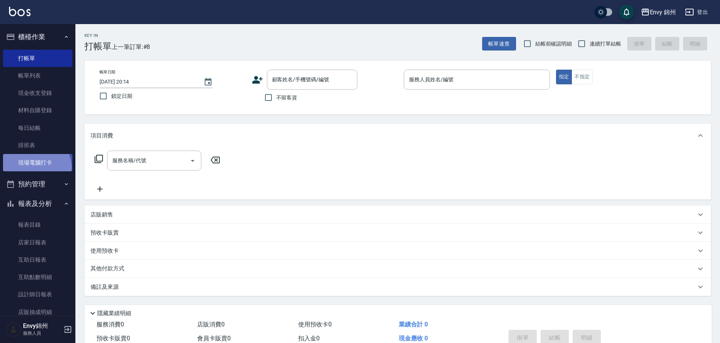
click at [36, 167] on link "現場電腦打卡" at bounding box center [37, 162] width 69 height 17
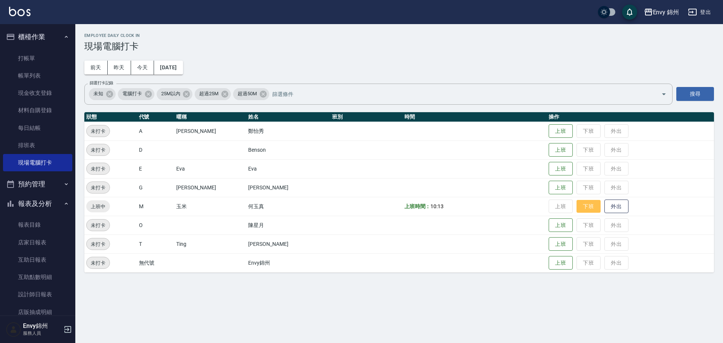
click at [577, 203] on button "下班" at bounding box center [589, 206] width 24 height 13
